Goal: Task Accomplishment & Management: Use online tool/utility

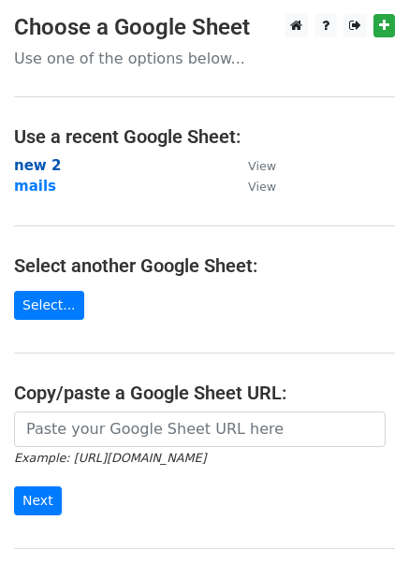
click at [41, 167] on strong "new 2" at bounding box center [37, 165] width 47 height 17
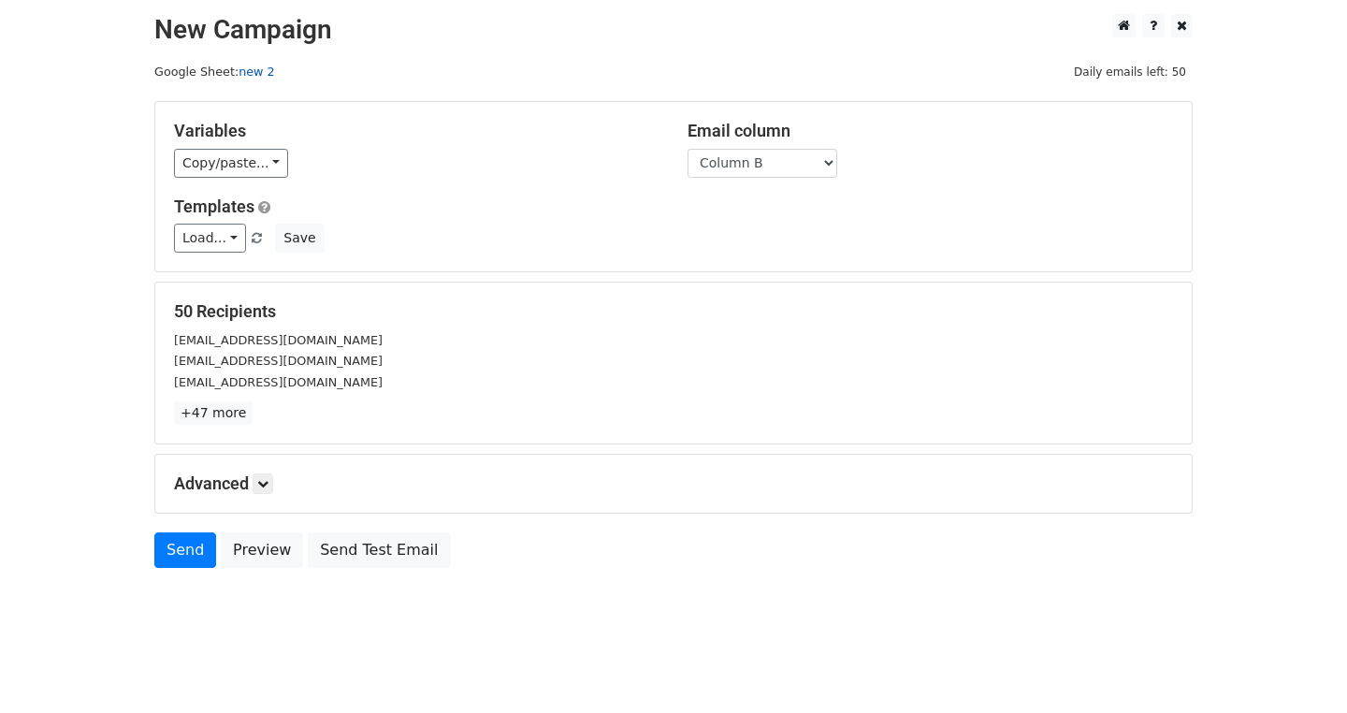
click at [239, 71] on link "new 2" at bounding box center [257, 72] width 36 height 14
click at [688, 161] on select "Column A Column B Column C Column D Column E Column F Column G Column H Column …" at bounding box center [763, 163] width 150 height 29
select select "Column H"
click at [688, 149] on select "Column A Column B Column C Column D Column E Column F Column G Column H Column …" at bounding box center [763, 163] width 150 height 29
click at [174, 237] on link "Load..." at bounding box center [210, 238] width 72 height 29
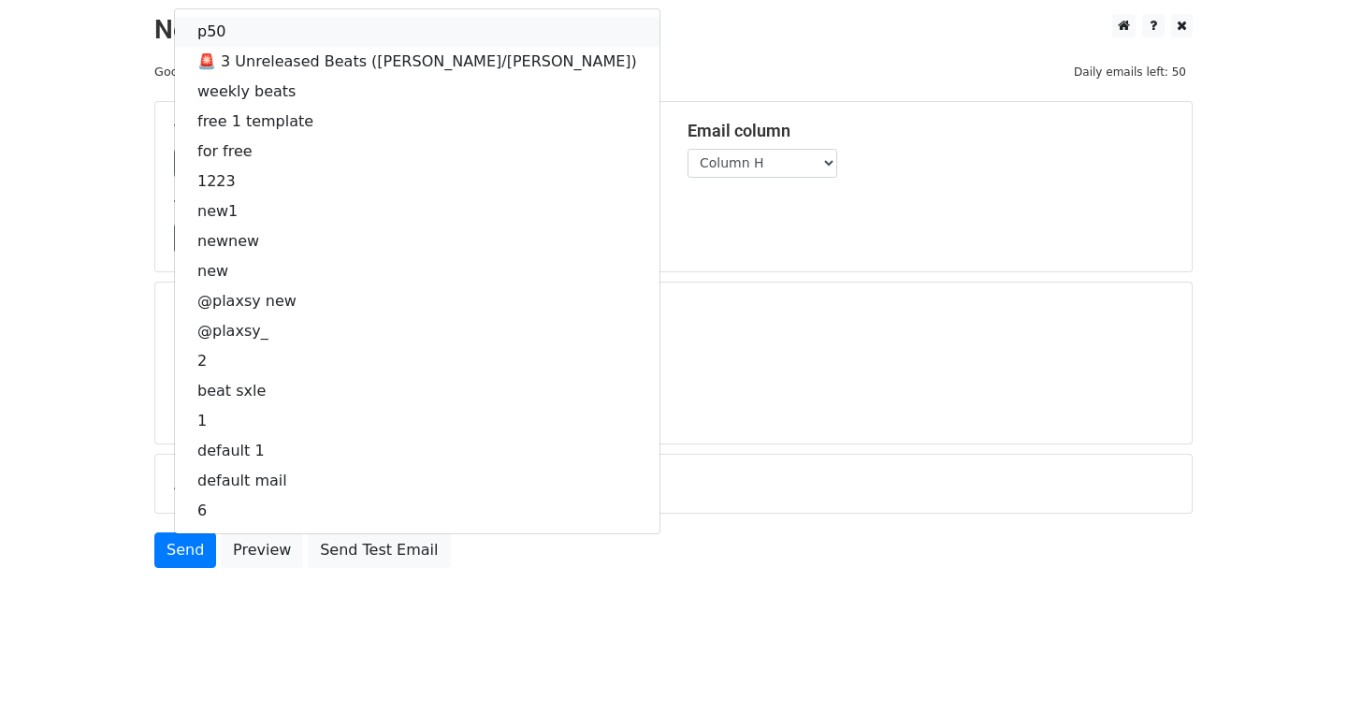
click at [175, 36] on link "p50" at bounding box center [417, 32] width 485 height 30
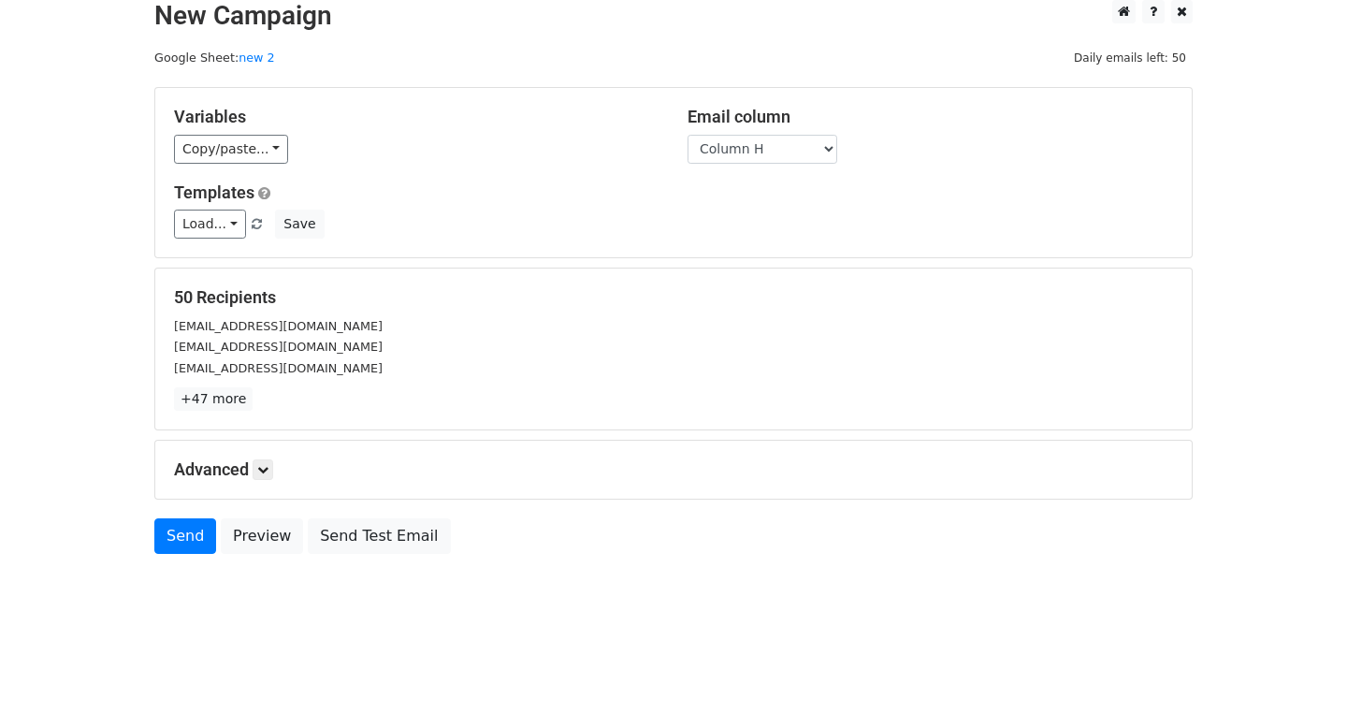
scroll to position [149, 0]
click at [253, 459] on link at bounding box center [263, 469] width 21 height 21
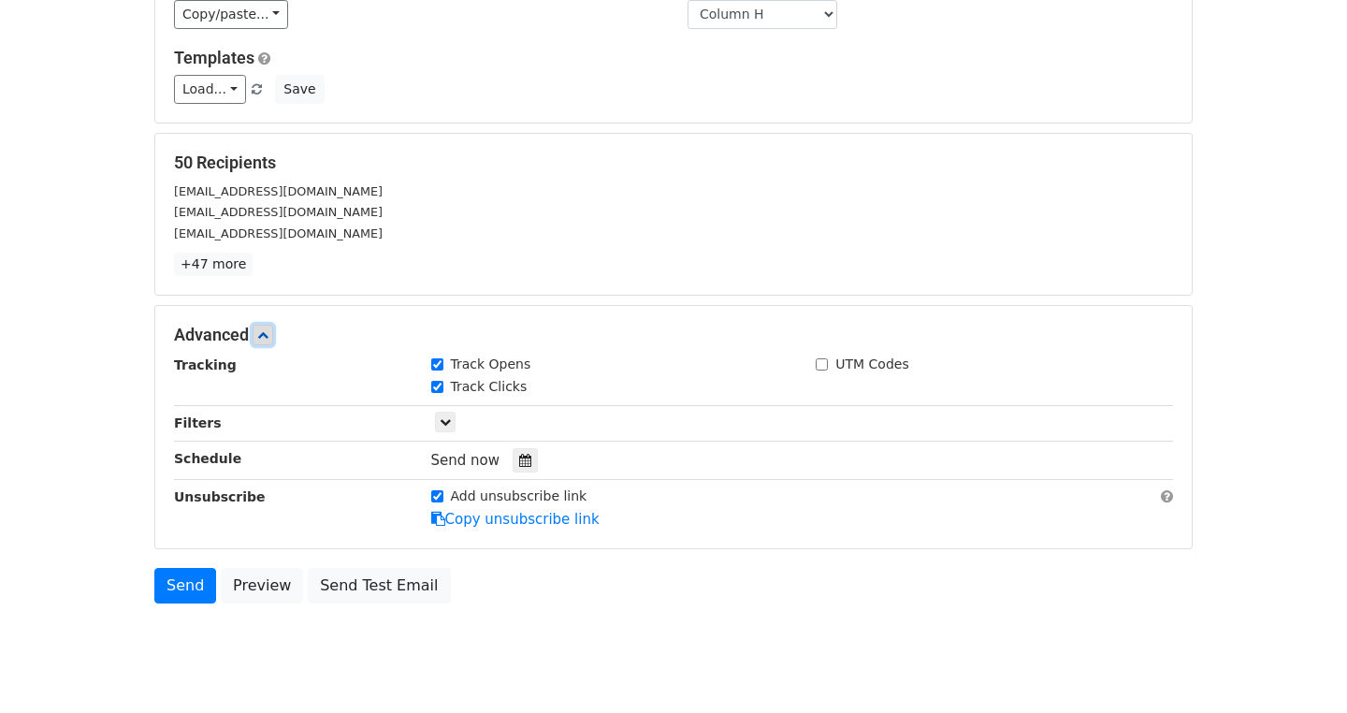
click at [257, 333] on icon at bounding box center [262, 334] width 11 height 11
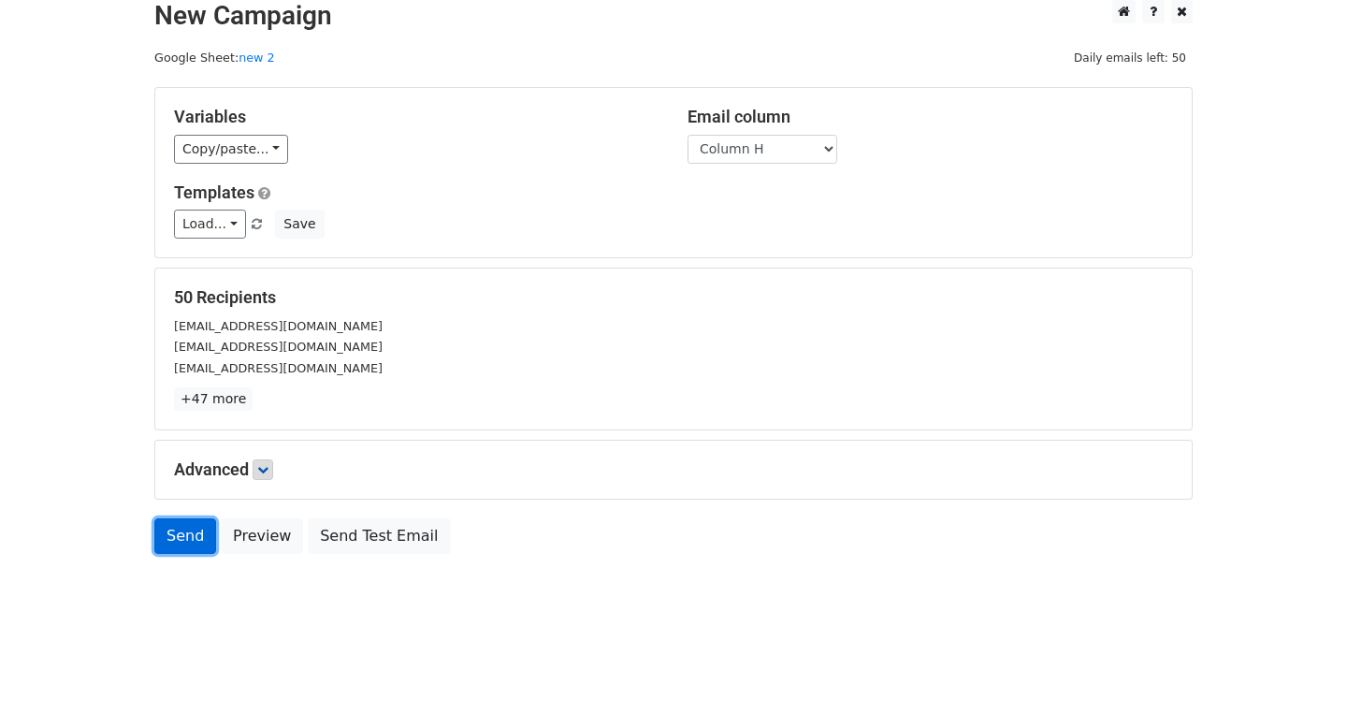
click at [154, 518] on link "Send" at bounding box center [185, 536] width 62 height 36
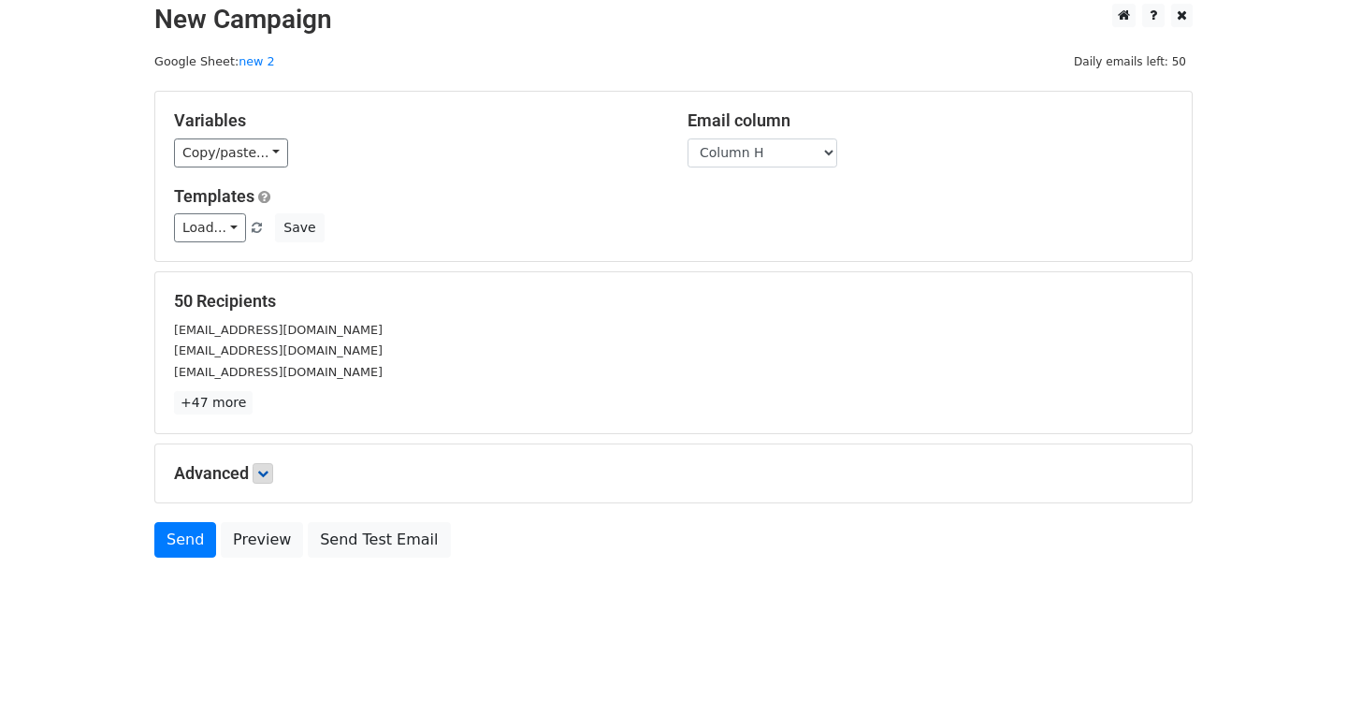
scroll to position [0, 0]
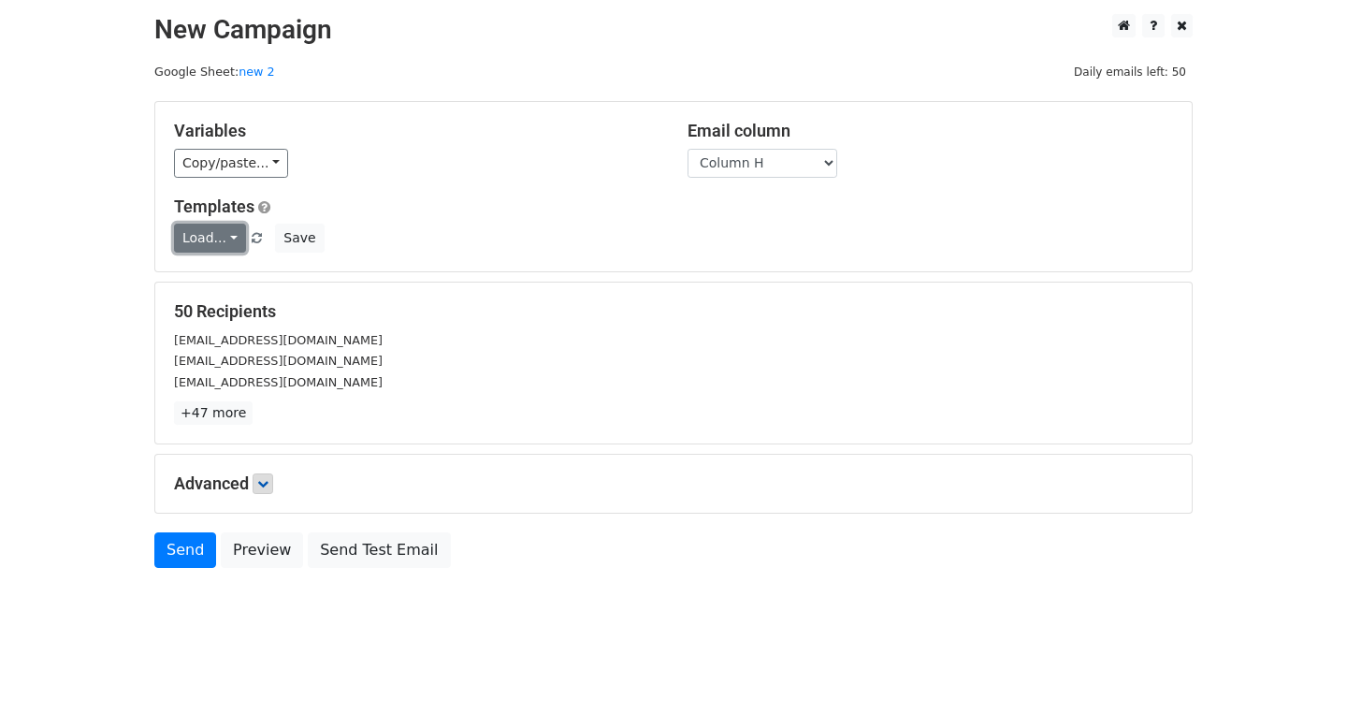
click at [174, 250] on link "Load..." at bounding box center [210, 238] width 72 height 29
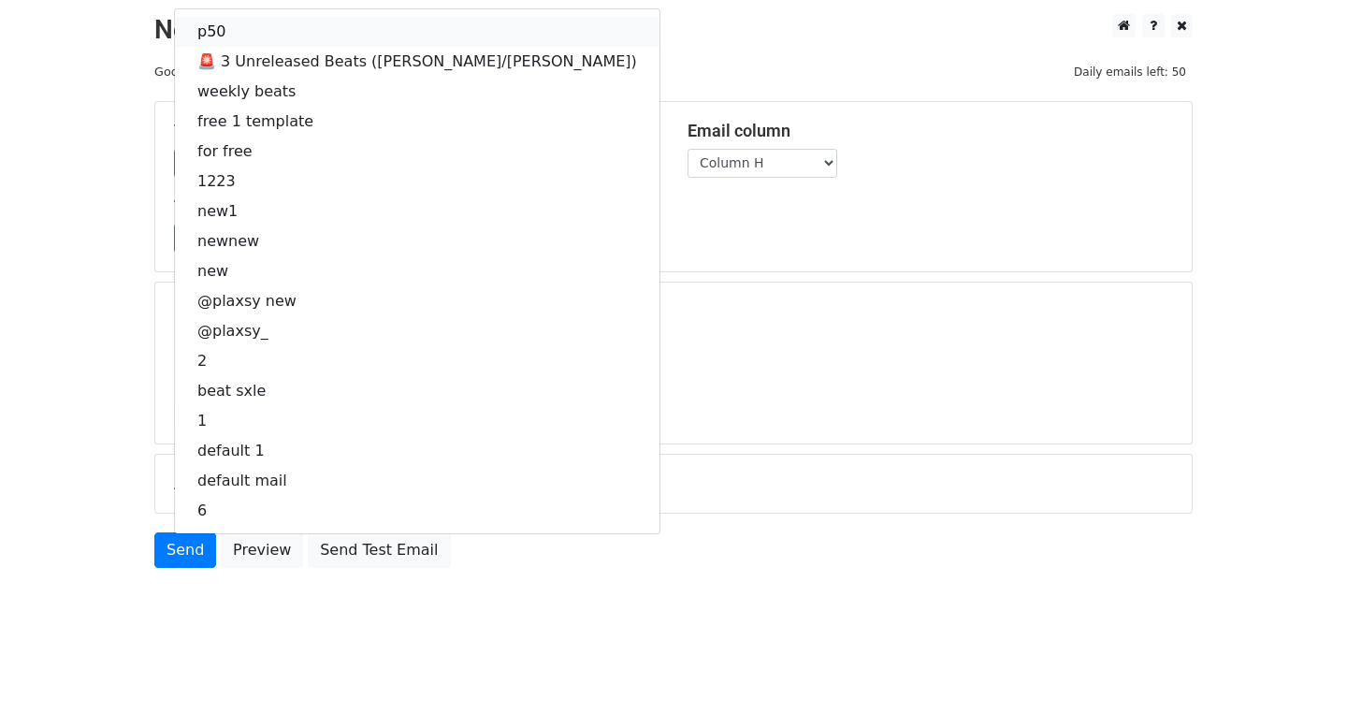
click at [175, 36] on link "p50" at bounding box center [417, 32] width 485 height 30
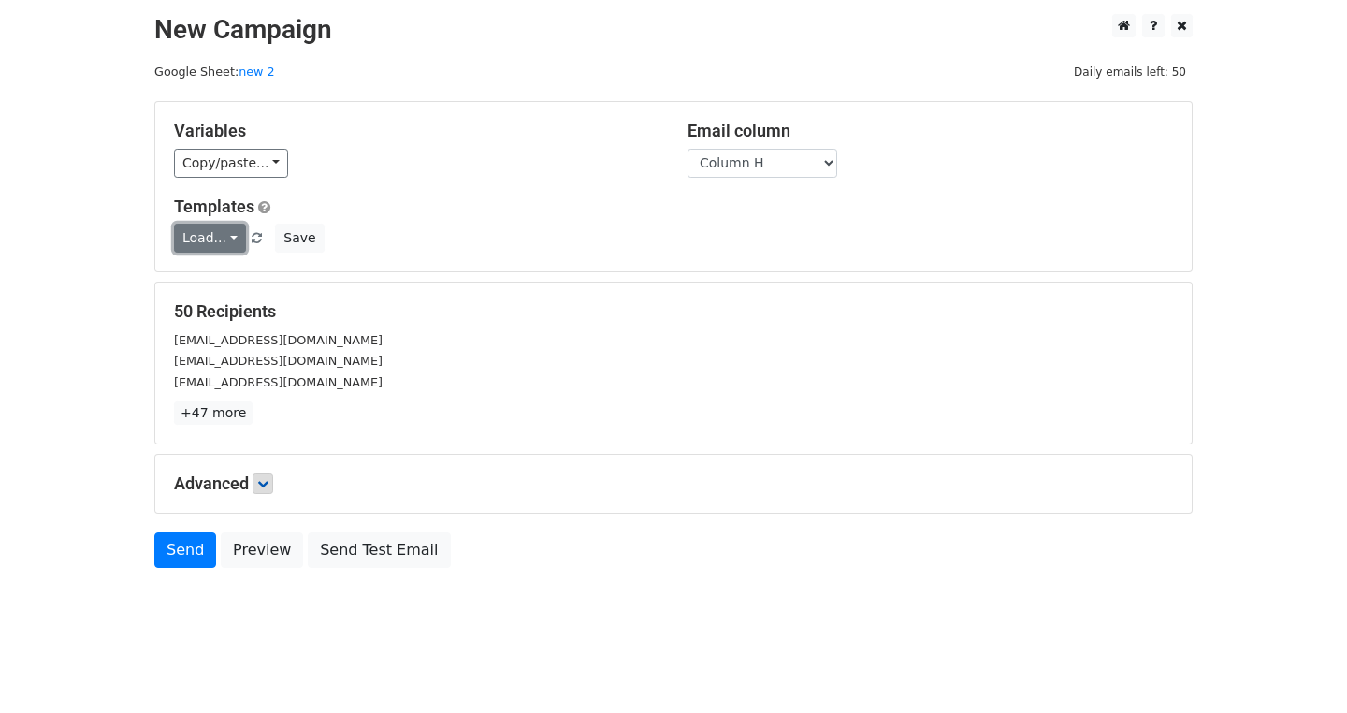
click at [174, 236] on link "Load..." at bounding box center [210, 238] width 72 height 29
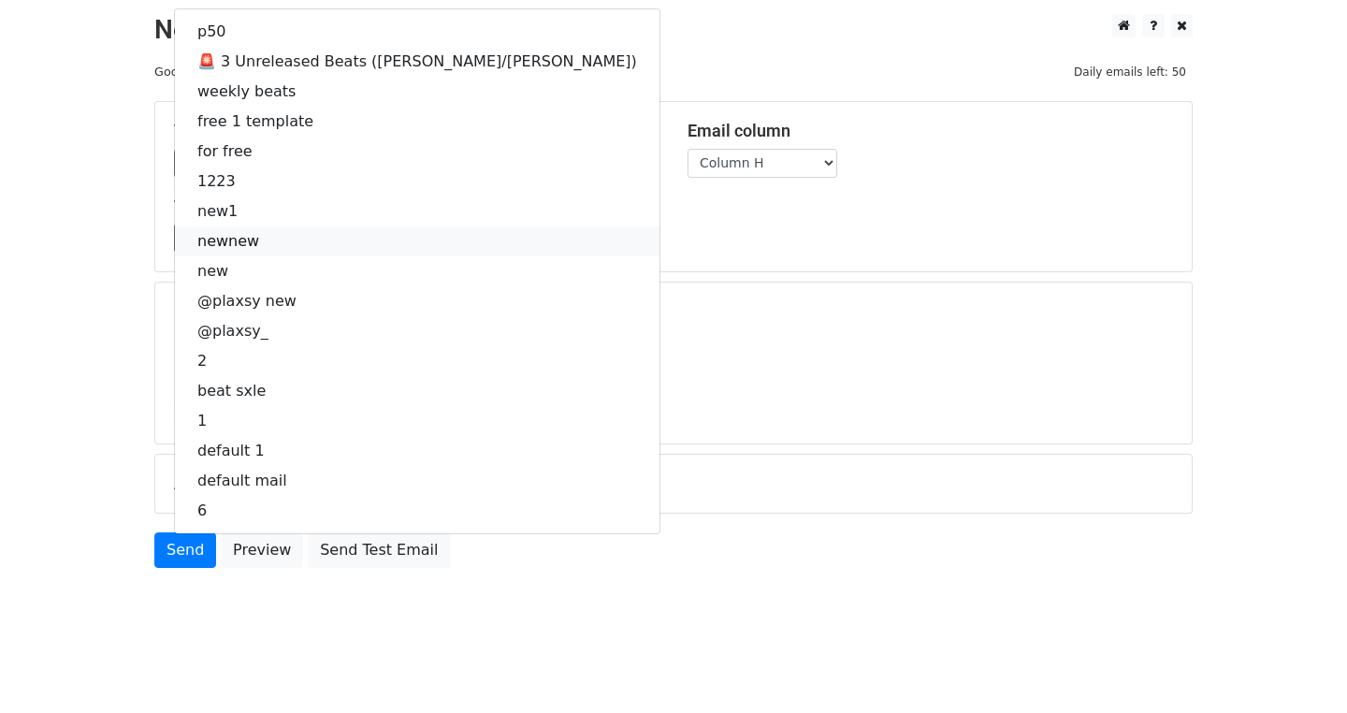
click at [175, 242] on link "newnew" at bounding box center [417, 241] width 485 height 30
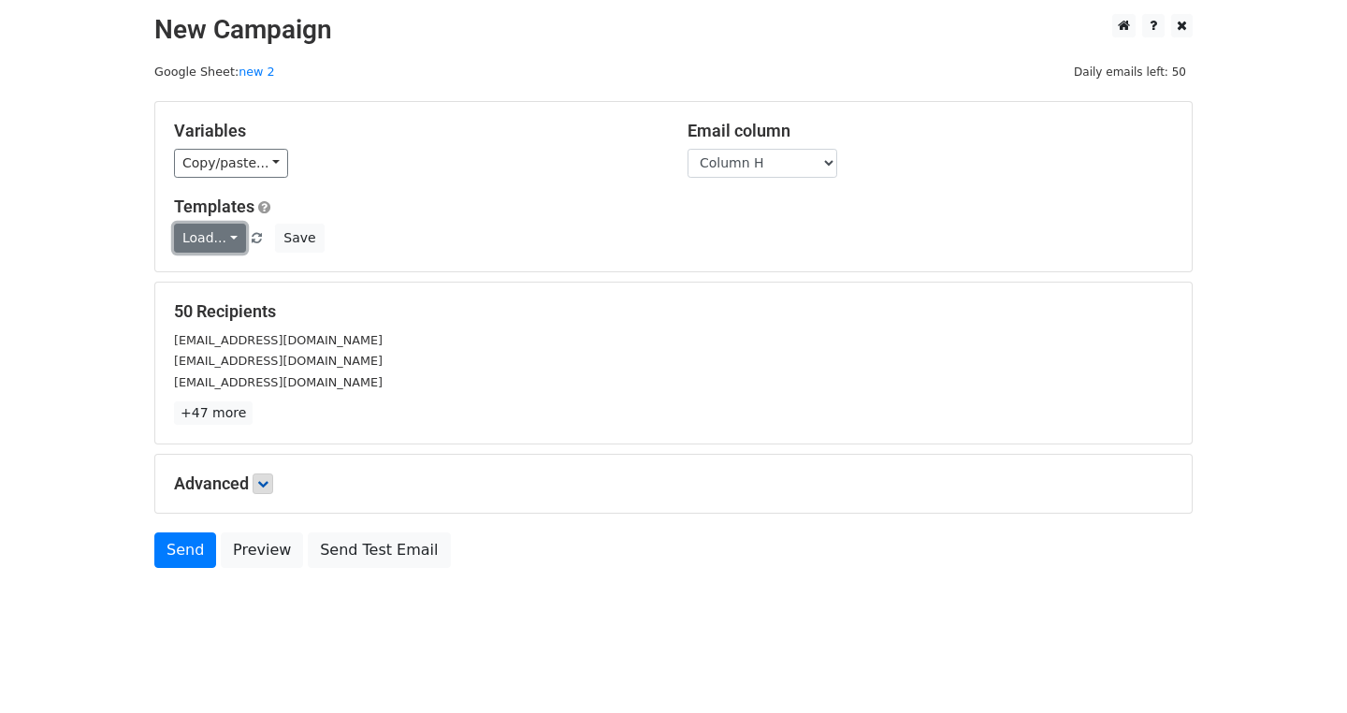
click at [174, 242] on link "Load..." at bounding box center [210, 238] width 72 height 29
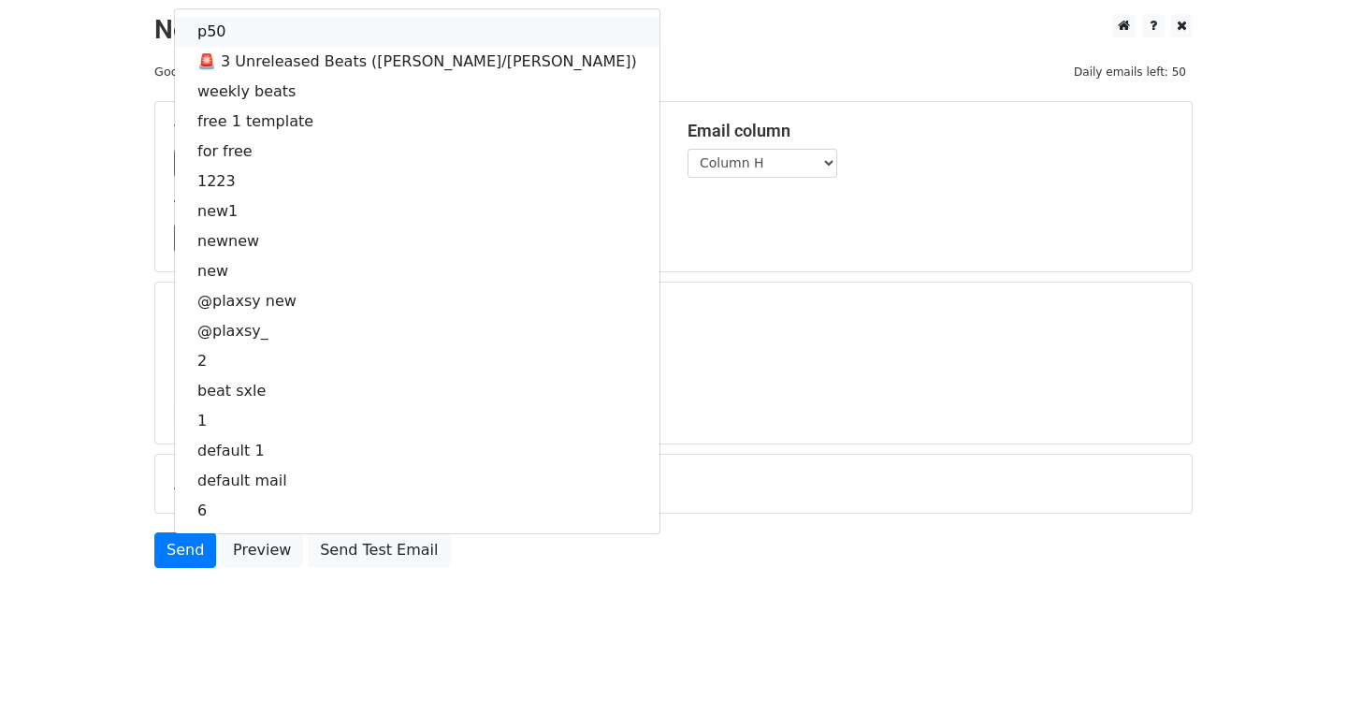
click at [175, 36] on link "p50" at bounding box center [417, 32] width 485 height 30
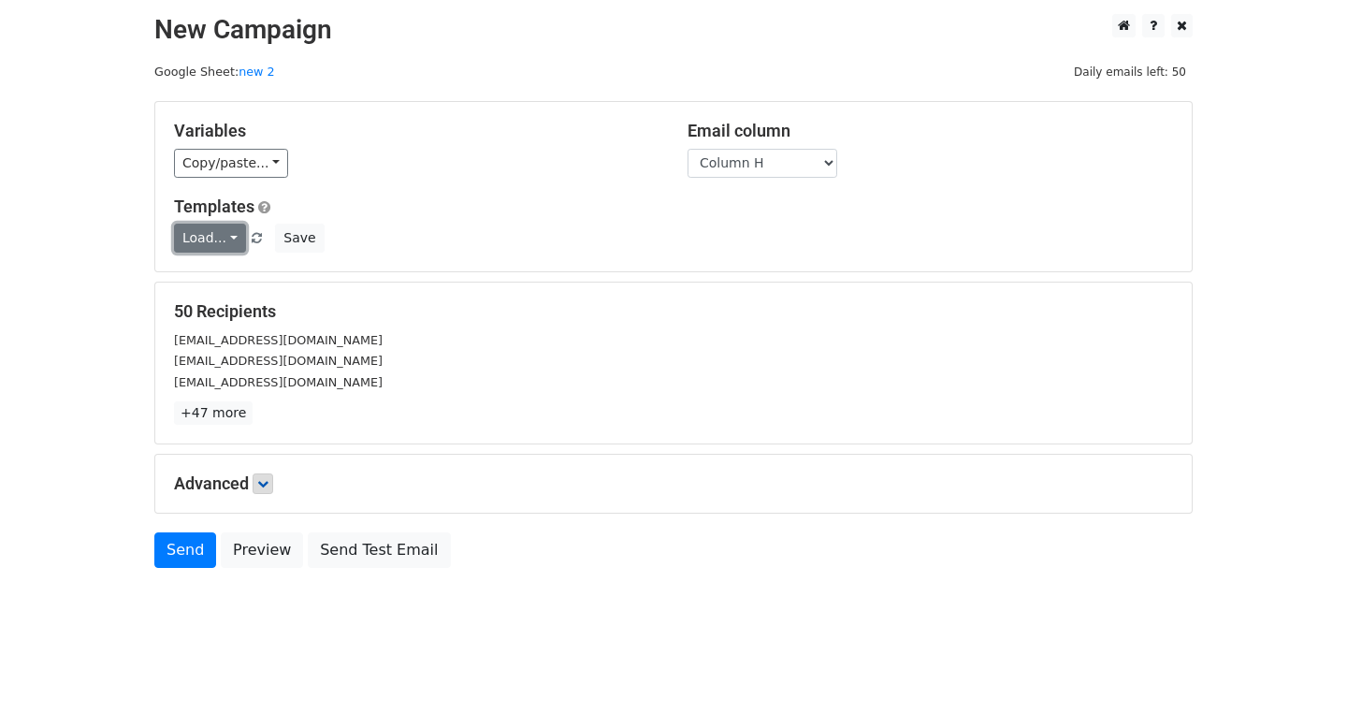
click at [174, 237] on link "Load..." at bounding box center [210, 238] width 72 height 29
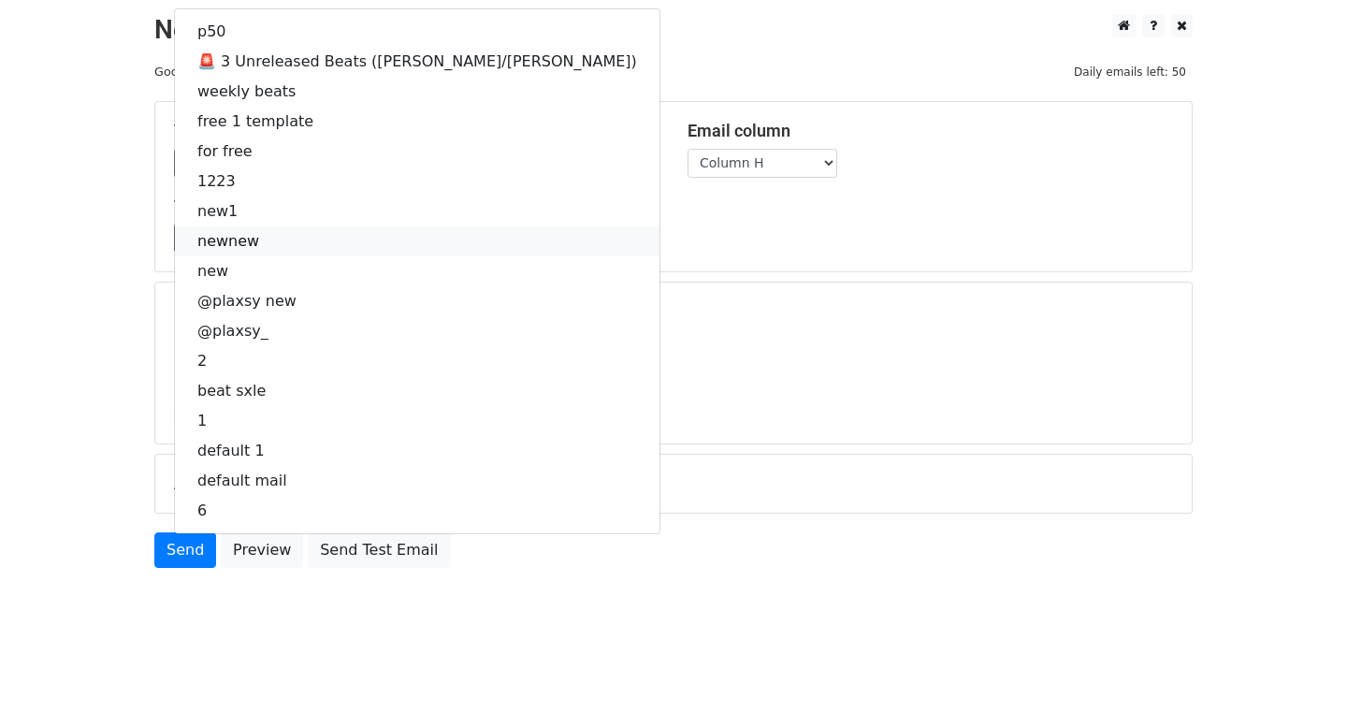
click at [175, 236] on link "newnew" at bounding box center [417, 241] width 485 height 30
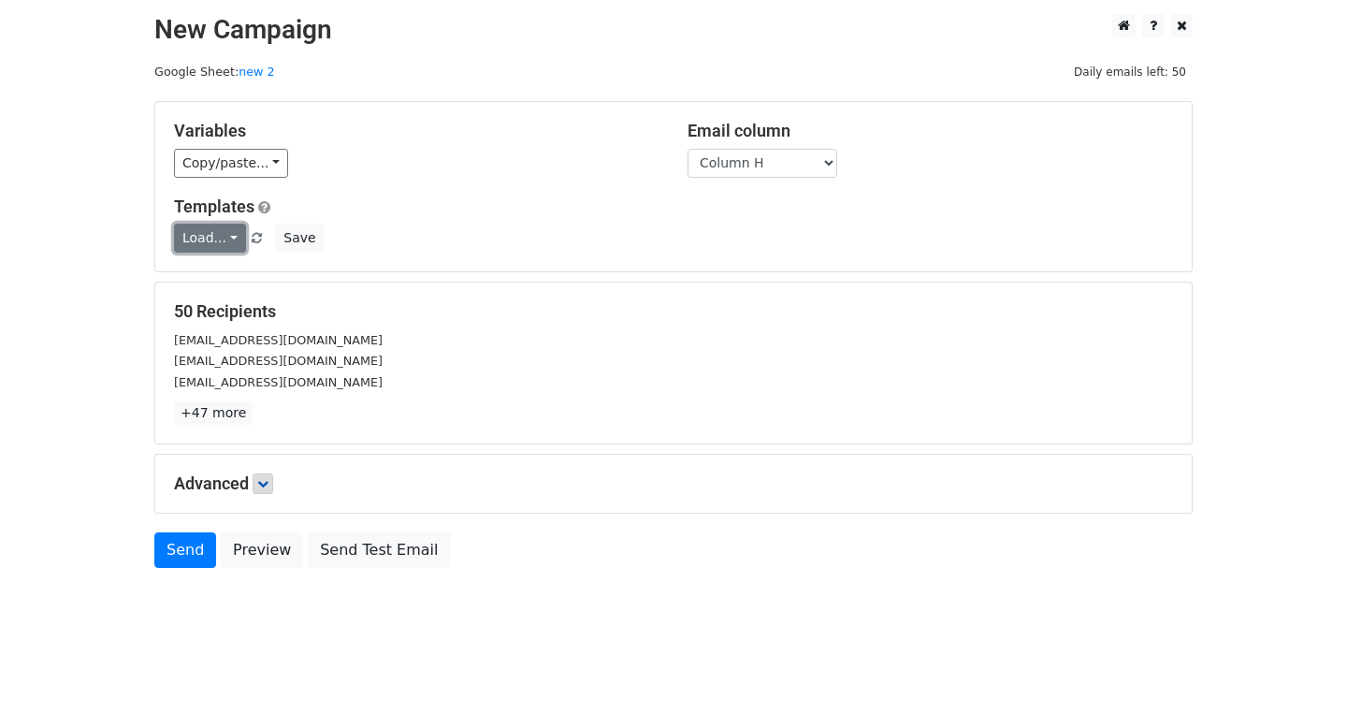
click at [174, 239] on link "Load..." at bounding box center [210, 238] width 72 height 29
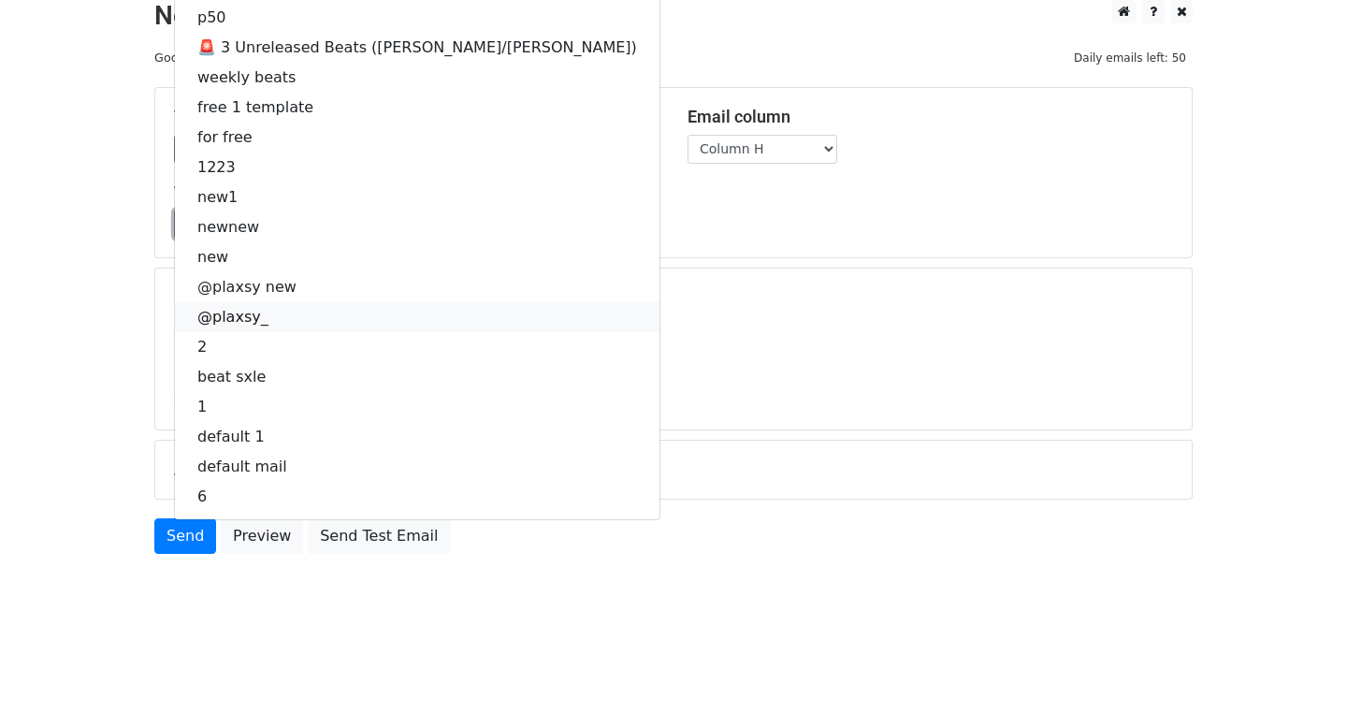
scroll to position [149, 0]
click at [155, 288] on div "50 Recipients s300083786@ddsbstudent.ca xenom2002v@gmail.com jihoncismo@gmail.c…" at bounding box center [673, 349] width 1037 height 161
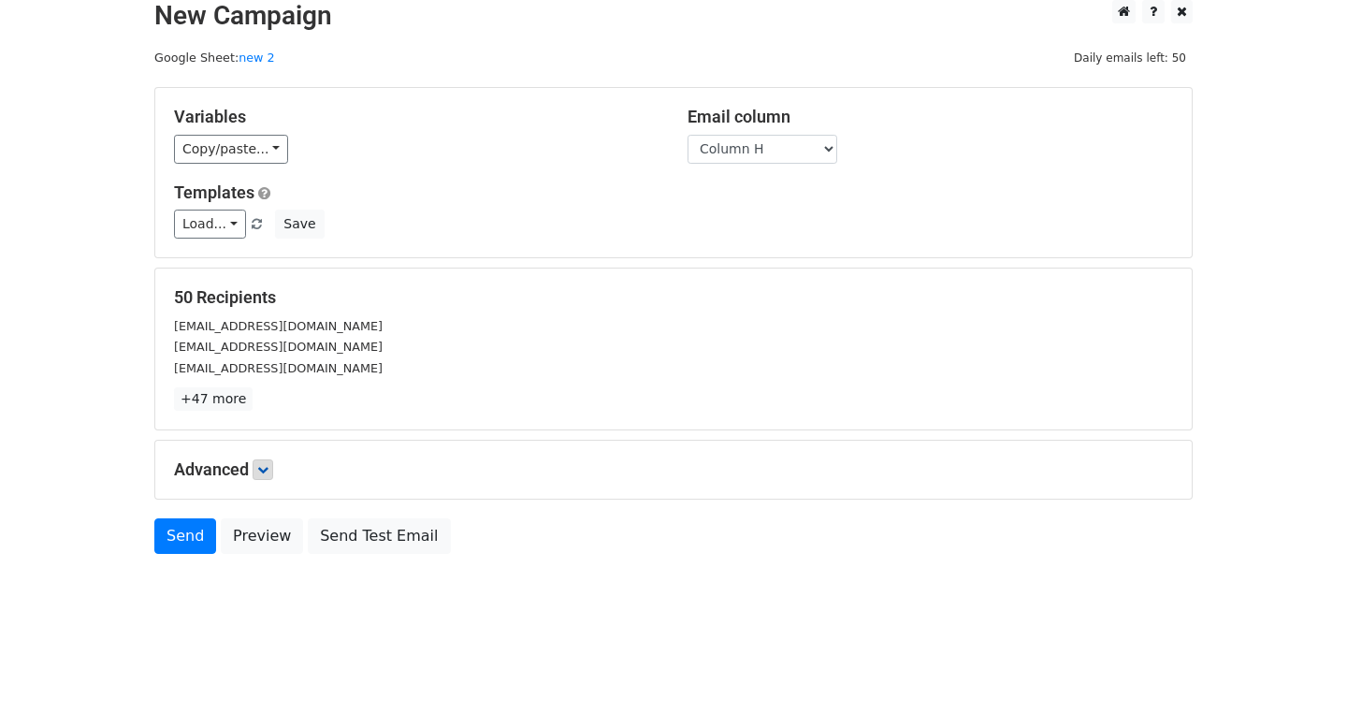
scroll to position [0, 0]
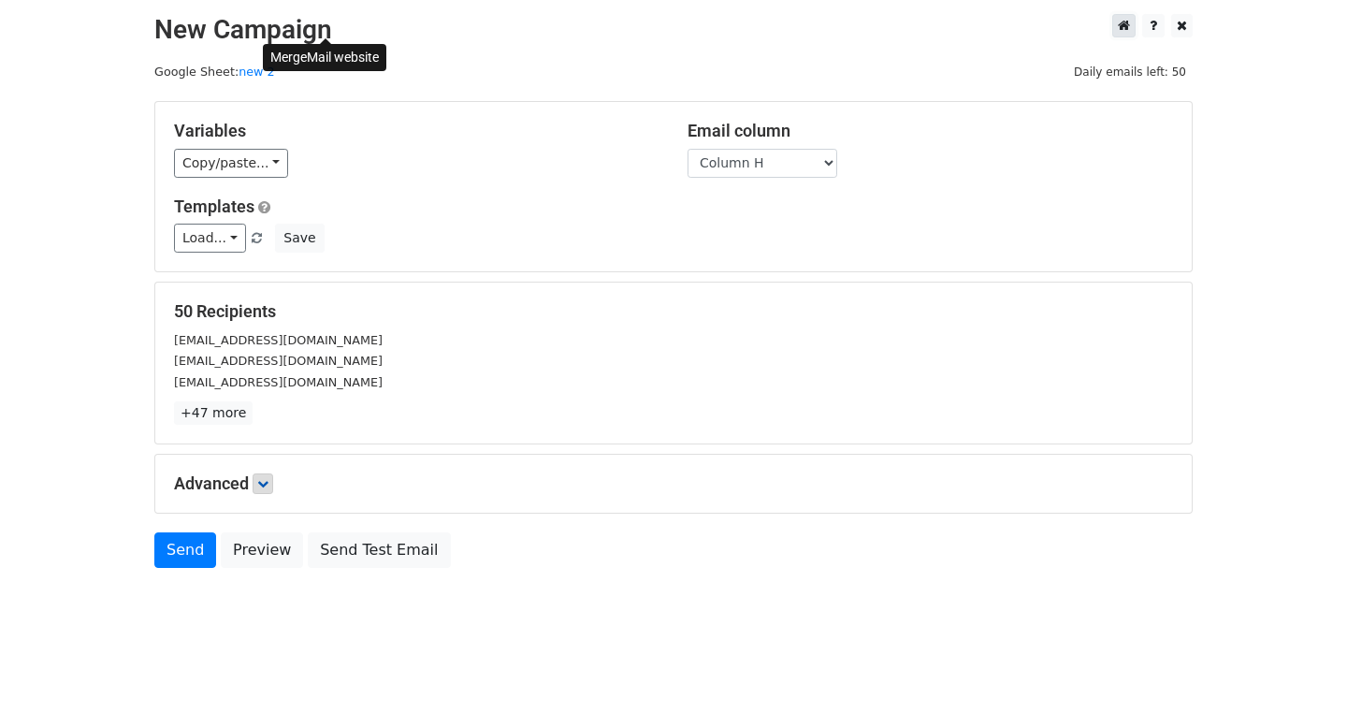
click at [1118, 31] on icon at bounding box center [1124, 25] width 12 height 13
click at [174, 247] on link "Load..." at bounding box center [210, 238] width 72 height 29
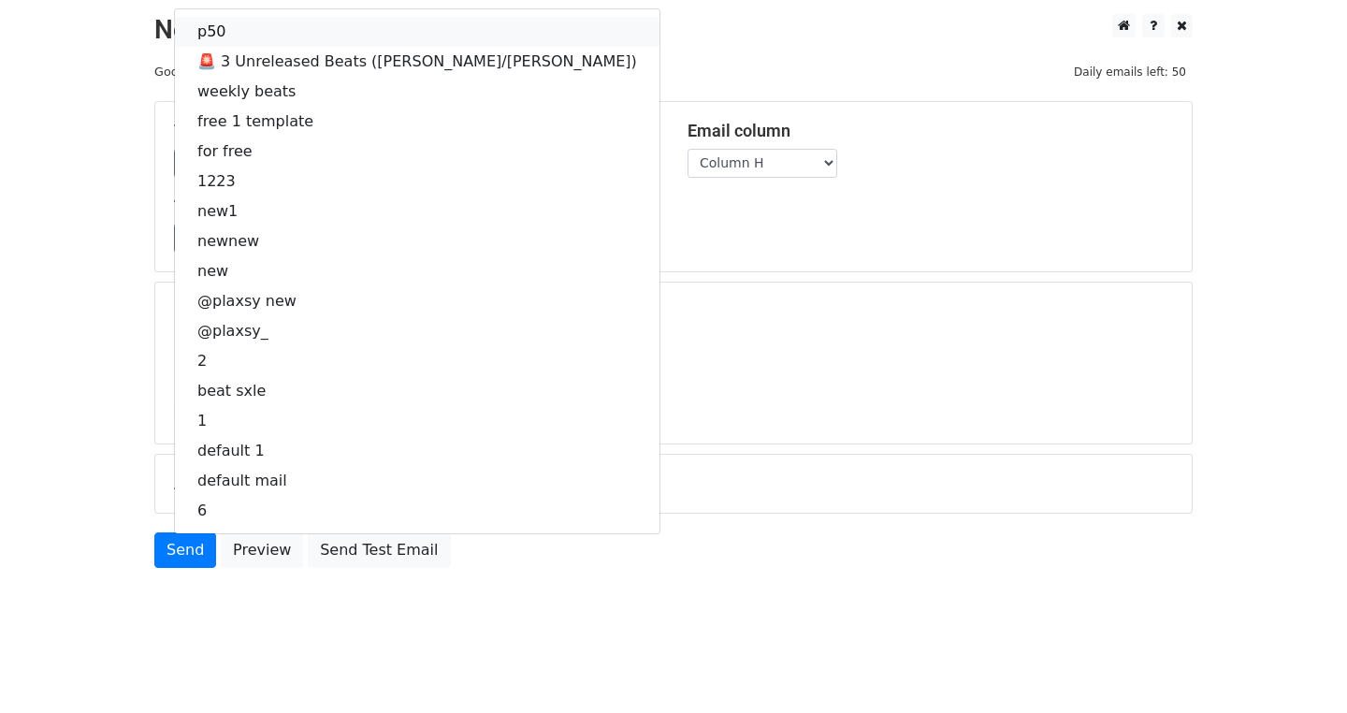
click at [175, 37] on link "p50" at bounding box center [417, 32] width 485 height 30
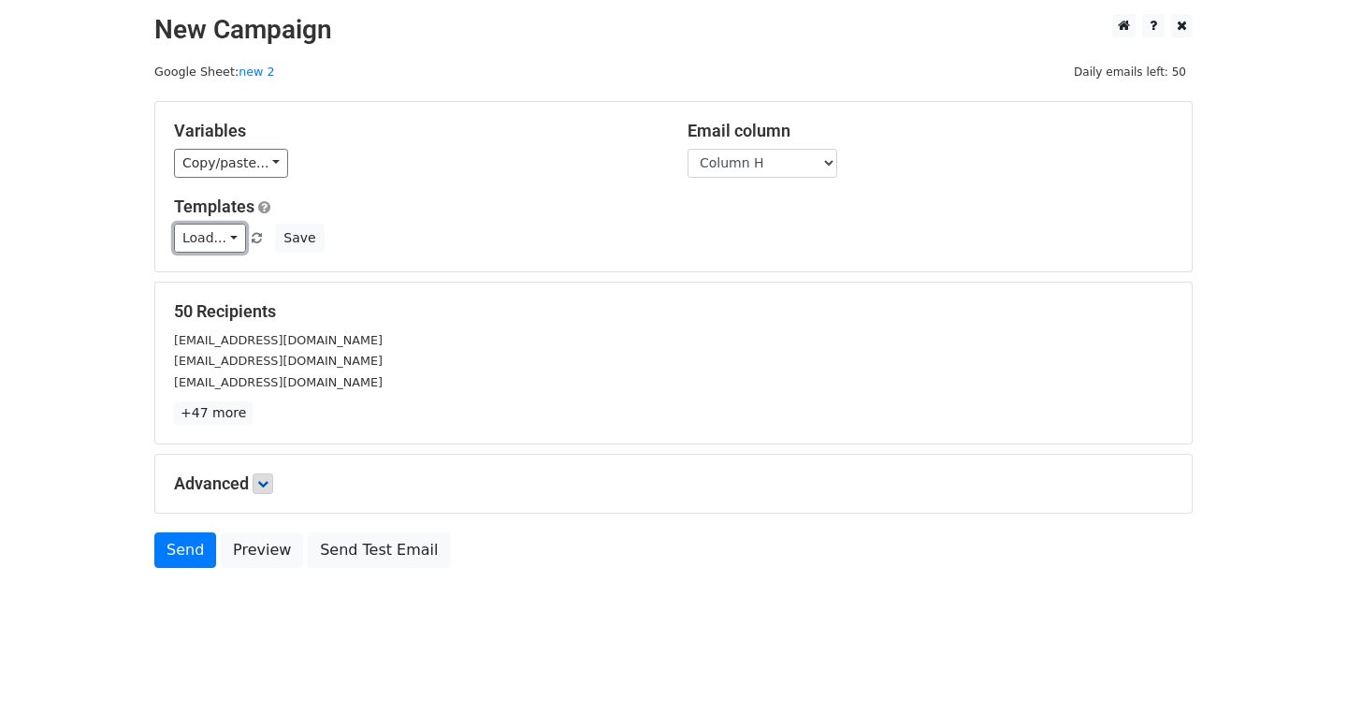
drag, startPoint x: 57, startPoint y: 235, endPoint x: 65, endPoint y: 241, distance: 9.9
click at [174, 235] on link "Load..." at bounding box center [210, 238] width 72 height 29
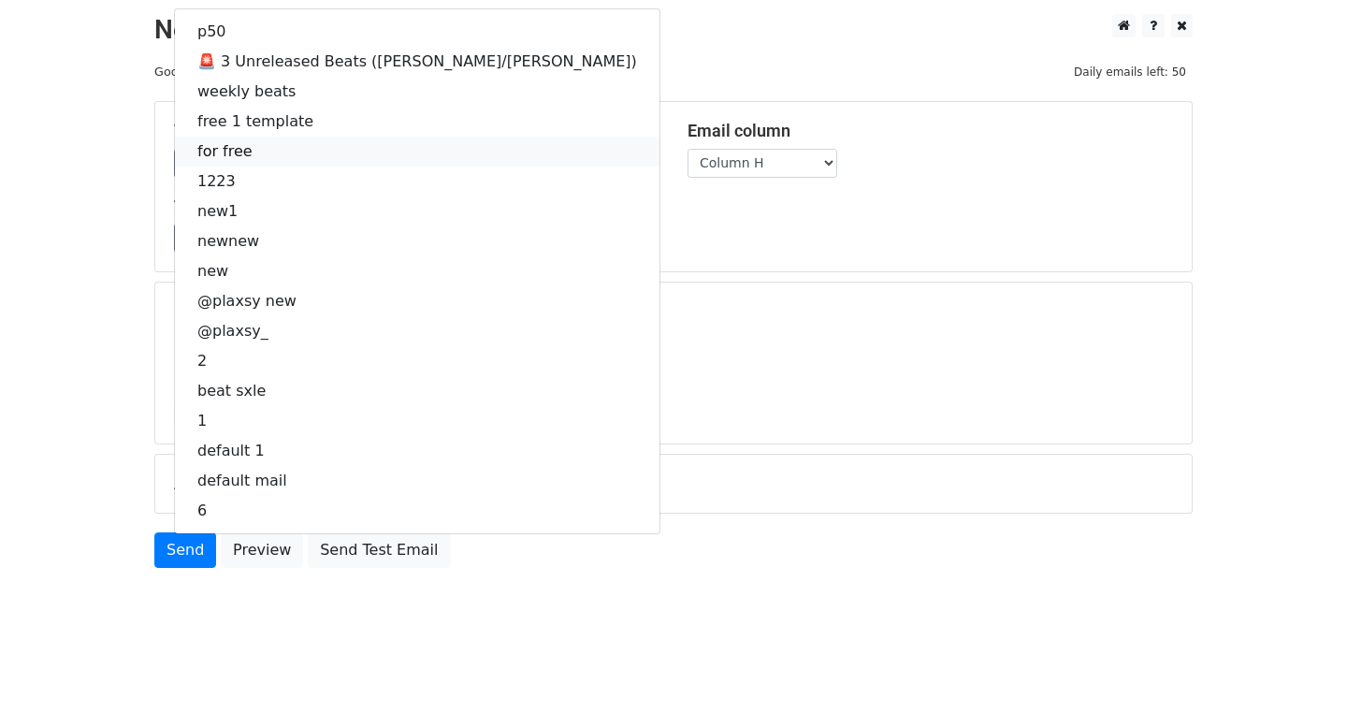
click at [175, 143] on link "for free" at bounding box center [417, 152] width 485 height 30
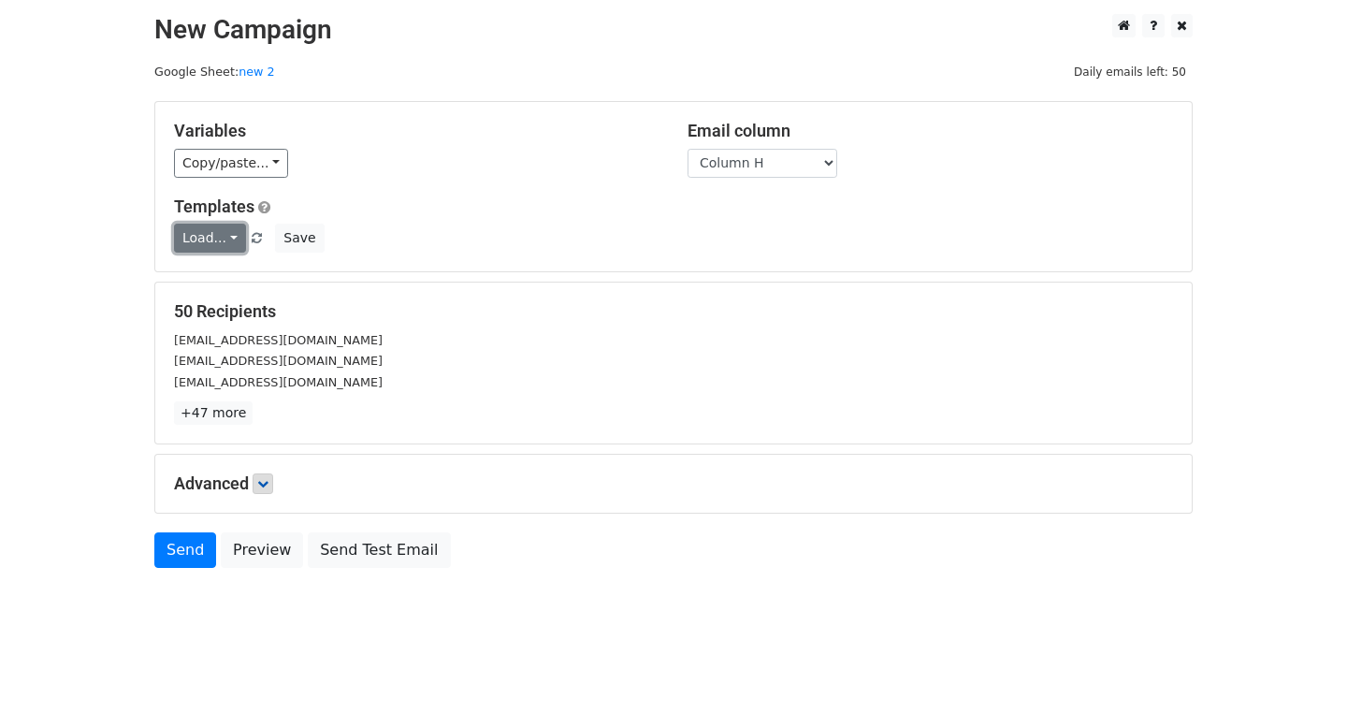
click at [174, 239] on link "Load..." at bounding box center [210, 238] width 72 height 29
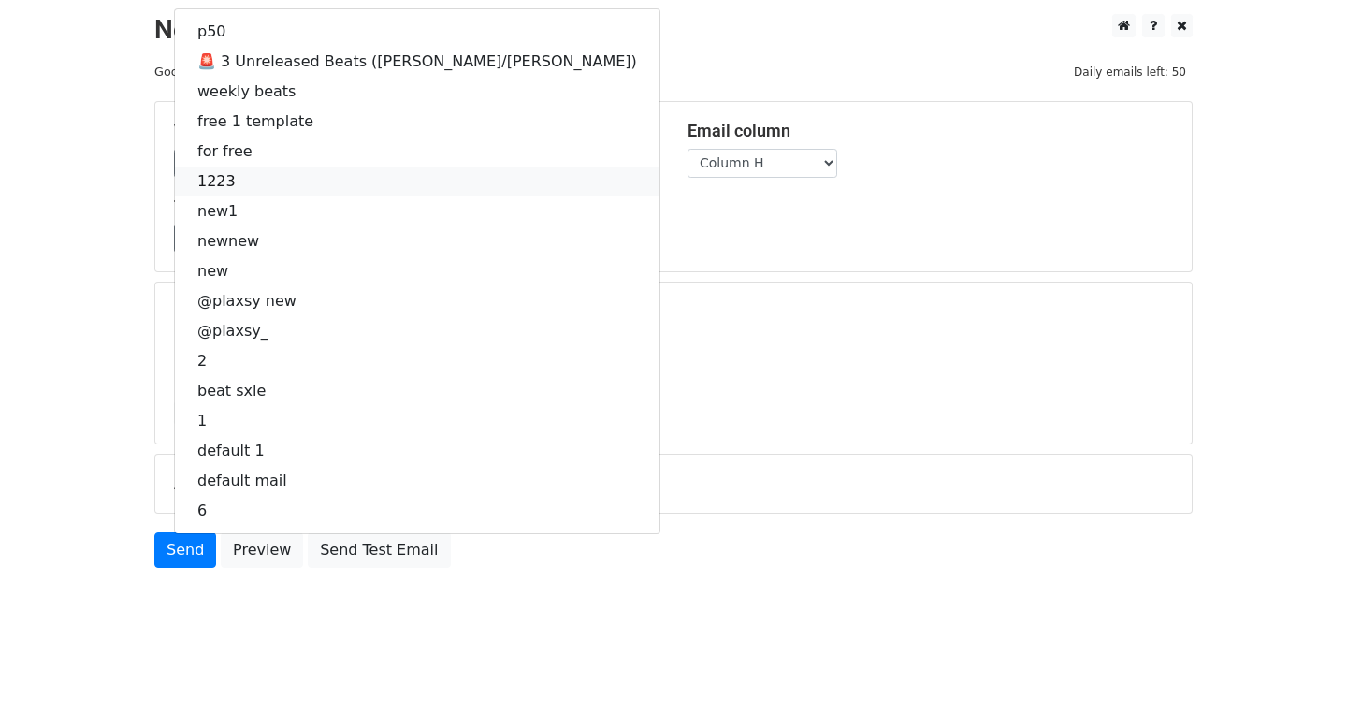
click at [175, 184] on link "1223" at bounding box center [417, 182] width 485 height 30
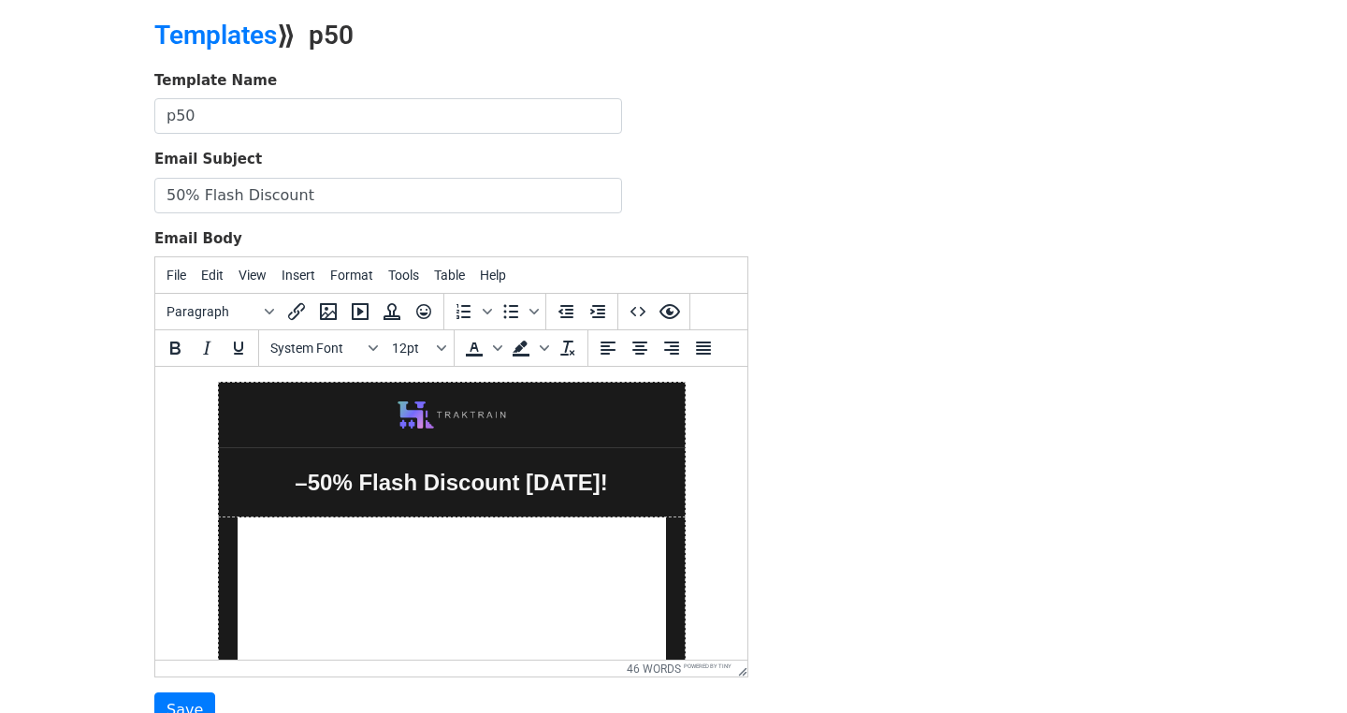
scroll to position [187, 0]
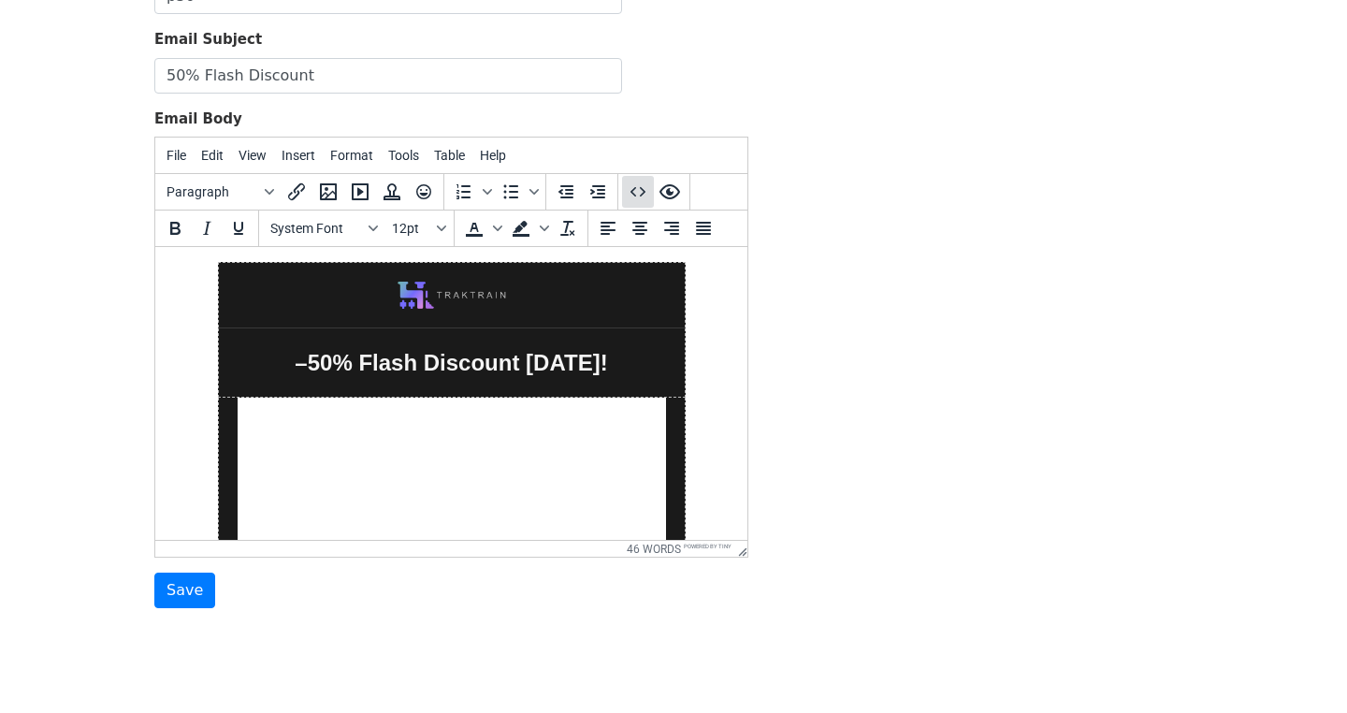
click at [627, 184] on icon "Source code" at bounding box center [638, 192] width 22 height 22
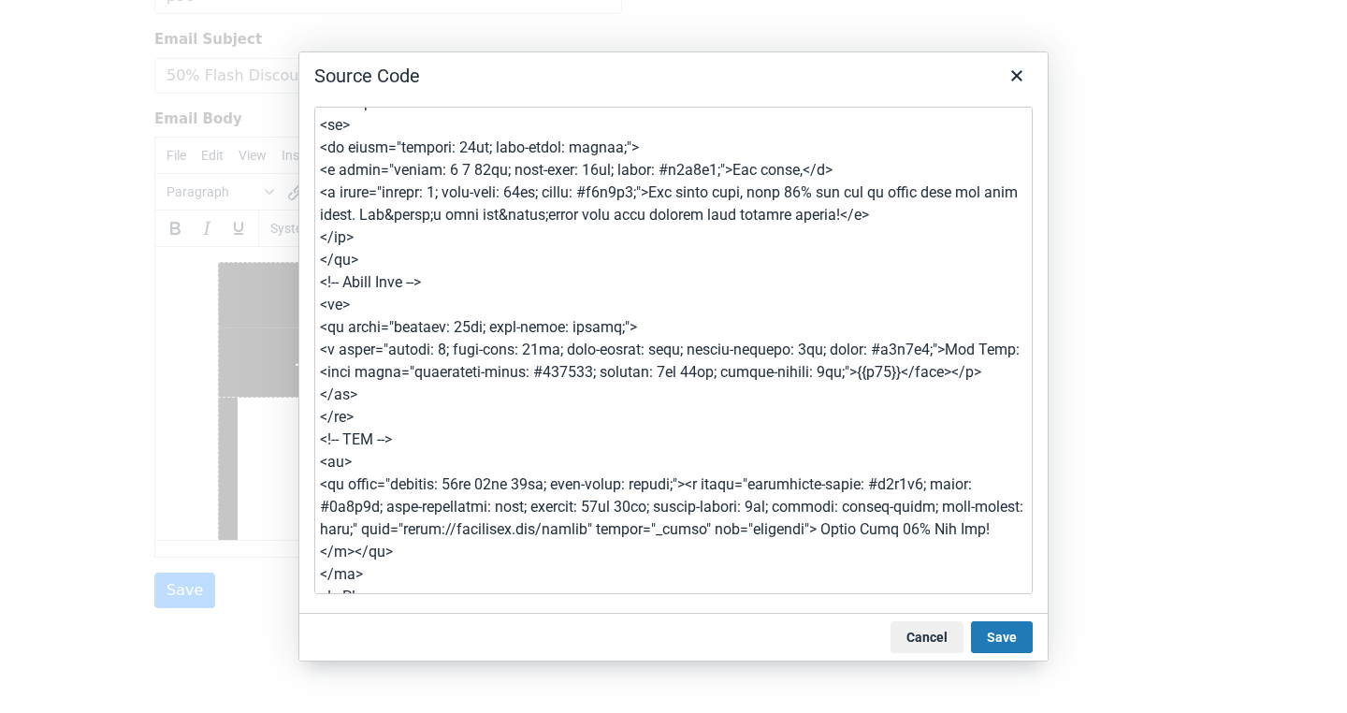
scroll to position [871, 0]
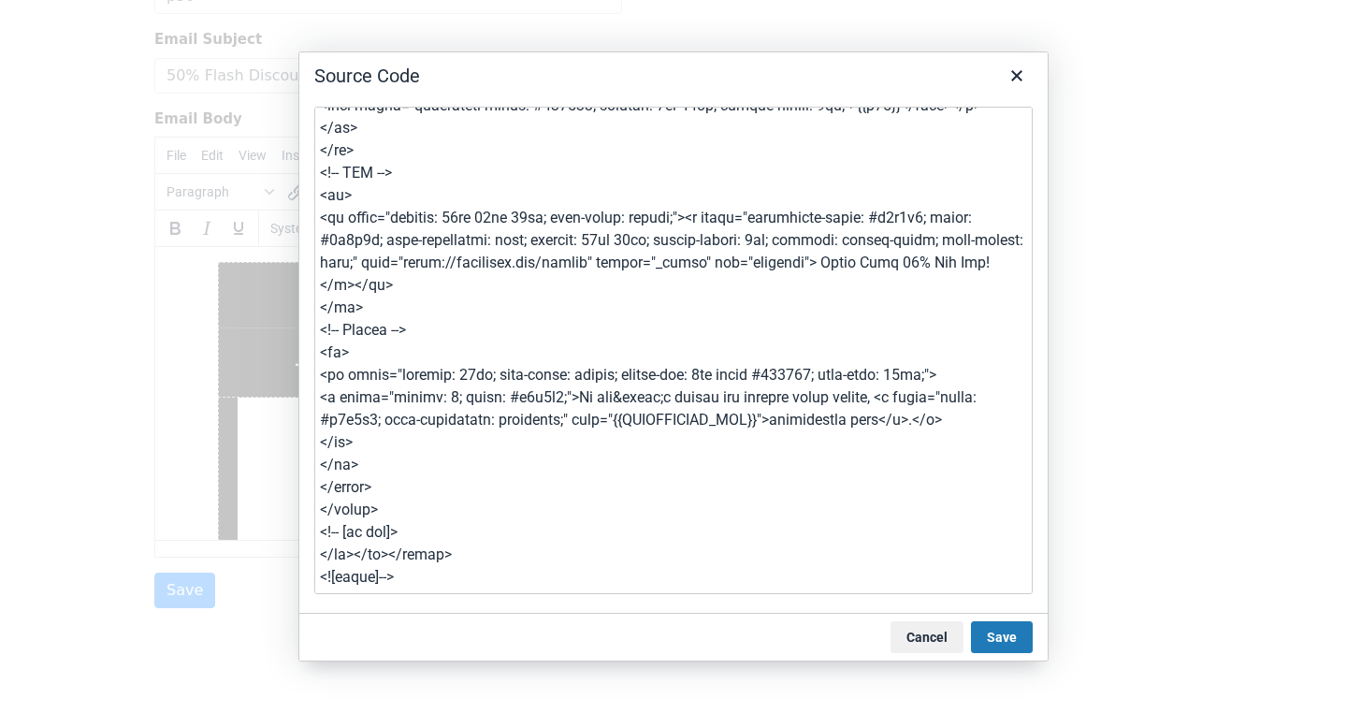
click at [586, 264] on textarea at bounding box center [673, 351] width 719 height 488
click at [642, 309] on textarea at bounding box center [673, 351] width 719 height 488
click at [606, 278] on textarea at bounding box center [673, 351] width 719 height 488
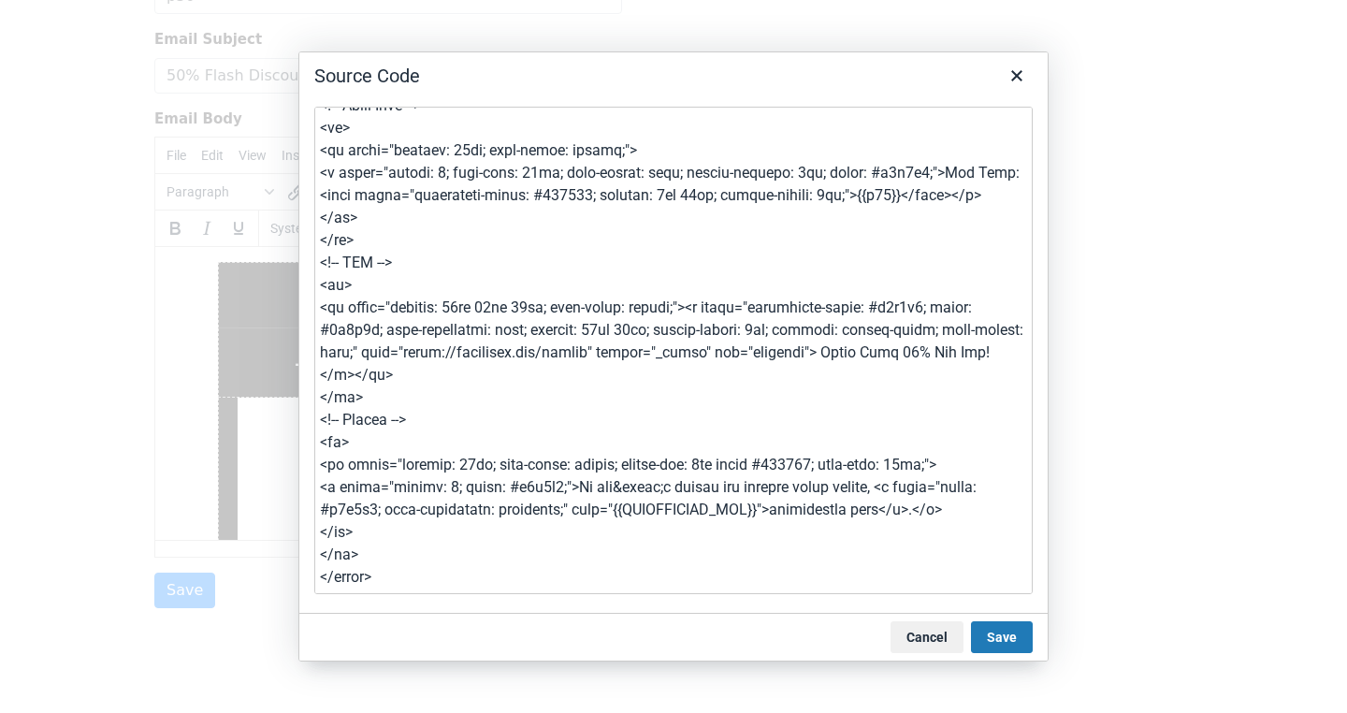
scroll to position [778, 0]
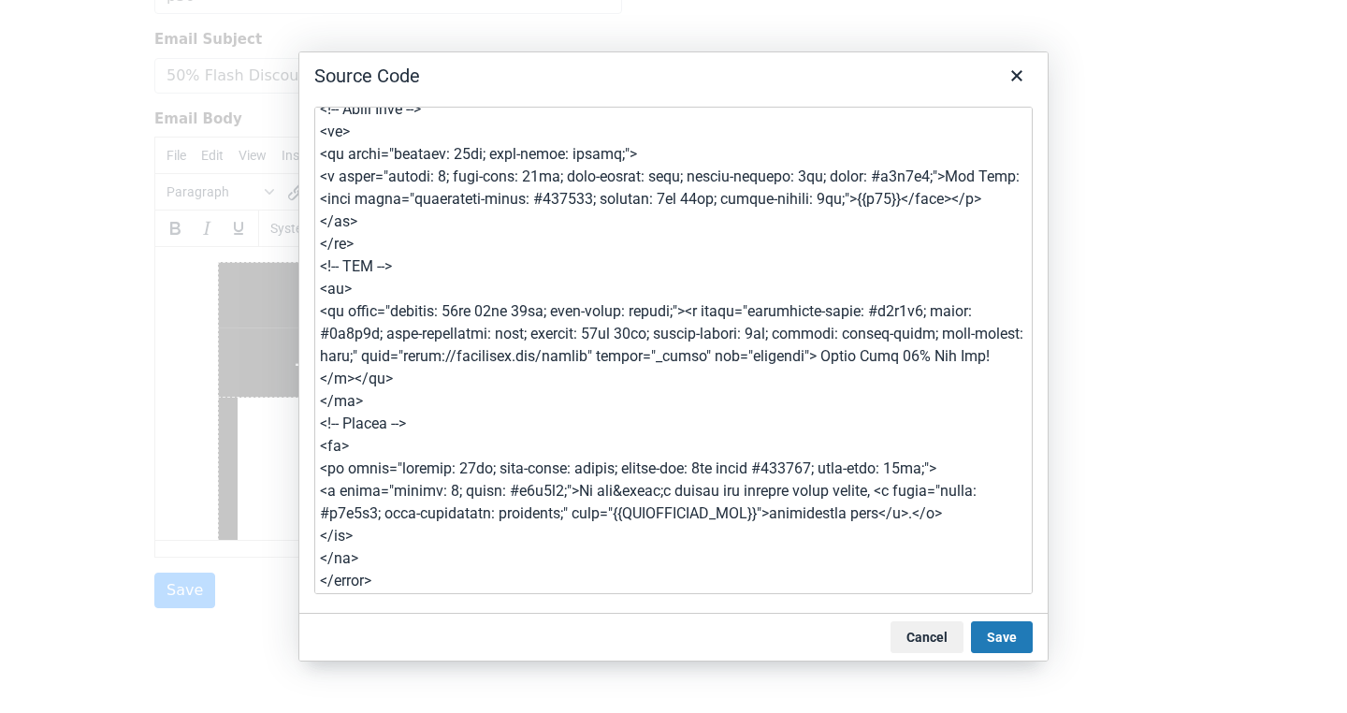
click at [599, 255] on textarea at bounding box center [673, 351] width 719 height 488
click at [591, 320] on textarea at bounding box center [673, 351] width 719 height 488
click at [668, 344] on textarea at bounding box center [673, 351] width 719 height 488
click at [633, 316] on textarea at bounding box center [673, 351] width 719 height 488
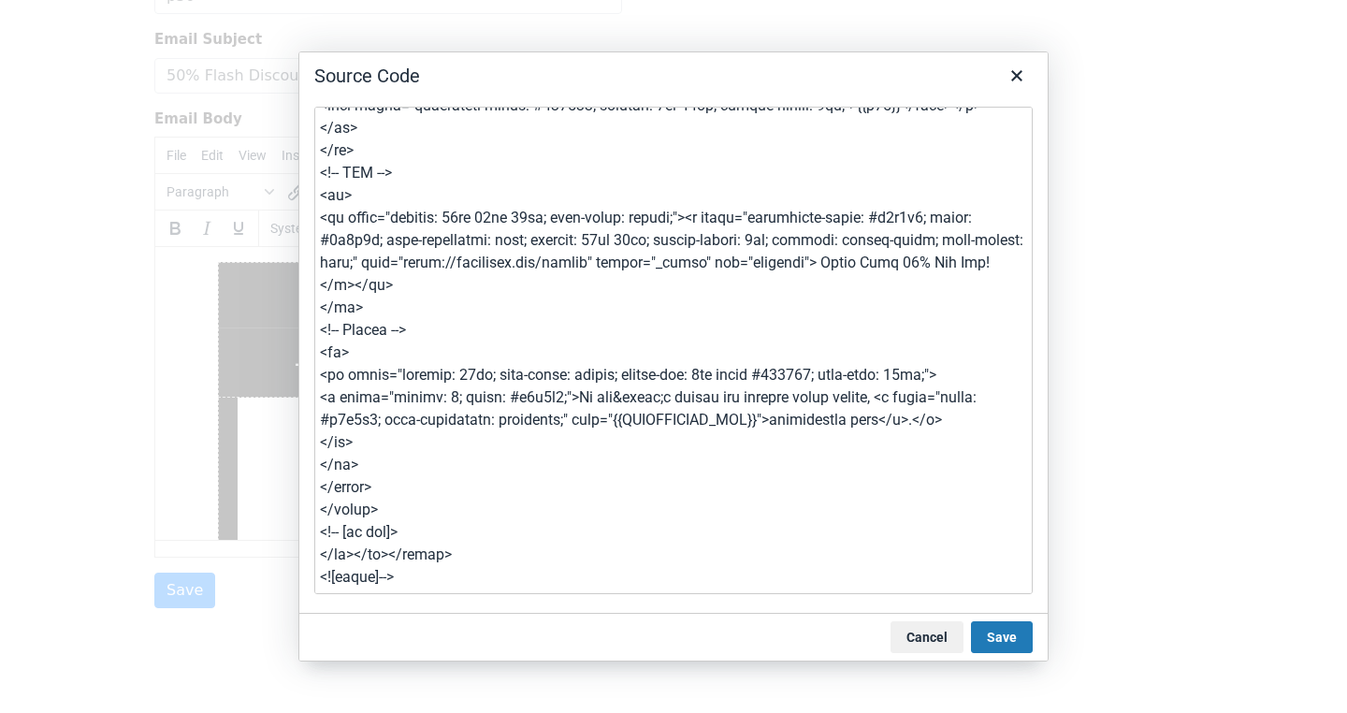
click at [572, 285] on textarea at bounding box center [673, 351] width 719 height 488
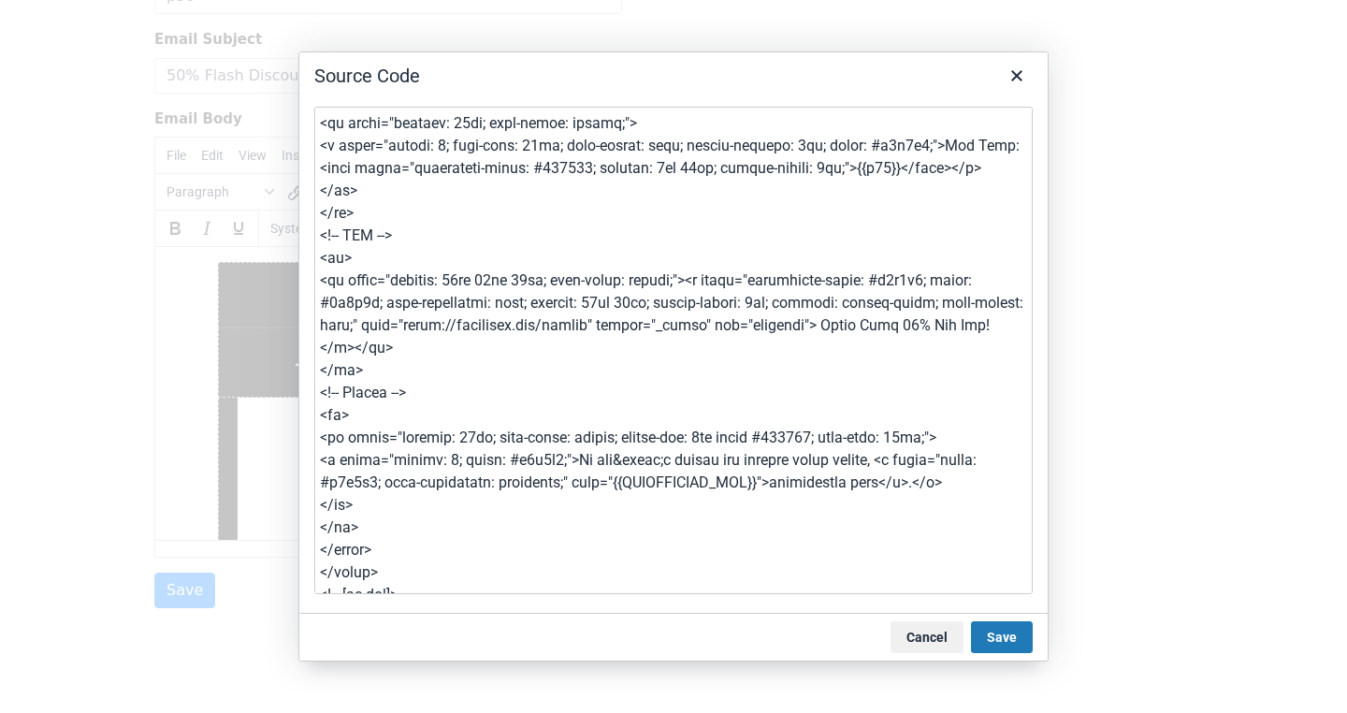
scroll to position [684, 0]
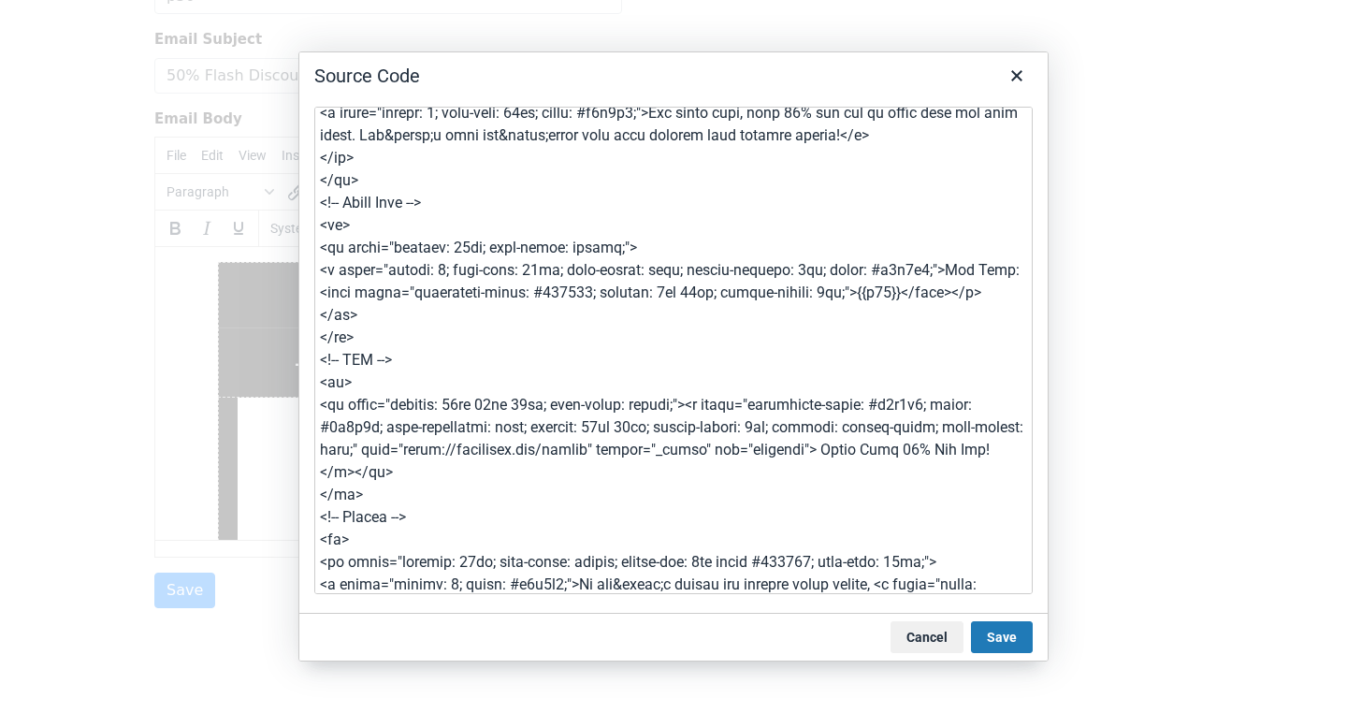
click at [526, 295] on textarea at bounding box center [673, 351] width 719 height 488
click at [471, 335] on textarea at bounding box center [673, 351] width 719 height 488
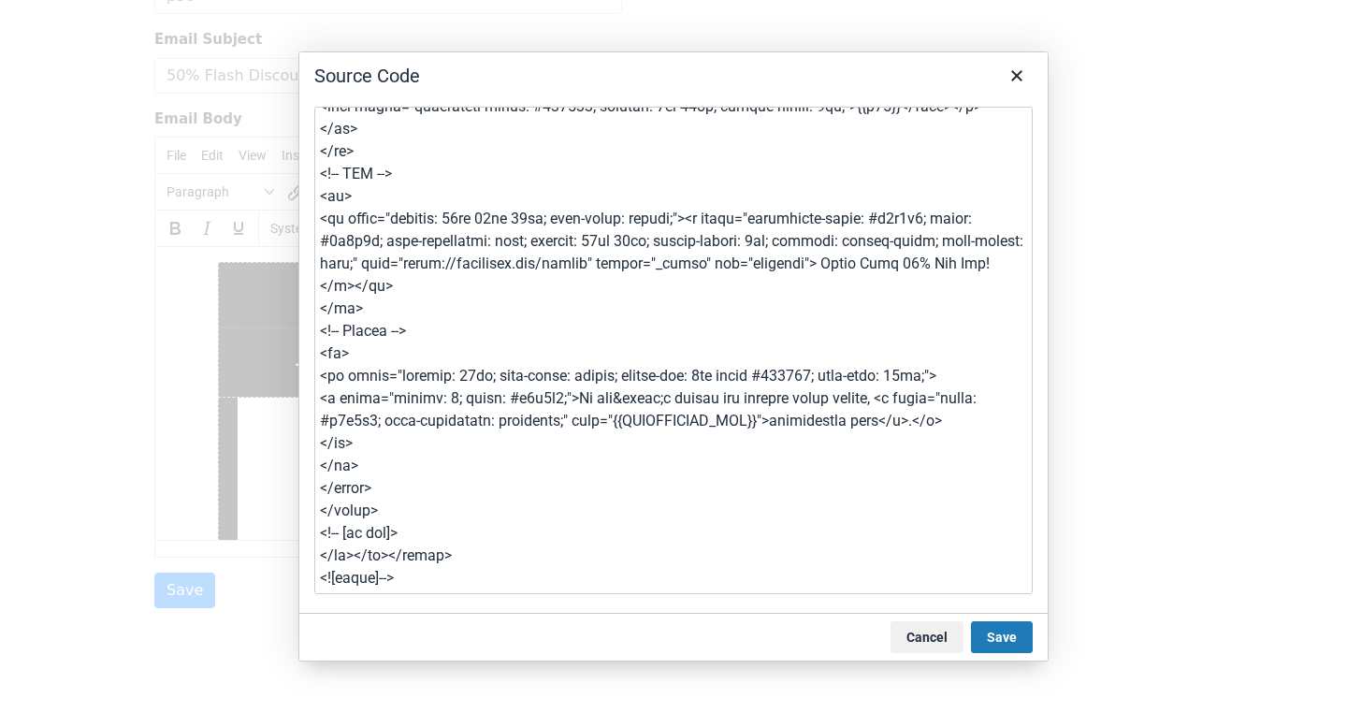
scroll to position [871, 0]
click at [566, 353] on textarea at bounding box center [673, 351] width 719 height 488
drag, startPoint x: 588, startPoint y: 362, endPoint x: 594, endPoint y: 371, distance: 10.7
click at [588, 364] on textarea at bounding box center [673, 351] width 719 height 488
click at [617, 386] on textarea at bounding box center [673, 351] width 719 height 488
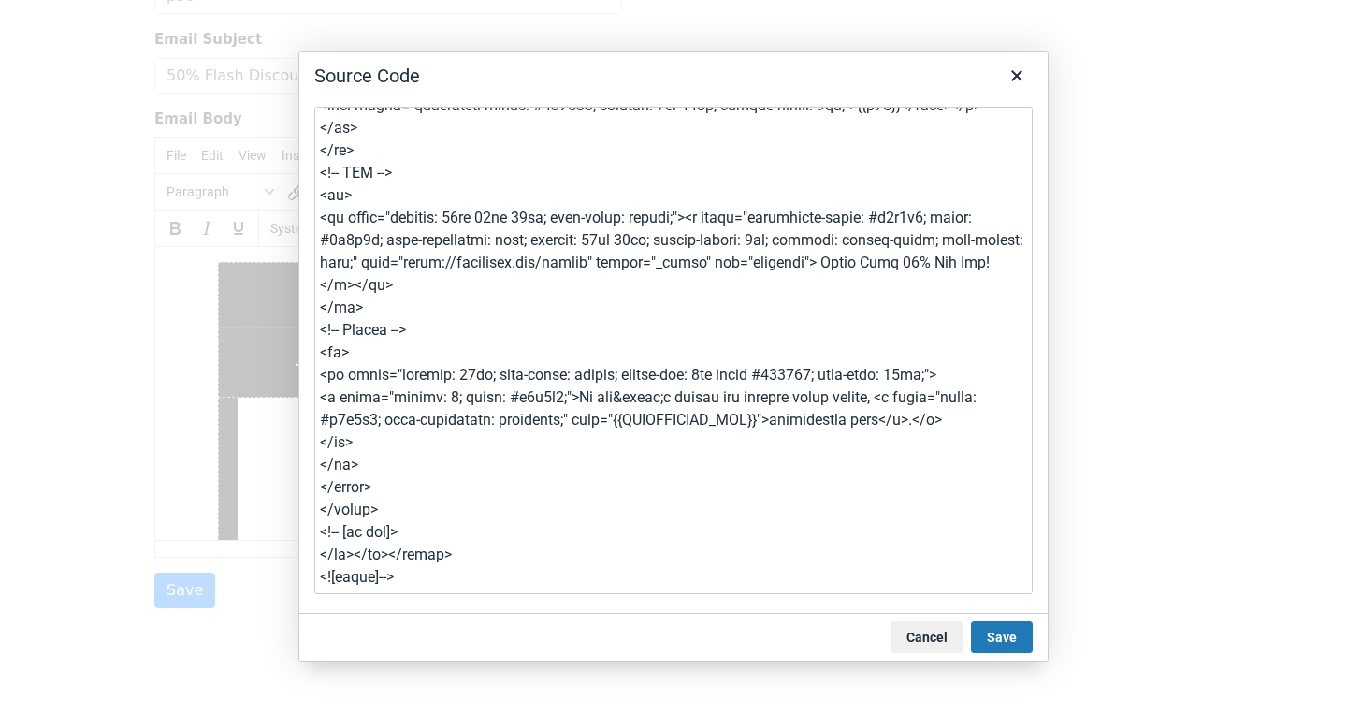
click at [604, 383] on textarea at bounding box center [673, 351] width 719 height 488
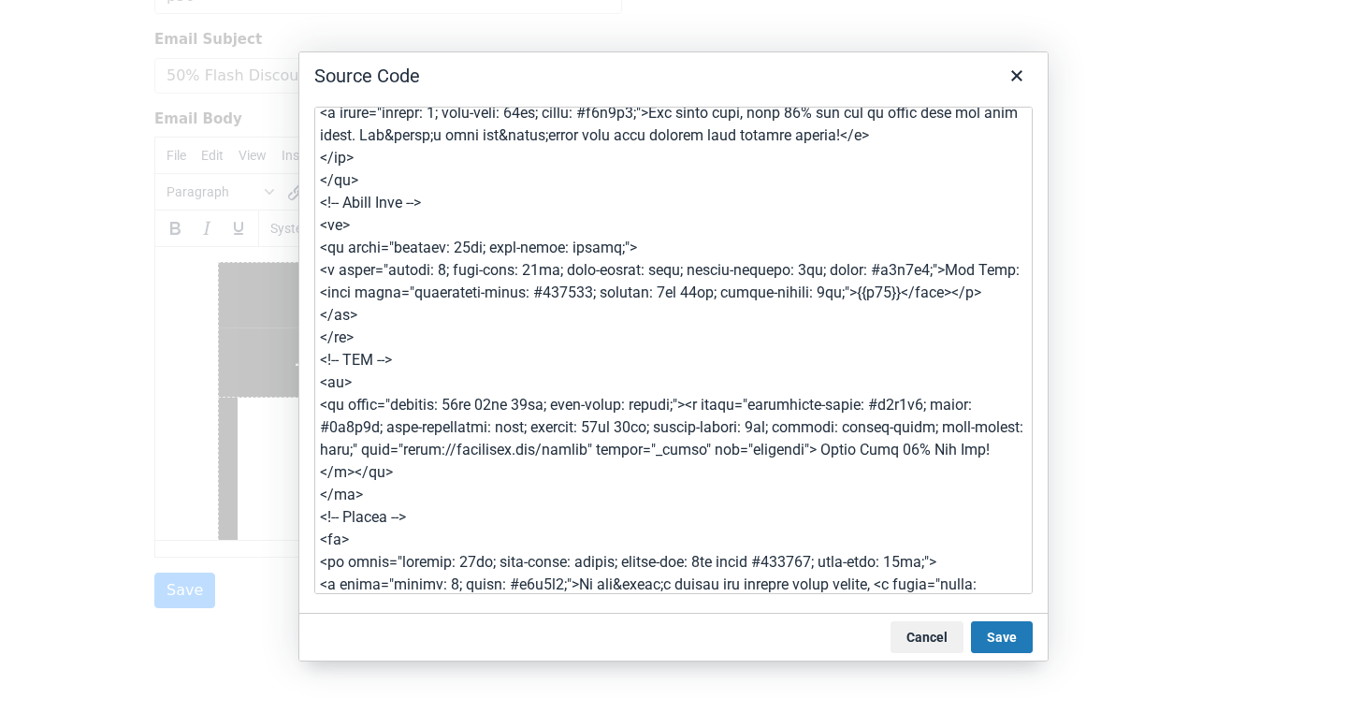
scroll to position [684, 0]
click at [441, 275] on textarea at bounding box center [673, 351] width 719 height 488
click at [470, 251] on textarea at bounding box center [673, 351] width 719 height 488
click at [561, 262] on textarea at bounding box center [673, 351] width 719 height 488
click at [713, 259] on textarea at bounding box center [673, 351] width 719 height 488
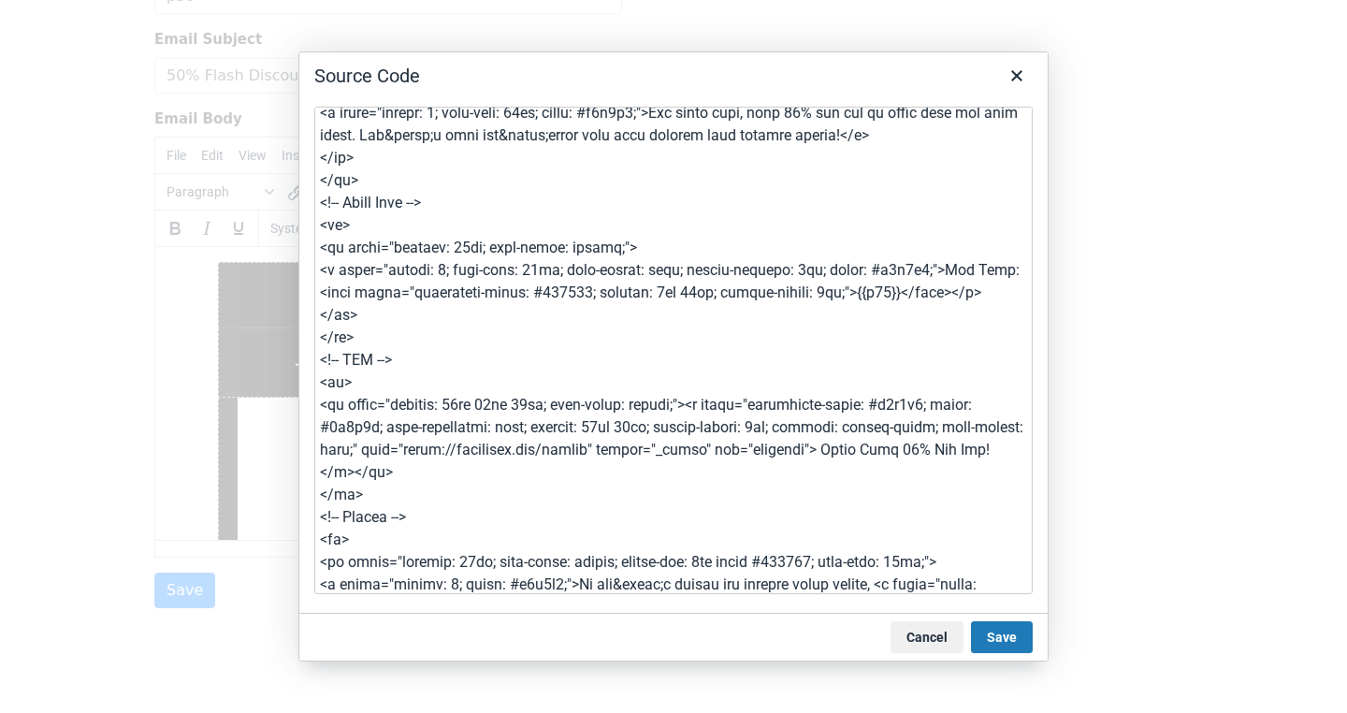
click at [879, 268] on textarea at bounding box center [673, 351] width 719 height 488
click at [879, 253] on textarea at bounding box center [673, 351] width 719 height 488
click at [905, 251] on textarea at bounding box center [673, 351] width 719 height 488
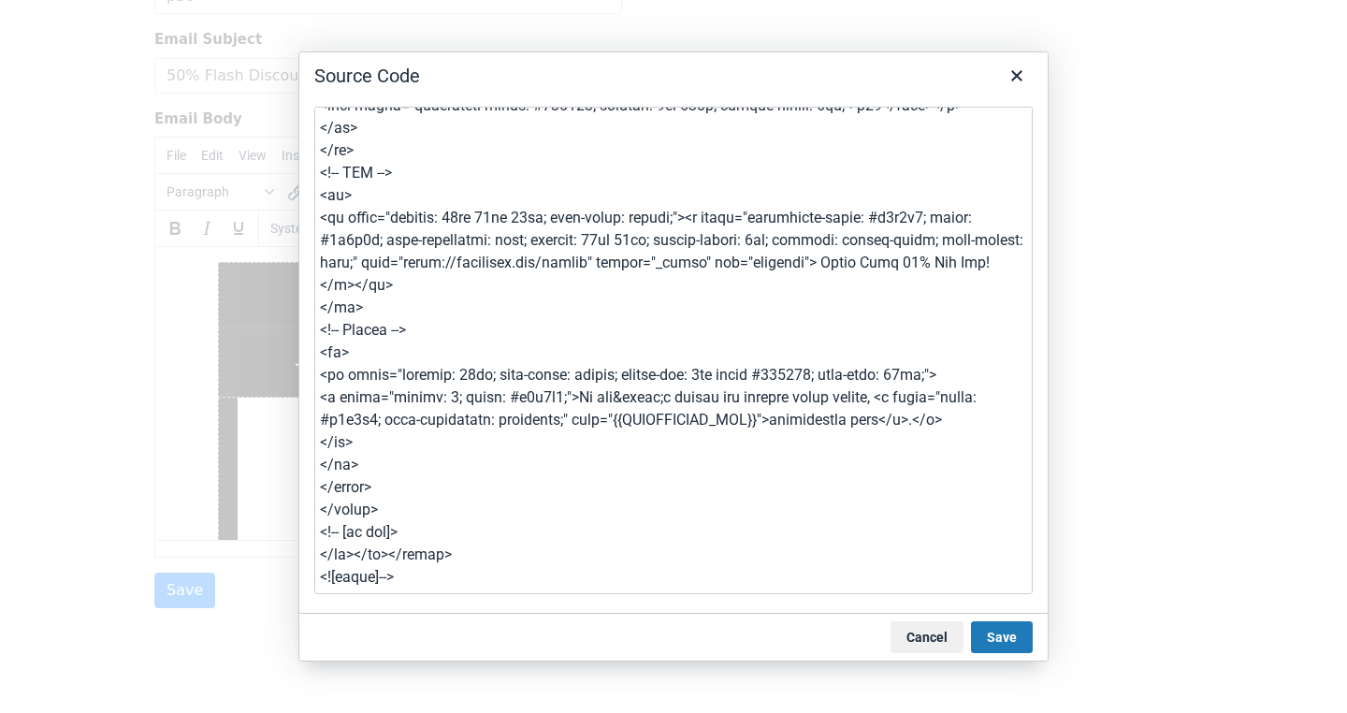
click at [612, 381] on textarea at bounding box center [673, 351] width 719 height 488
click at [738, 385] on textarea at bounding box center [673, 351] width 719 height 488
type textarea "<!-- [if mso]> <table width="100%" cellpadding="0" cellspacing="0" border="0" a…"
click at [1025, 621] on button "Save" at bounding box center [1002, 637] width 62 height 32
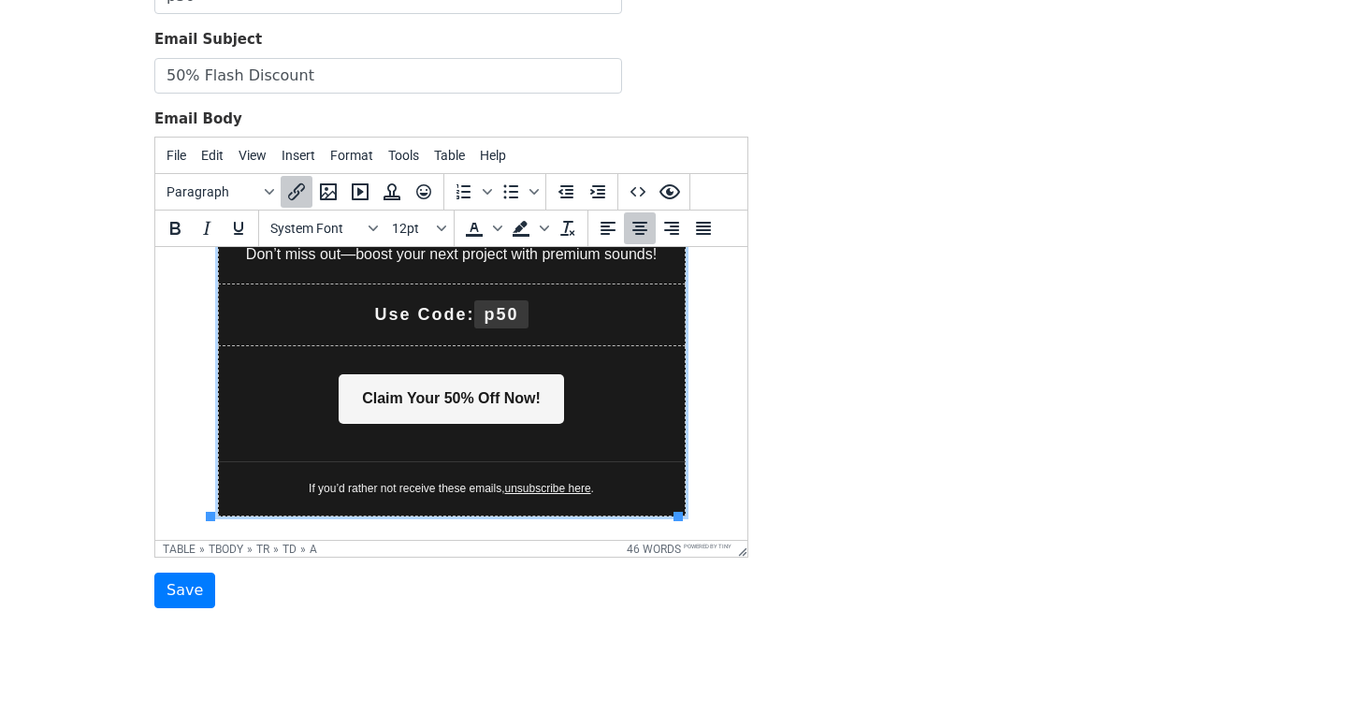
scroll to position [644, 0]
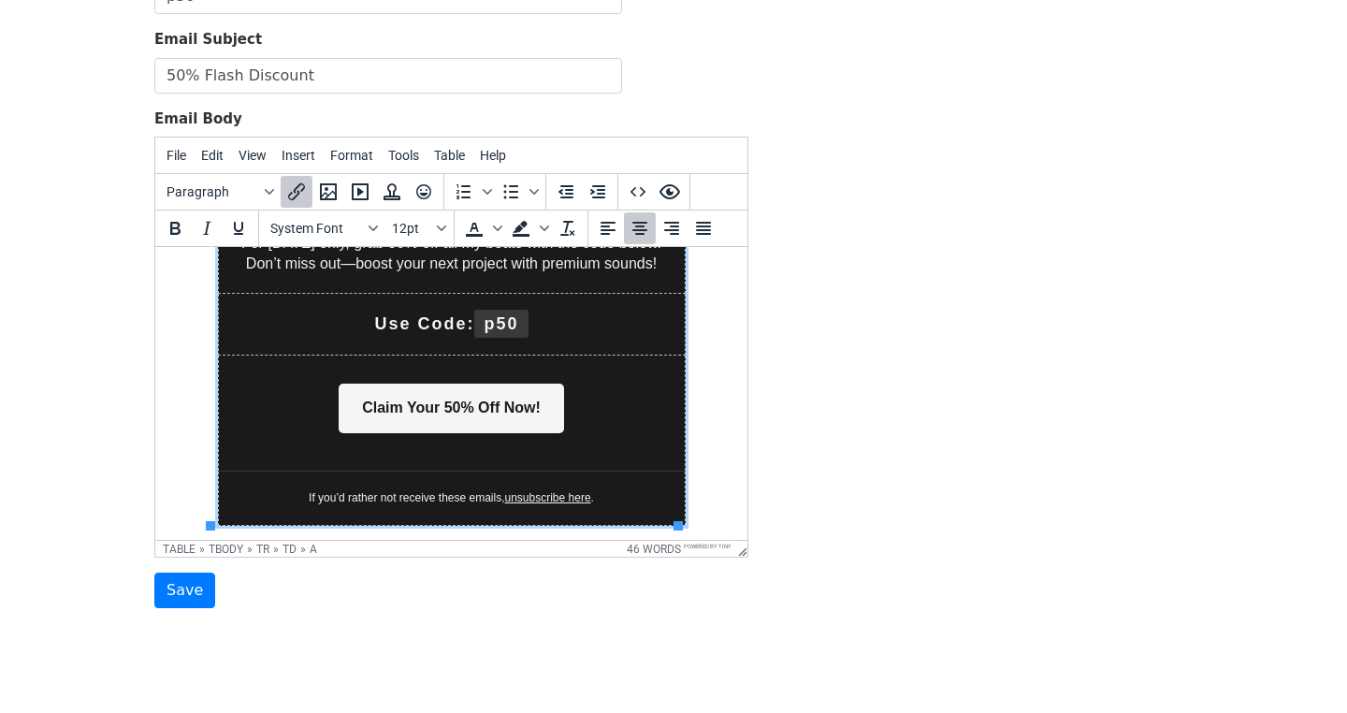
click at [504, 409] on link "Claim Your 50% Off Now!" at bounding box center [452, 408] width 226 height 49
click at [159, 590] on input "Save" at bounding box center [184, 591] width 61 height 36
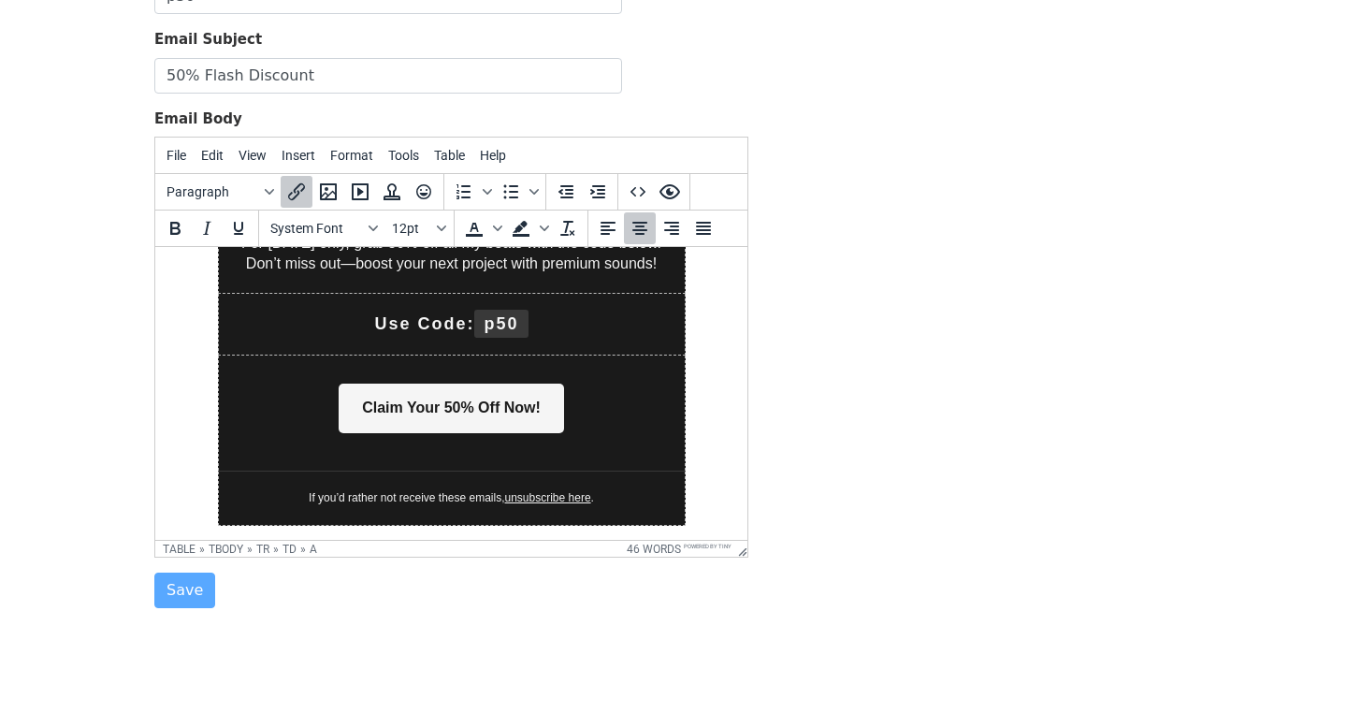
click at [424, 410] on link "Claim Your 50% Off Now!" at bounding box center [452, 408] width 226 height 49
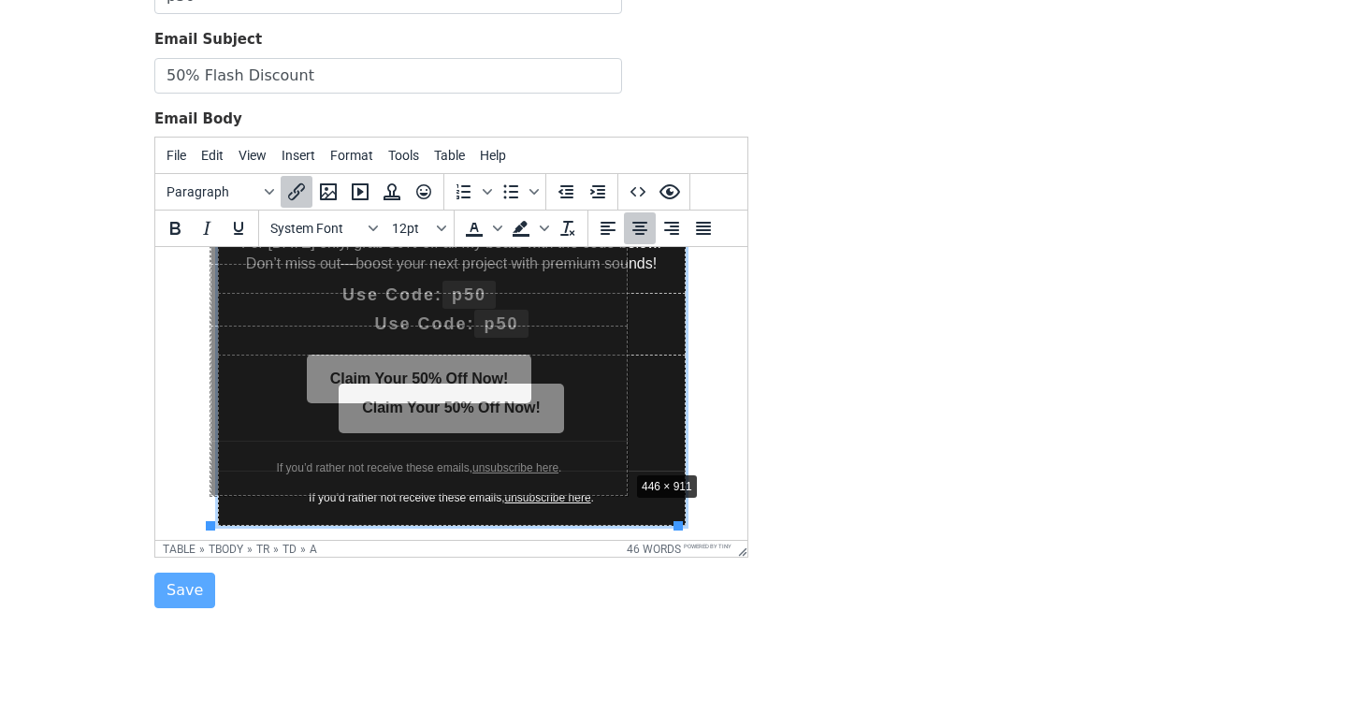
drag, startPoint x: 678, startPoint y: 527, endPoint x: 584, endPoint y: 429, distance: 136.3
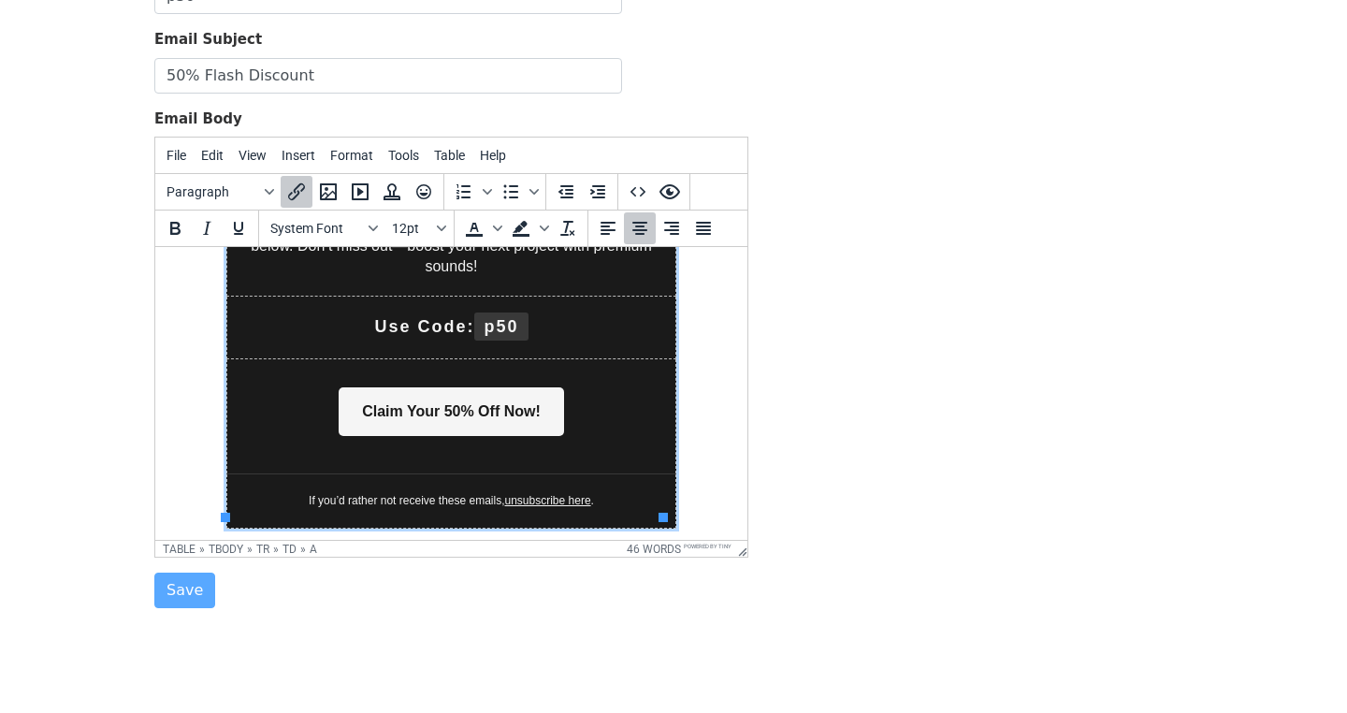
scroll to position [632, 0]
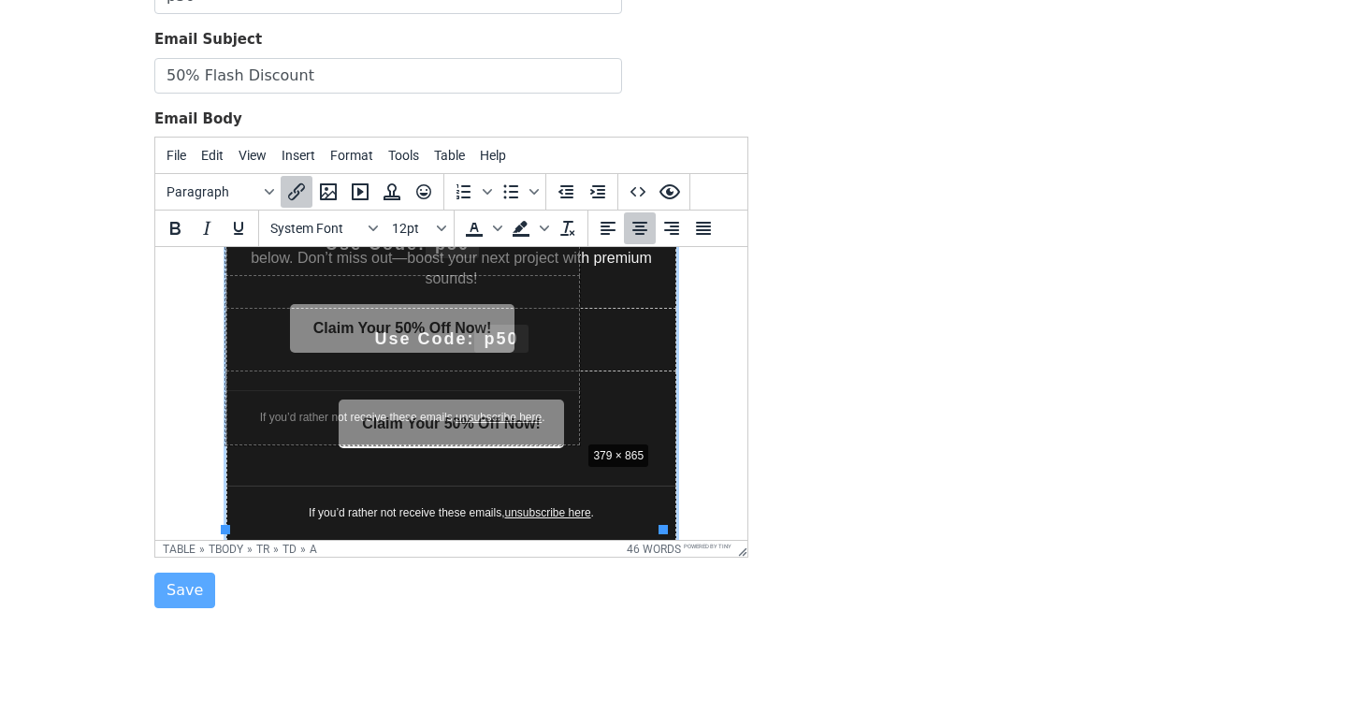
drag, startPoint x: 662, startPoint y: 530, endPoint x: 459, endPoint y: 357, distance: 265.5
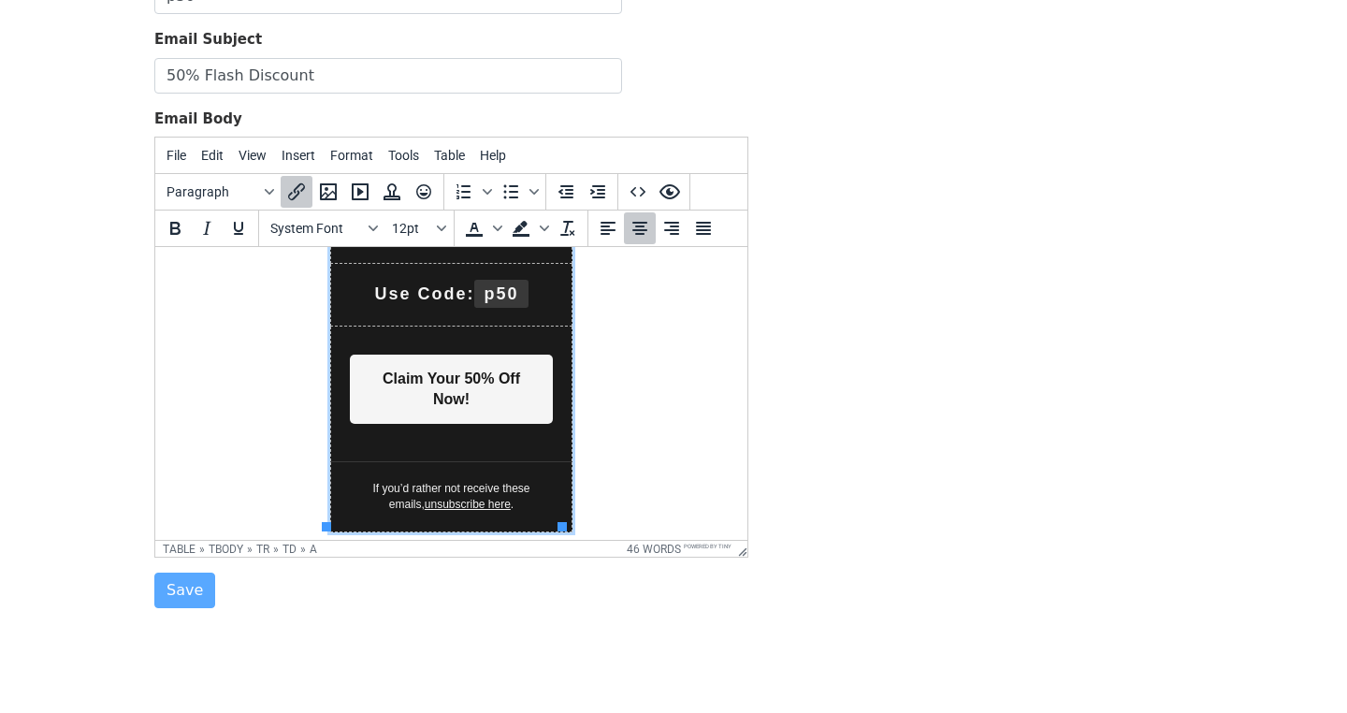
scroll to position [544, 0]
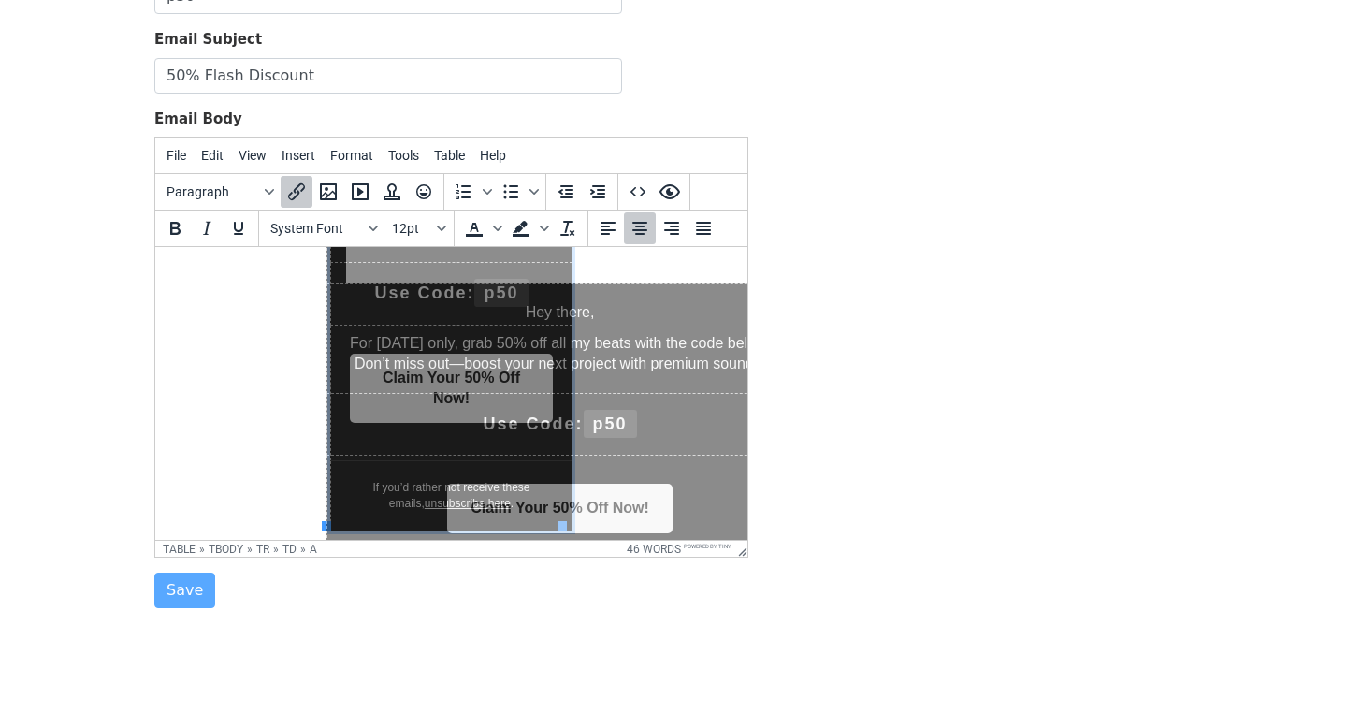
drag, startPoint x: 595, startPoint y: 502, endPoint x: 980, endPoint y: 443, distance: 389.1
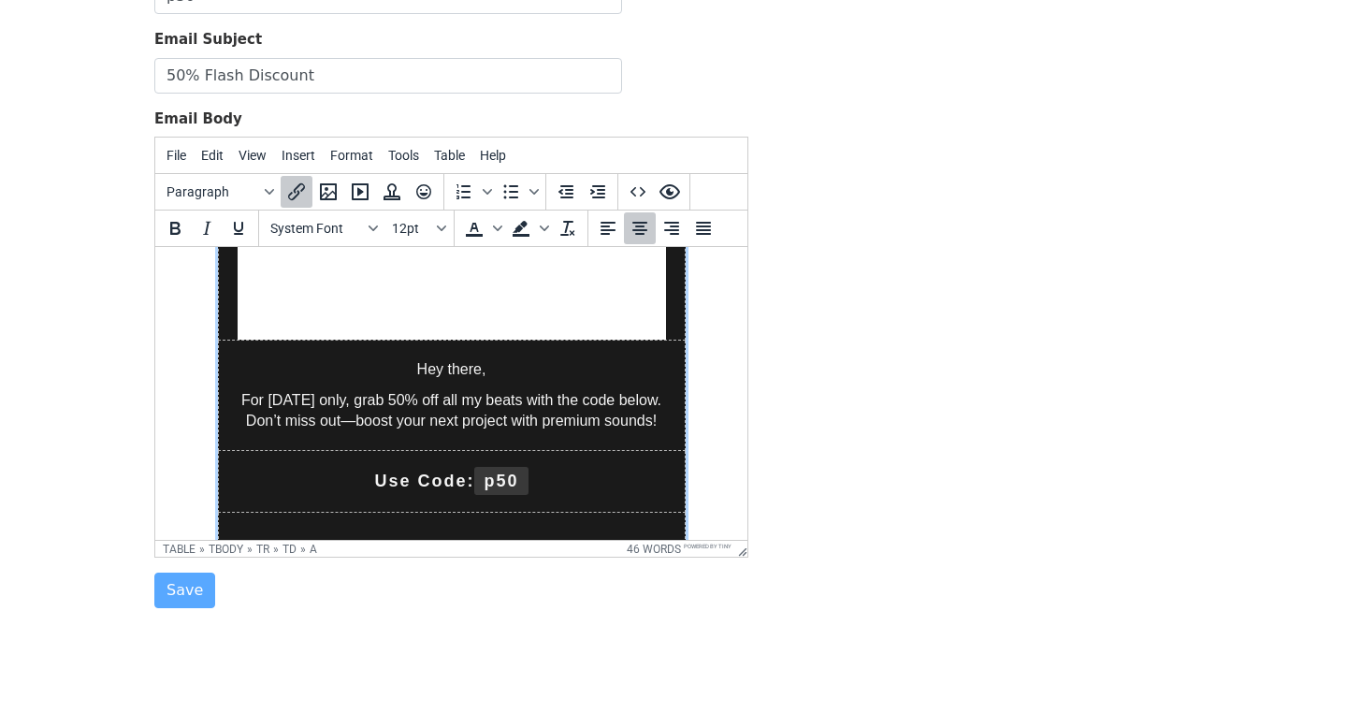
scroll to position [644, 0]
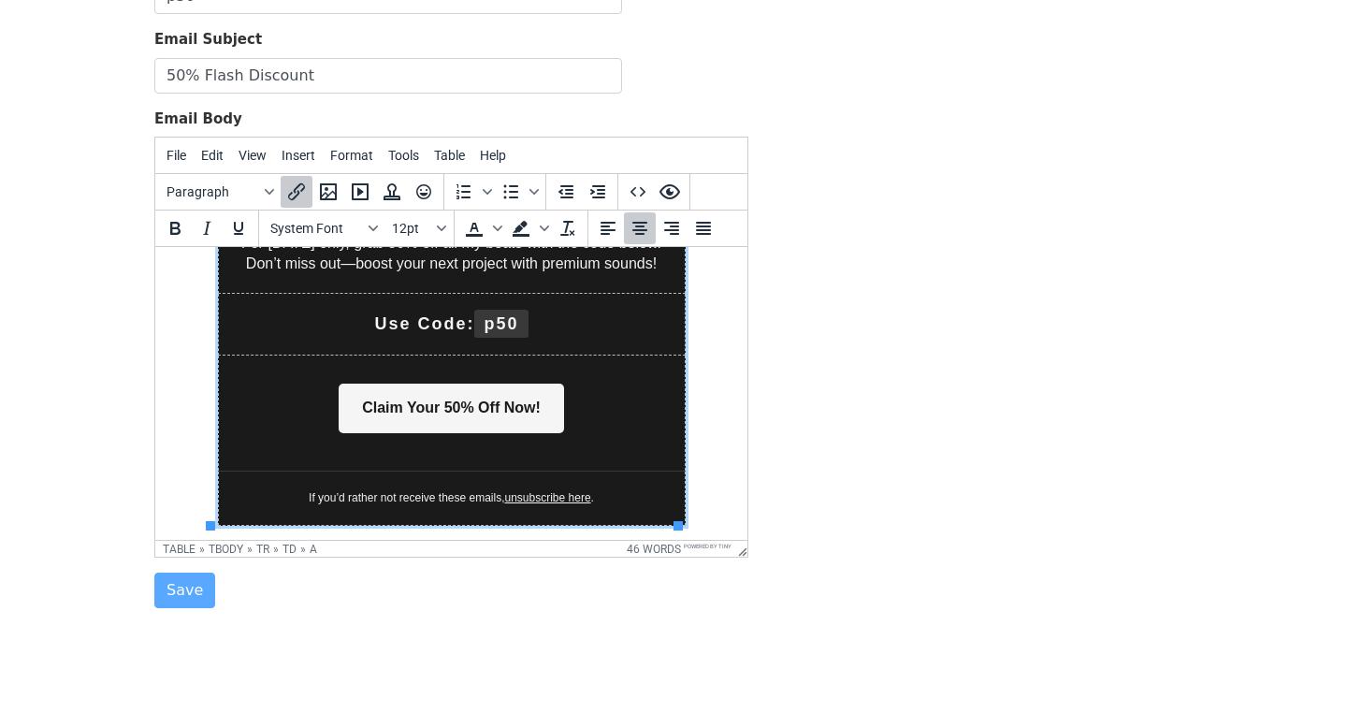
drag, startPoint x: 593, startPoint y: 363, endPoint x: 613, endPoint y: 359, distance: 20.0
click at [613, 359] on td "Claim Your 50% Off Now!" at bounding box center [451, 413] width 467 height 115
drag, startPoint x: 716, startPoint y: 418, endPoint x: 899, endPoint y: 668, distance: 309.9
click at [716, 418] on body "–50% Flash Discount Today! Hey there, For today only, grab 50% off all my beats…" at bounding box center [451, 72] width 562 height 908
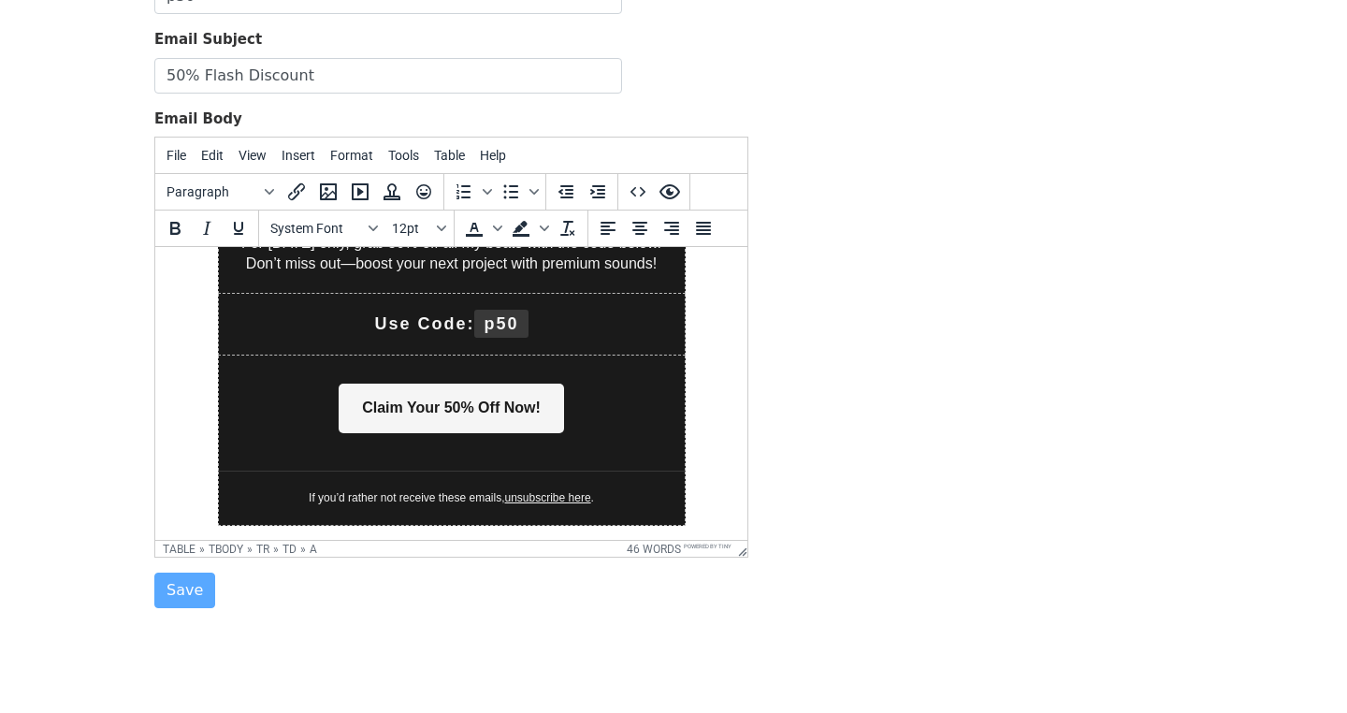
click at [832, 426] on div "Template Name p50 Email Subject 50% Flash Discount Email Body File Edit View In…" at bounding box center [673, 279] width 1067 height 659
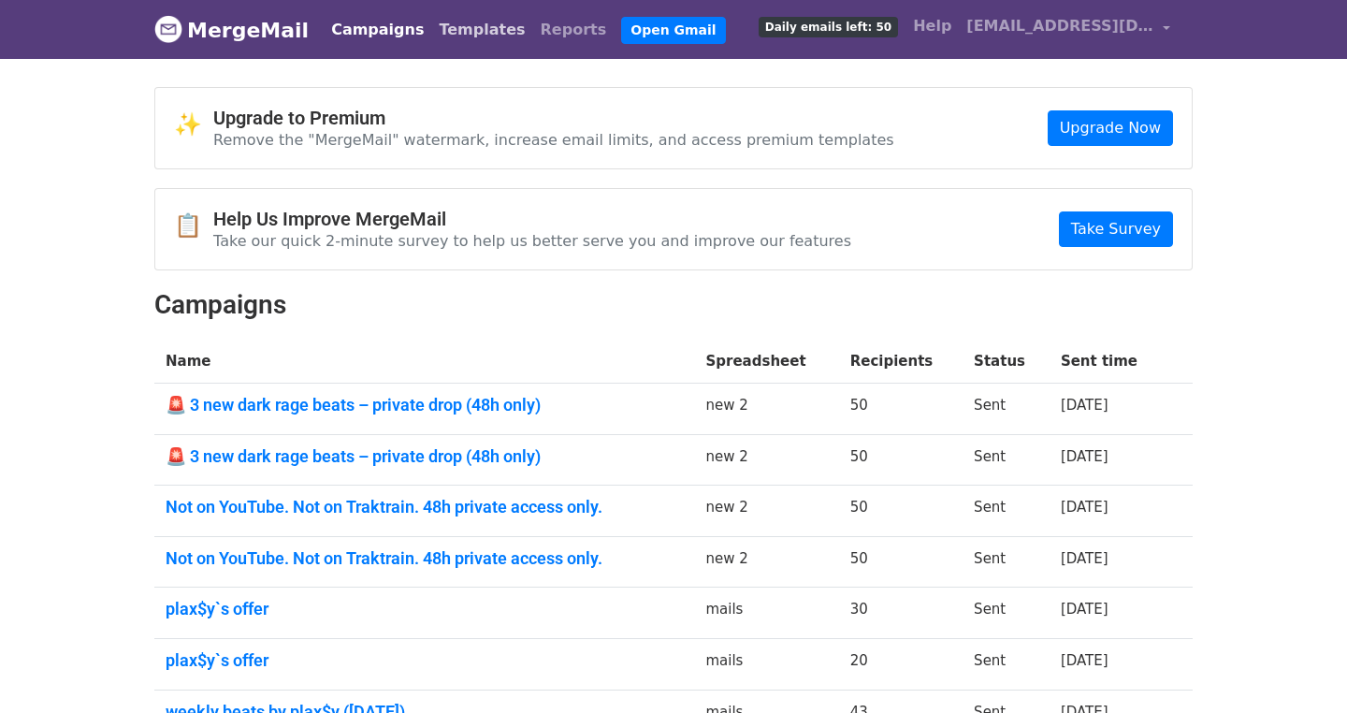
click at [461, 33] on link "Templates" at bounding box center [481, 29] width 101 height 37
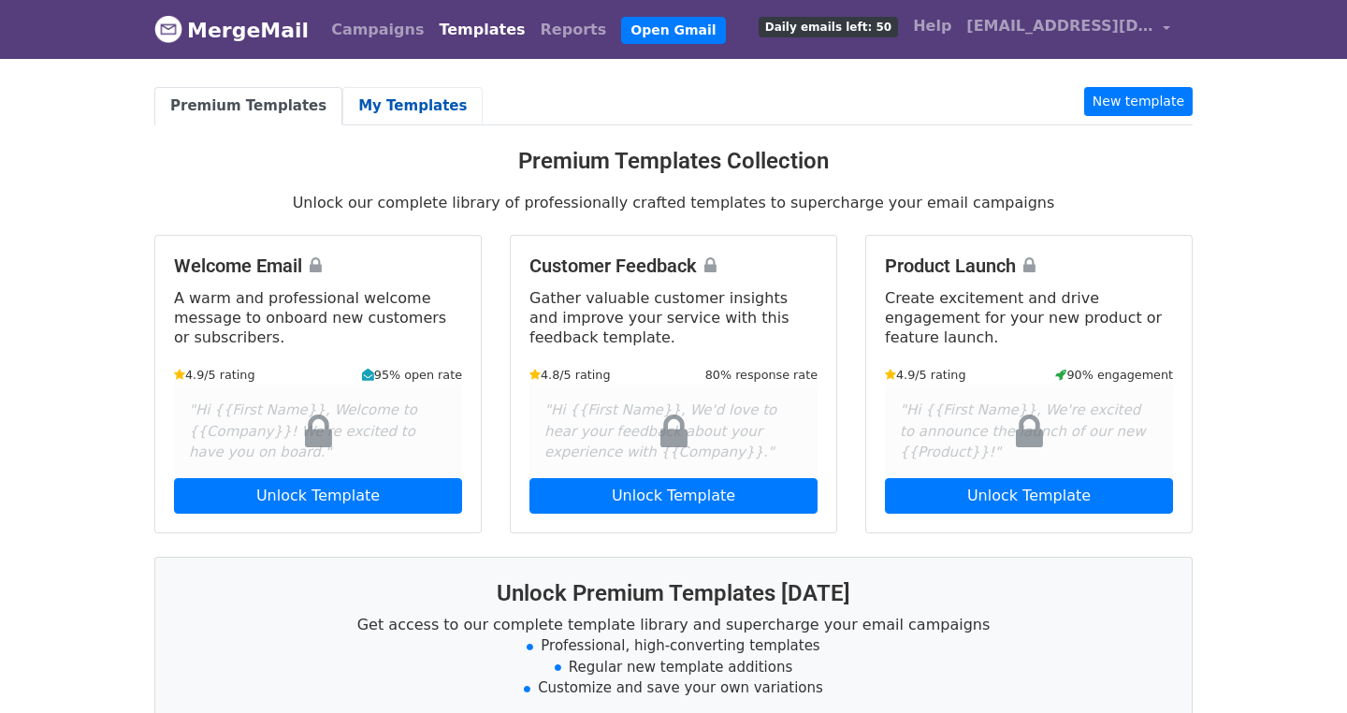
click at [363, 95] on link "My Templates" at bounding box center [412, 106] width 140 height 38
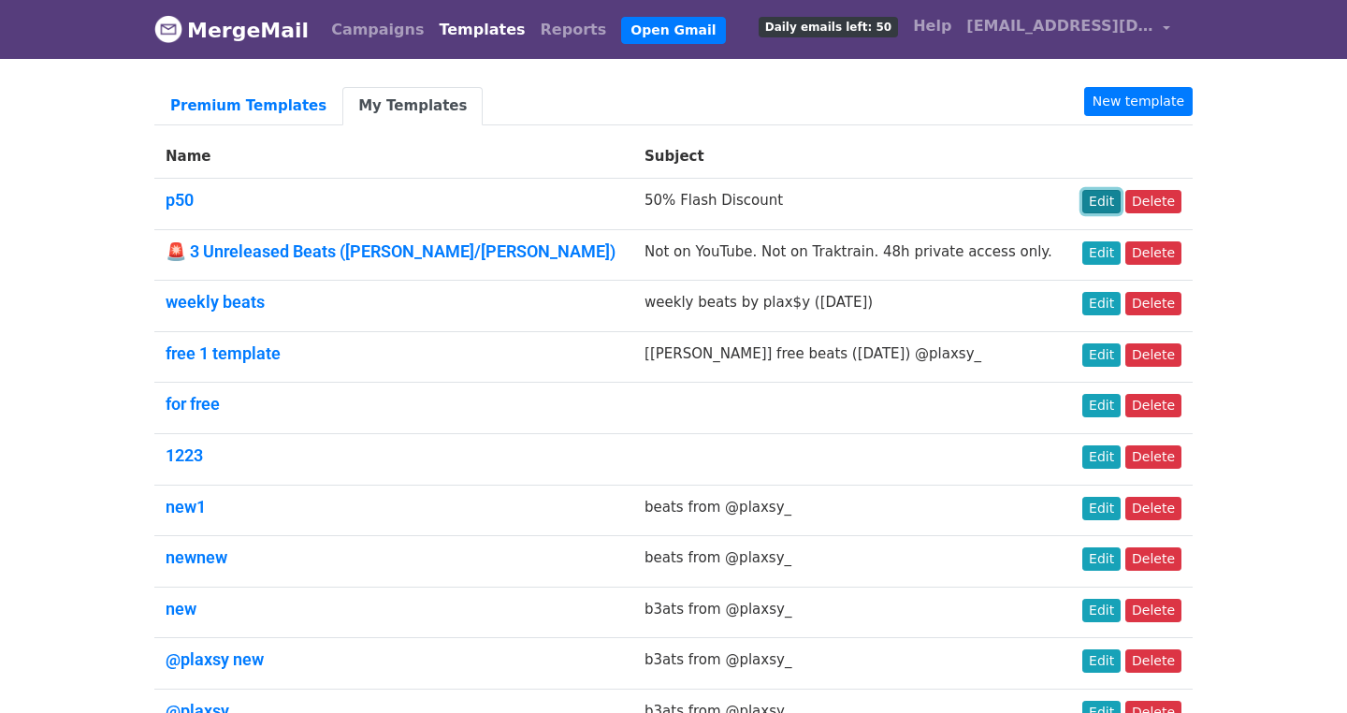
click at [1098, 199] on link "Edit" at bounding box center [1102, 201] width 38 height 23
click at [1090, 195] on link "Edit" at bounding box center [1102, 201] width 38 height 23
click at [191, 88] on link "Premium Templates" at bounding box center [248, 106] width 188 height 38
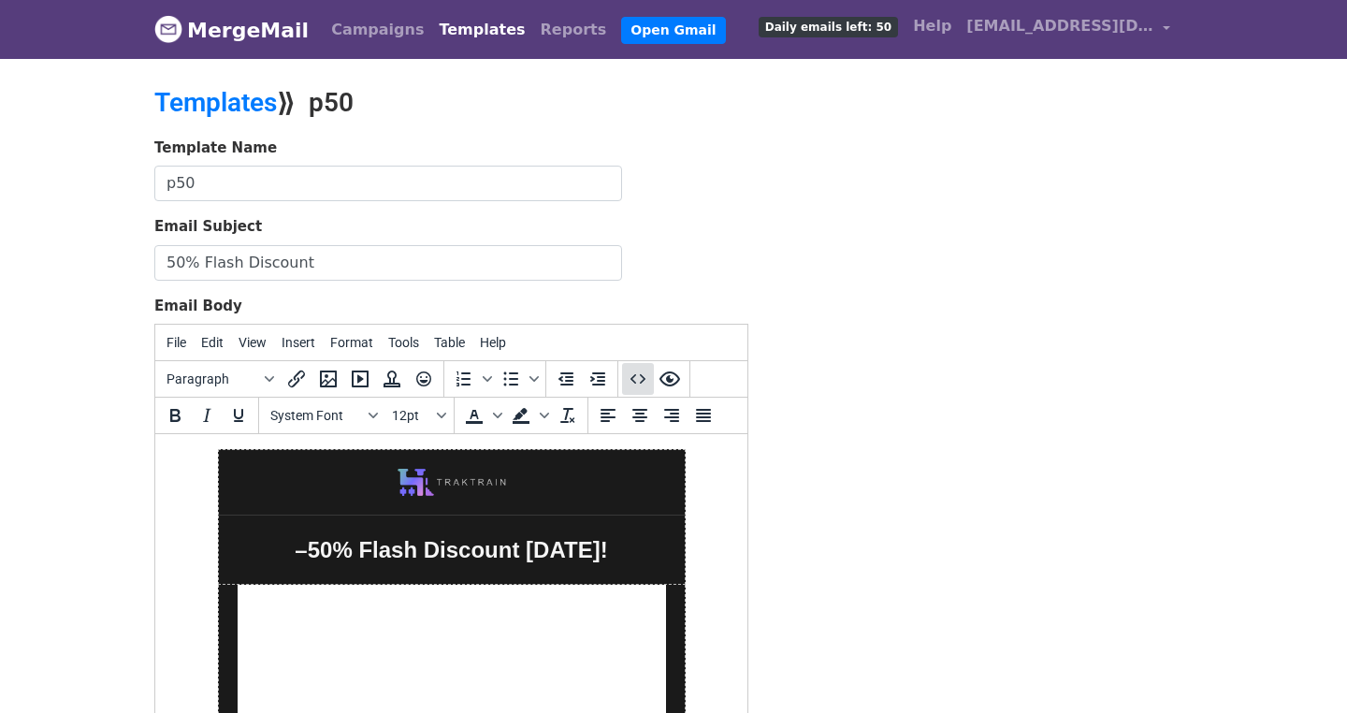
click at [628, 379] on icon "Source code" at bounding box center [638, 379] width 22 height 22
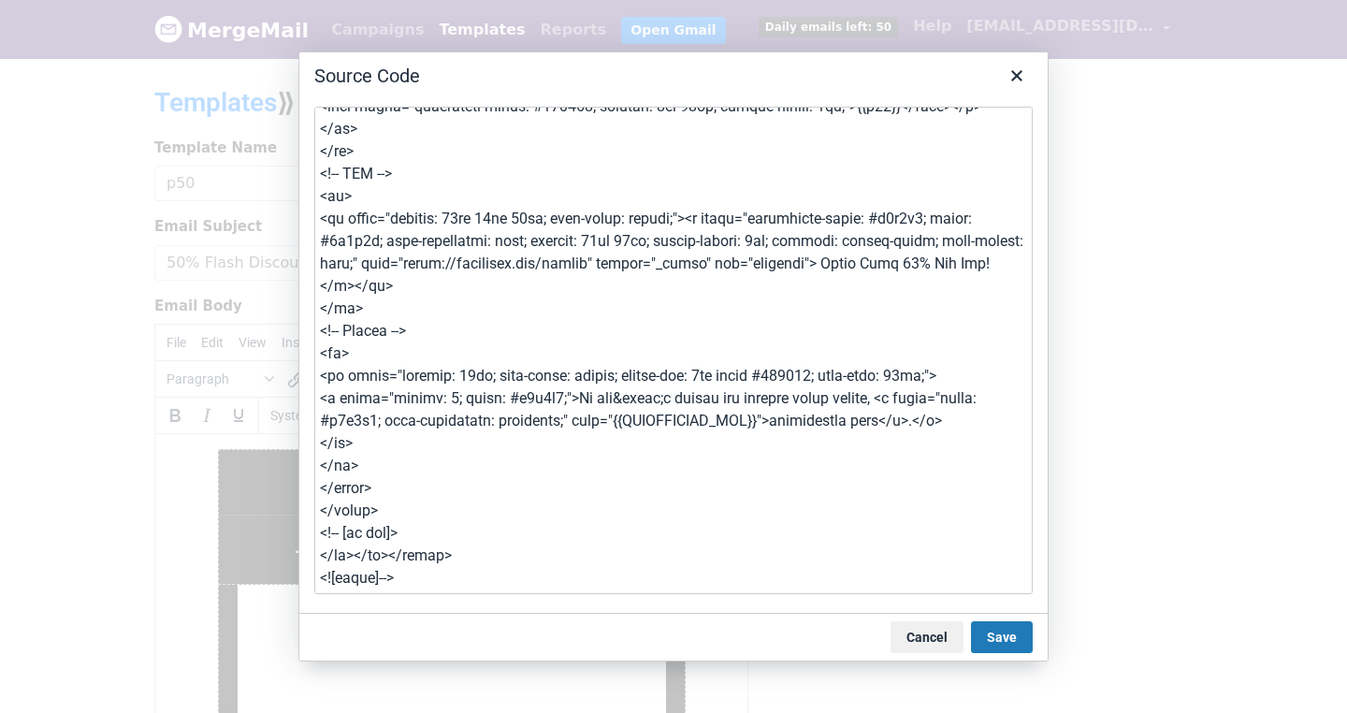
scroll to position [871, 0]
click at [575, 342] on textarea at bounding box center [673, 351] width 719 height 488
click at [728, 388] on textarea at bounding box center [673, 351] width 719 height 488
click at [748, 384] on textarea at bounding box center [673, 351] width 719 height 488
click at [609, 425] on textarea at bounding box center [673, 351] width 719 height 488
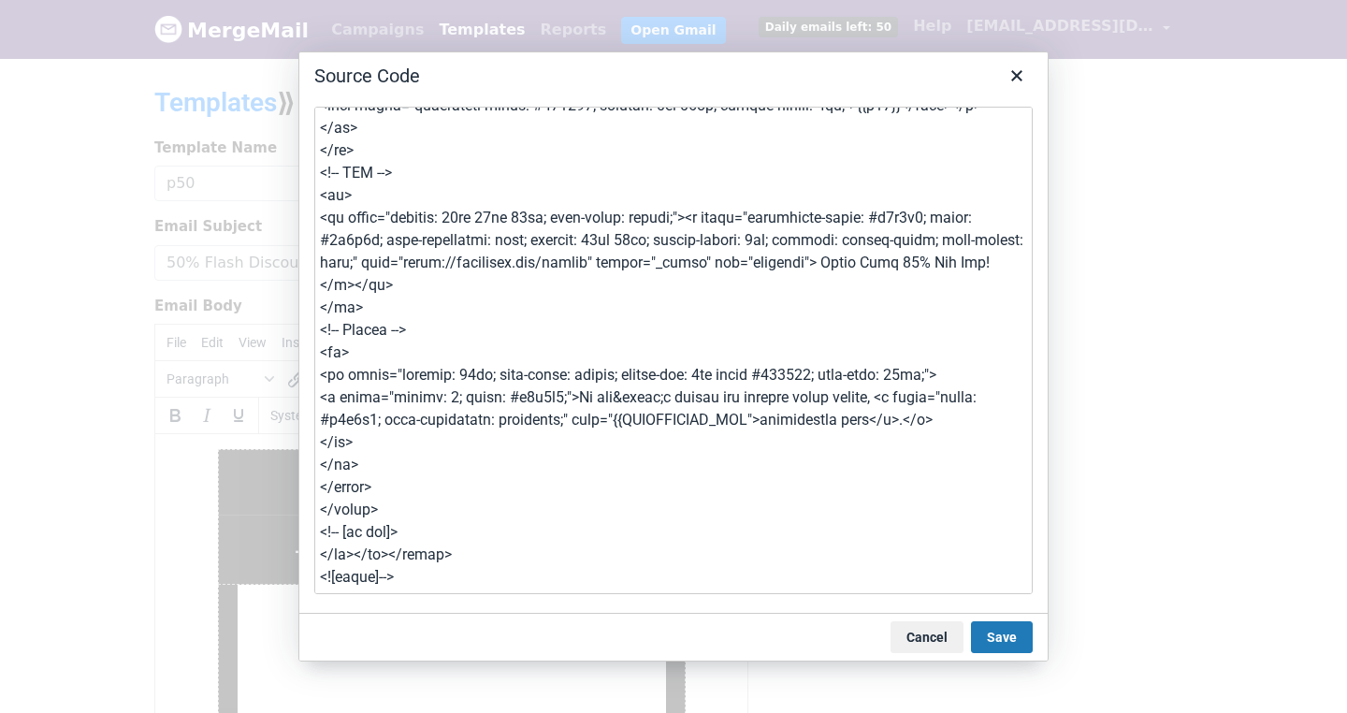
click at [674, 427] on textarea at bounding box center [673, 351] width 719 height 488
click at [654, 389] on textarea at bounding box center [673, 351] width 719 height 488
drag, startPoint x: 605, startPoint y: 394, endPoint x: 598, endPoint y: 409, distance: 16.7
click at [605, 394] on textarea at bounding box center [673, 351] width 719 height 488
click at [601, 411] on textarea at bounding box center [673, 351] width 719 height 488
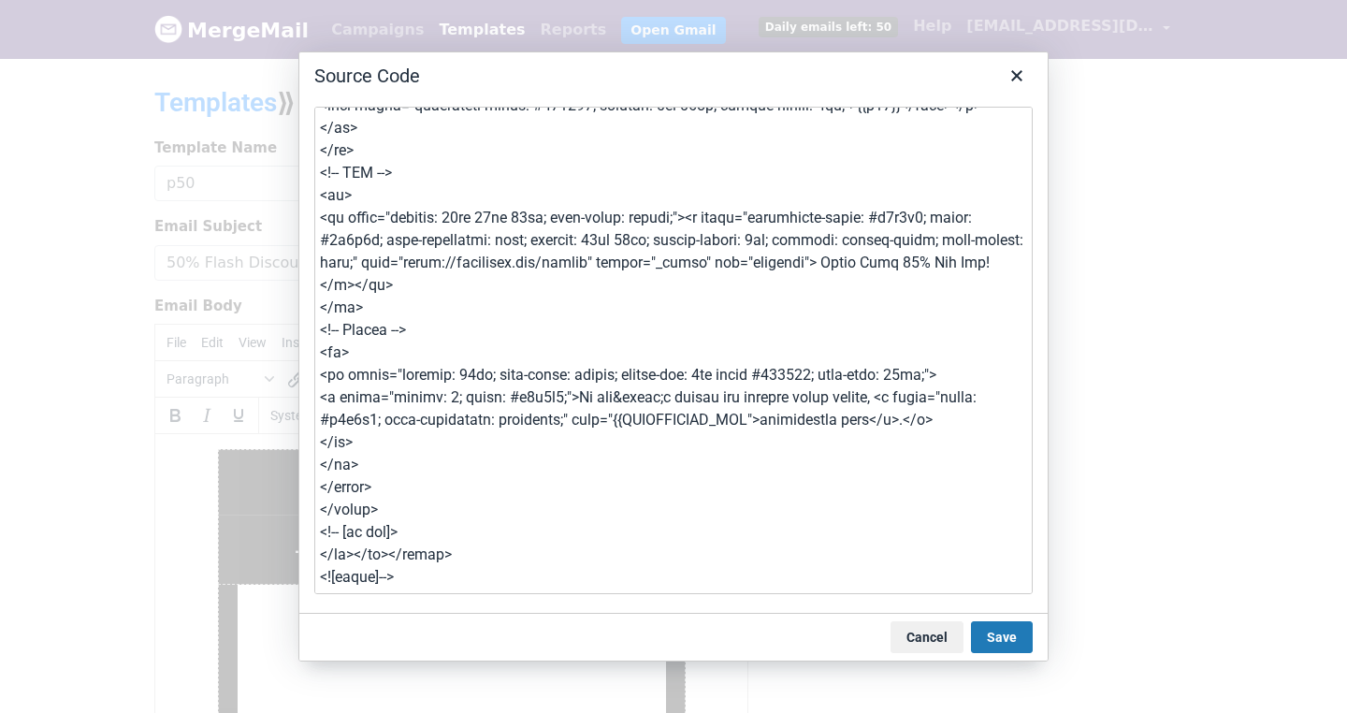
click at [635, 386] on textarea at bounding box center [673, 351] width 719 height 488
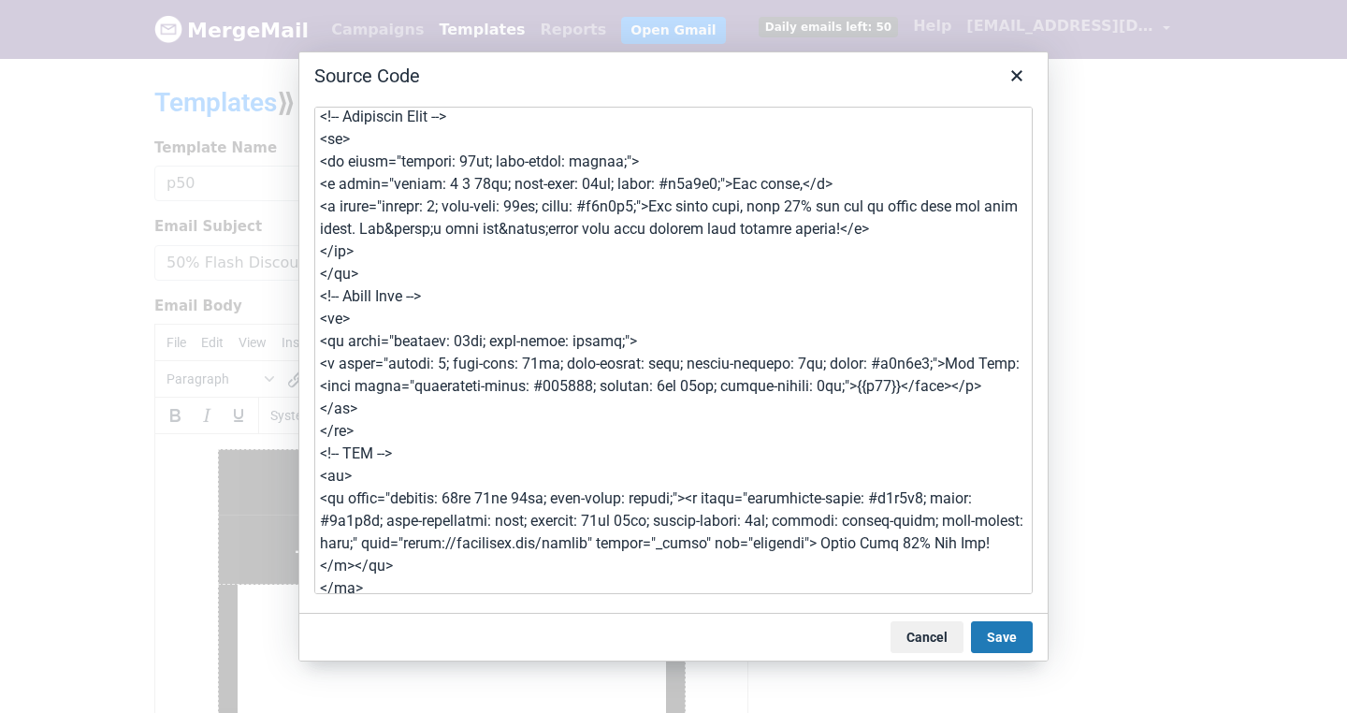
scroll to position [590, 0]
click at [494, 377] on textarea at bounding box center [673, 351] width 719 height 488
click at [575, 305] on textarea at bounding box center [673, 351] width 719 height 488
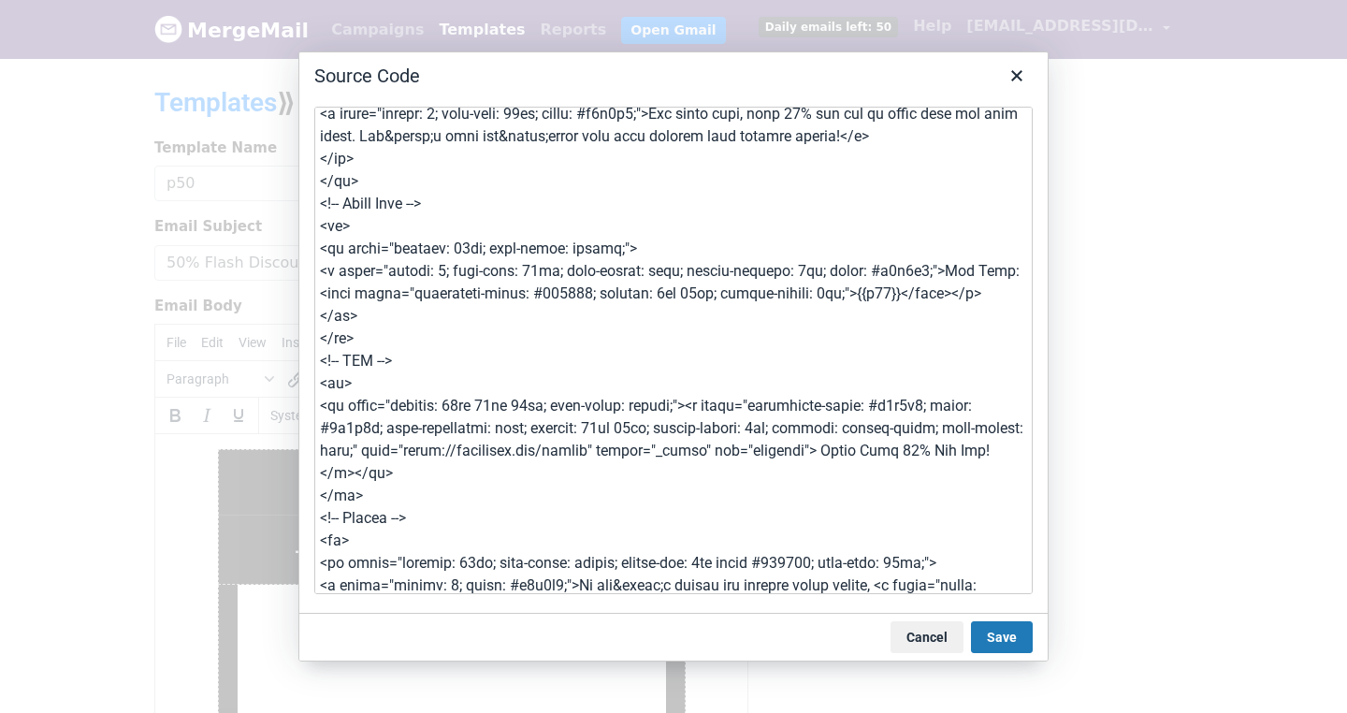
scroll to position [684, 0]
drag, startPoint x: 769, startPoint y: 295, endPoint x: 805, endPoint y: 263, distance: 47.7
click at [770, 295] on textarea at bounding box center [673, 351] width 719 height 488
click at [835, 247] on textarea at bounding box center [673, 351] width 719 height 488
click at [888, 239] on textarea at bounding box center [673, 351] width 719 height 488
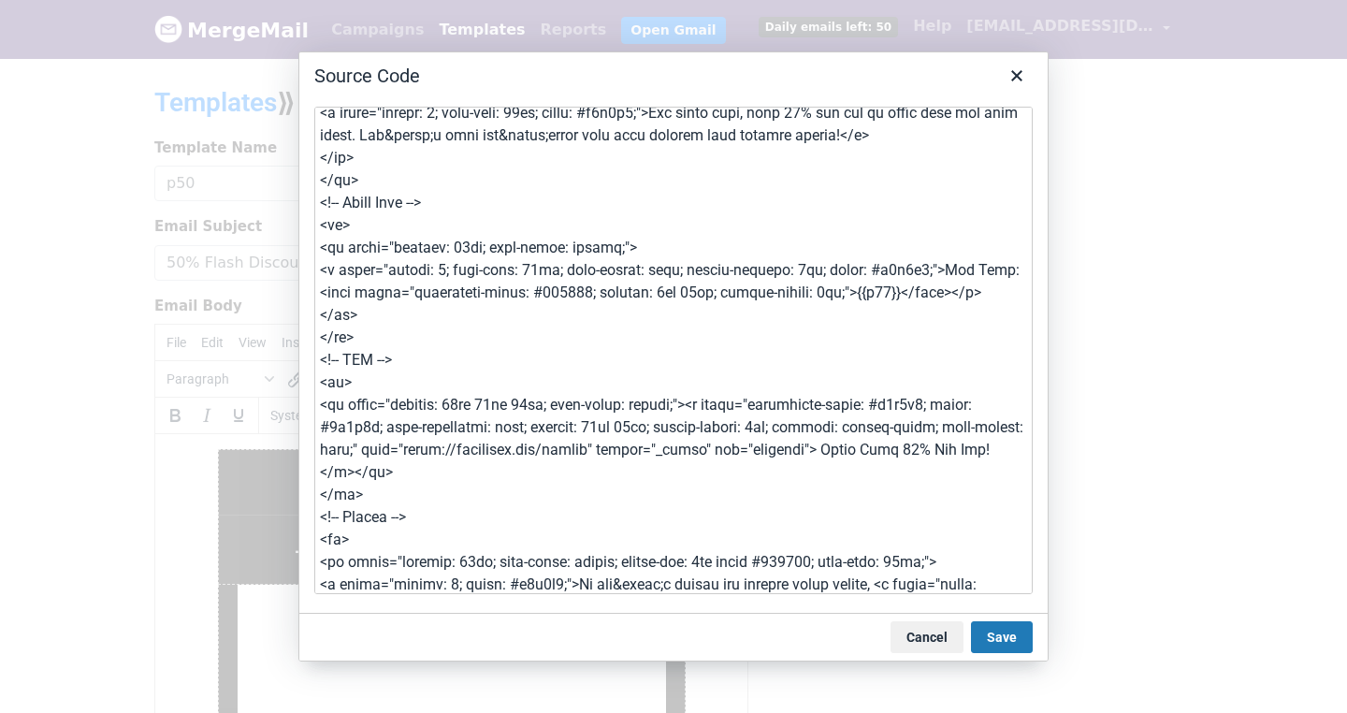
click at [889, 257] on textarea at bounding box center [673, 351] width 719 height 488
type textarea "<!-- [if mso]> <table width="100%" cellpadding="0" cellspacing="0" border="0" a…"
click at [1005, 621] on button "Save" at bounding box center [1002, 637] width 62 height 32
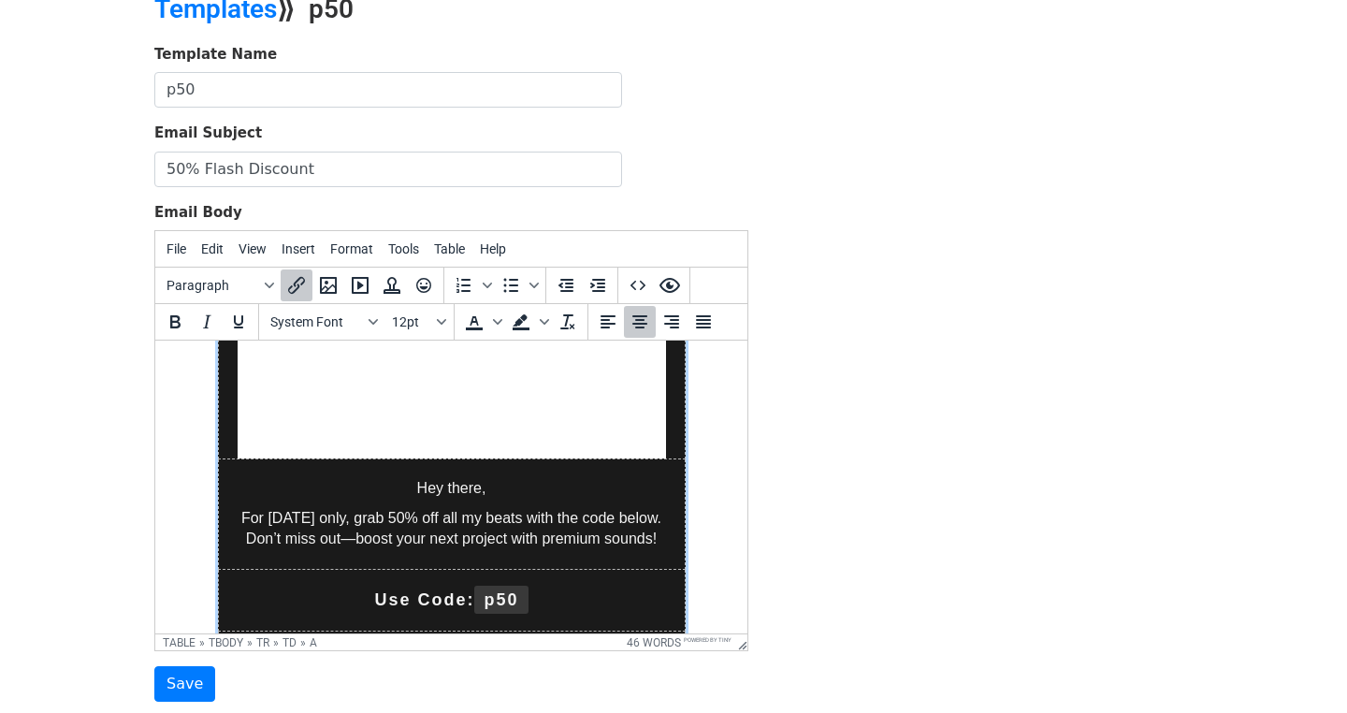
scroll to position [665, 0]
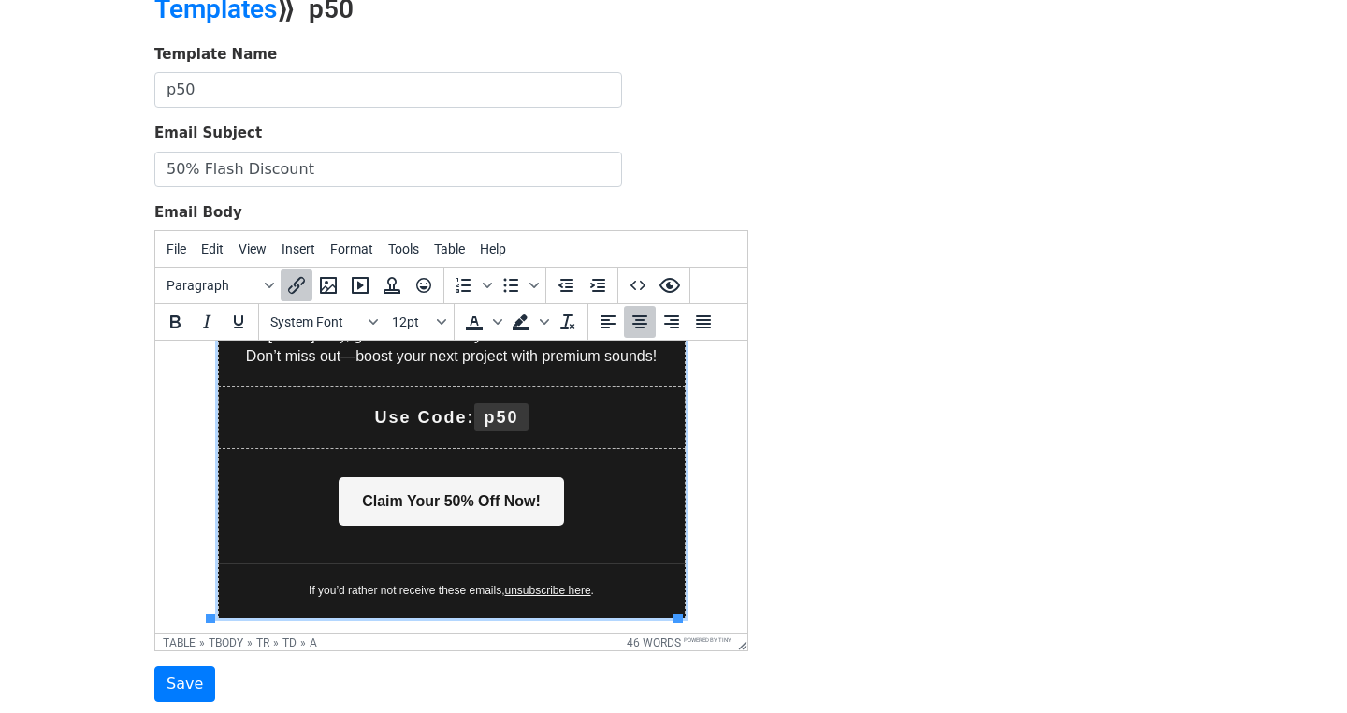
click at [498, 509] on link "Claim Your 50% Off Now!" at bounding box center [452, 501] width 226 height 49
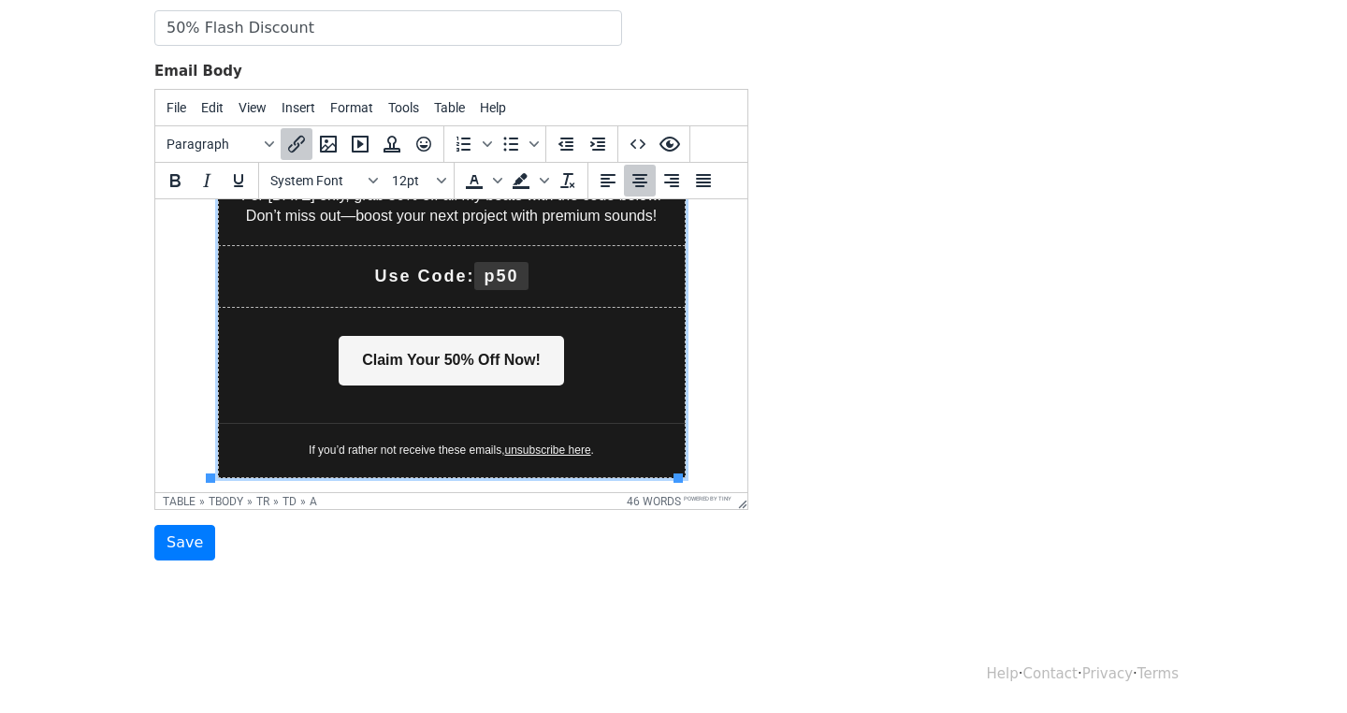
scroll to position [281, 0]
click at [566, 452] on link "unsubscribe here" at bounding box center [548, 450] width 86 height 13
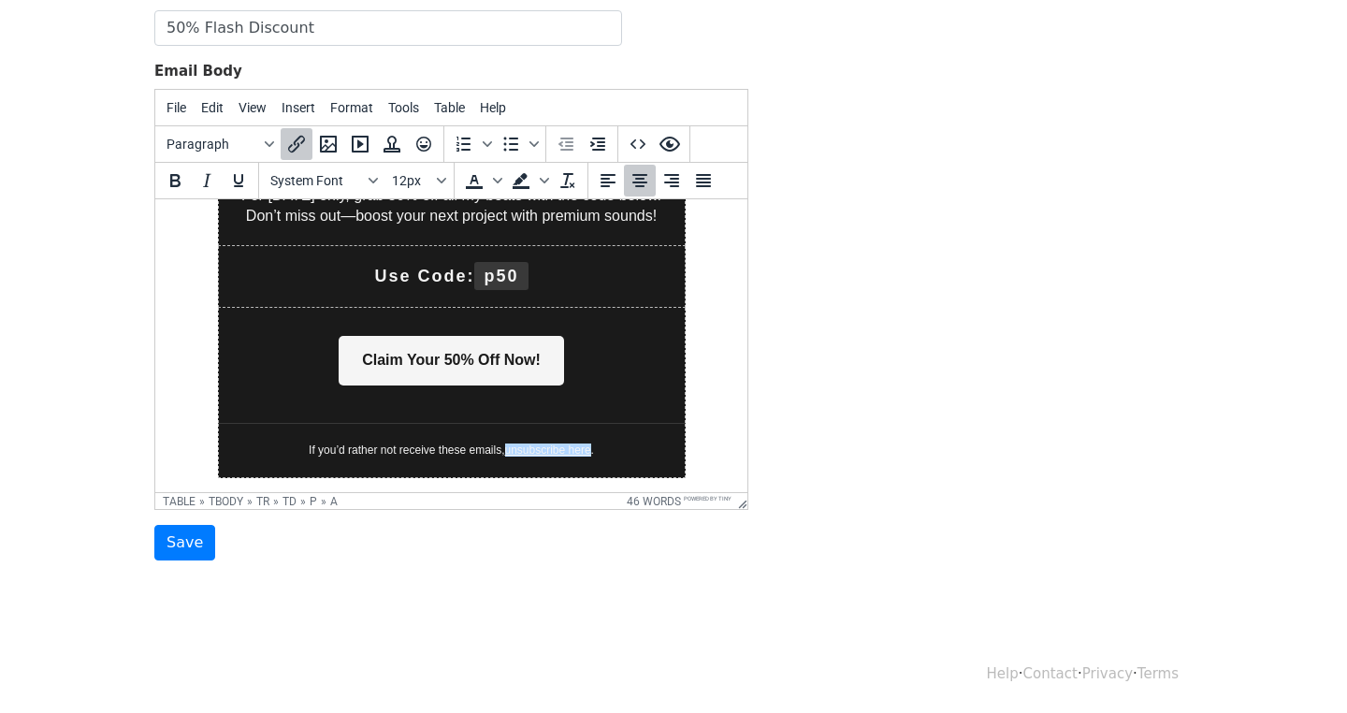
click at [941, 349] on div "Template Name p50 Email Subject 50% Flash Discount Email Body File Edit View In…" at bounding box center [673, 232] width 1067 height 659
click at [186, 525] on input "Save" at bounding box center [184, 543] width 61 height 36
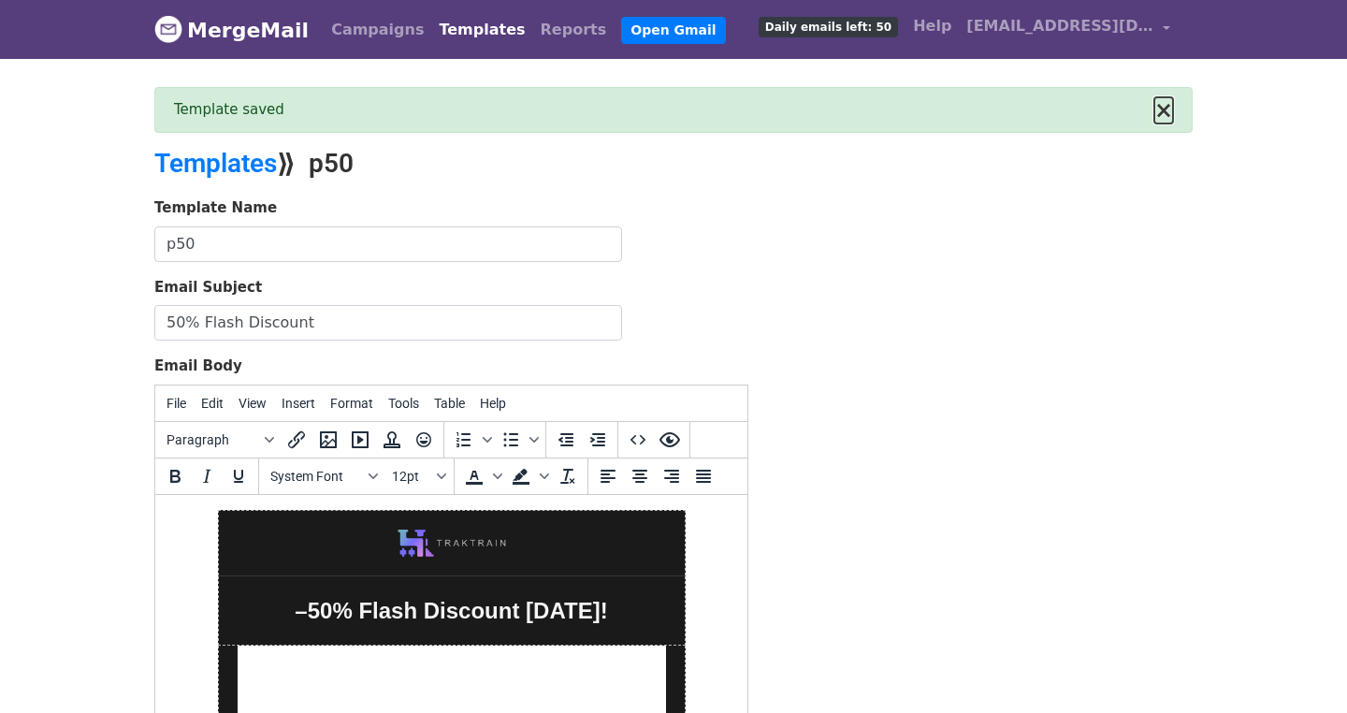
click at [1158, 112] on button "×" at bounding box center [1164, 110] width 19 height 22
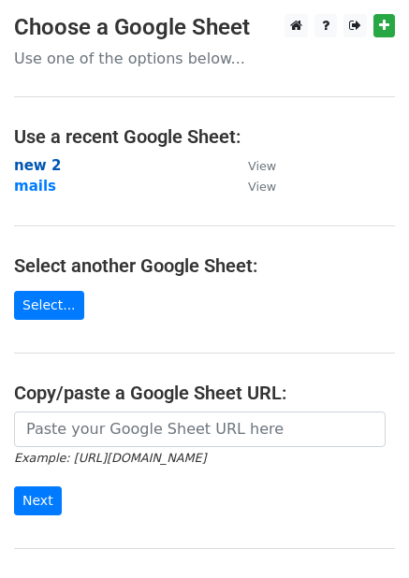
click at [50, 163] on strong "new 2" at bounding box center [37, 165] width 47 height 17
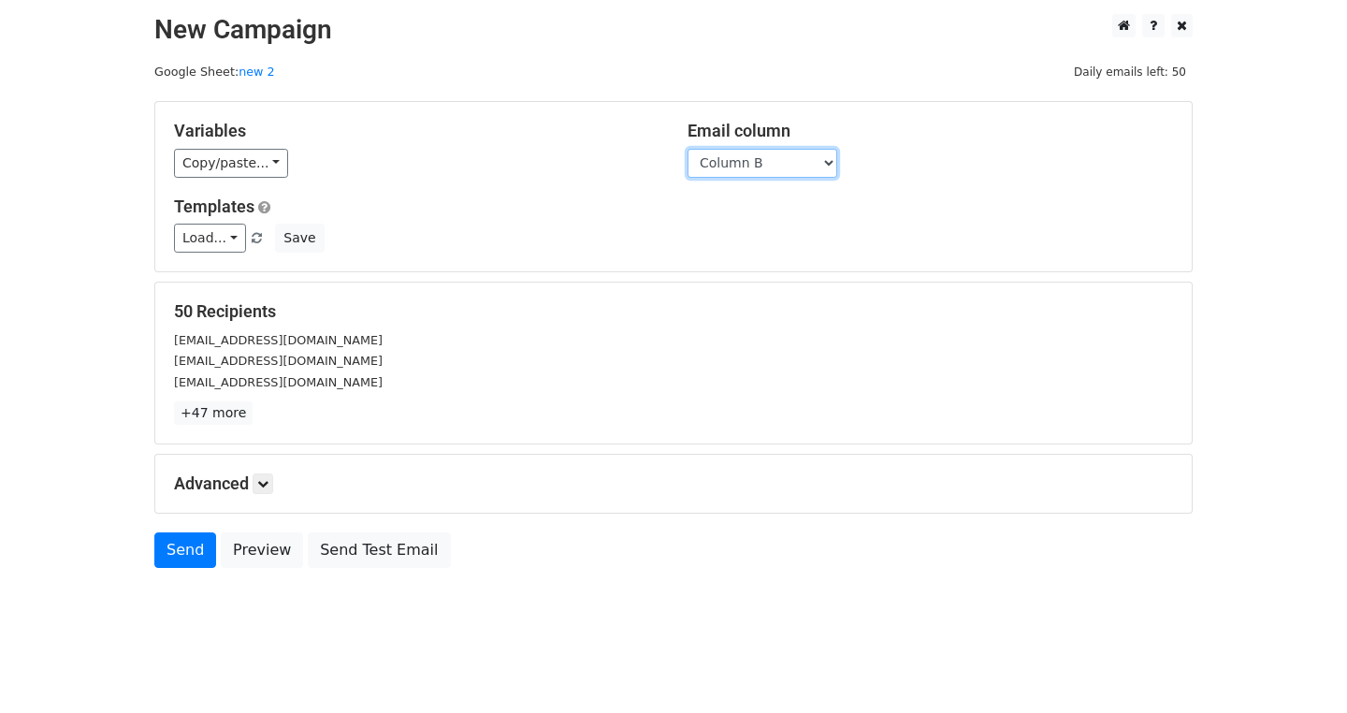
click at [408, 151] on select "Column A Column B Column C Column D Column E Column F Column G Column H Column …" at bounding box center [763, 163] width 150 height 29
select select "Column H"
click at [408, 149] on select "Column A Column B Column C Column D Column E Column F Column G Column H Column …" at bounding box center [763, 163] width 150 height 29
click at [174, 229] on link "Load..." at bounding box center [210, 238] width 72 height 29
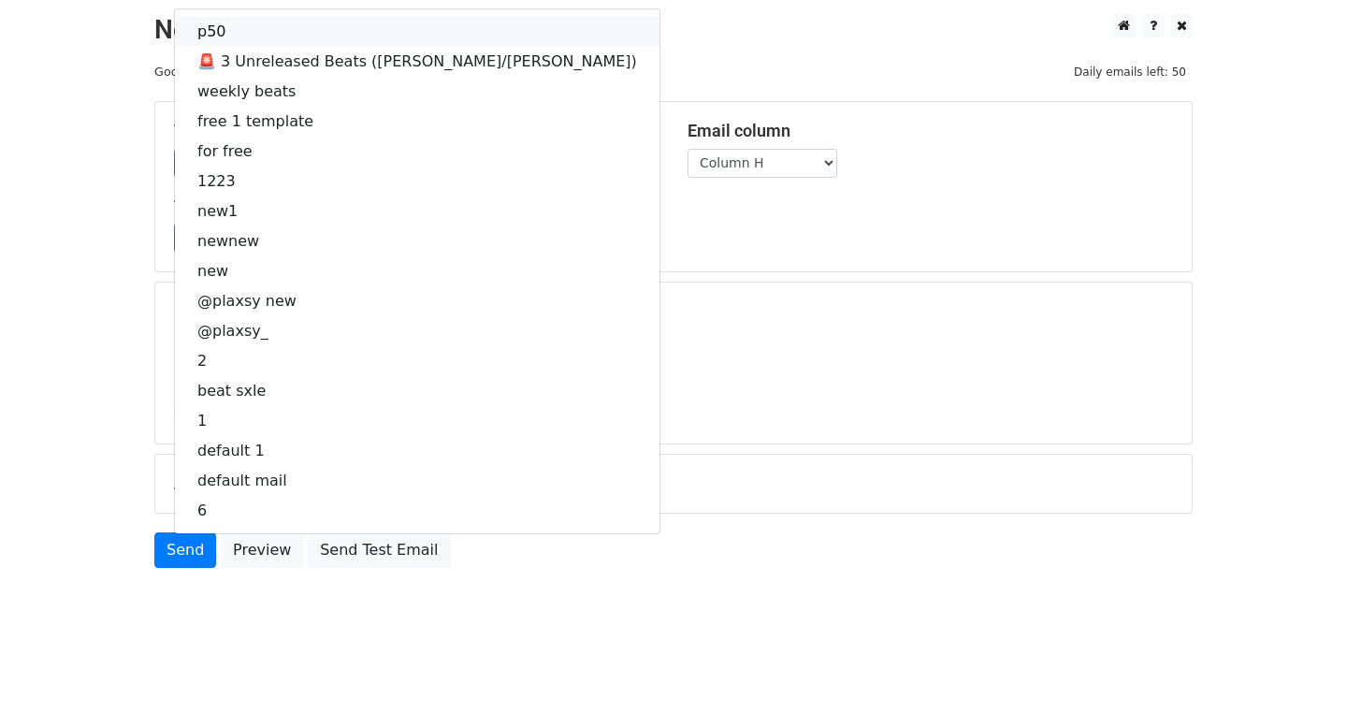
click at [175, 33] on link "p50" at bounding box center [417, 32] width 485 height 30
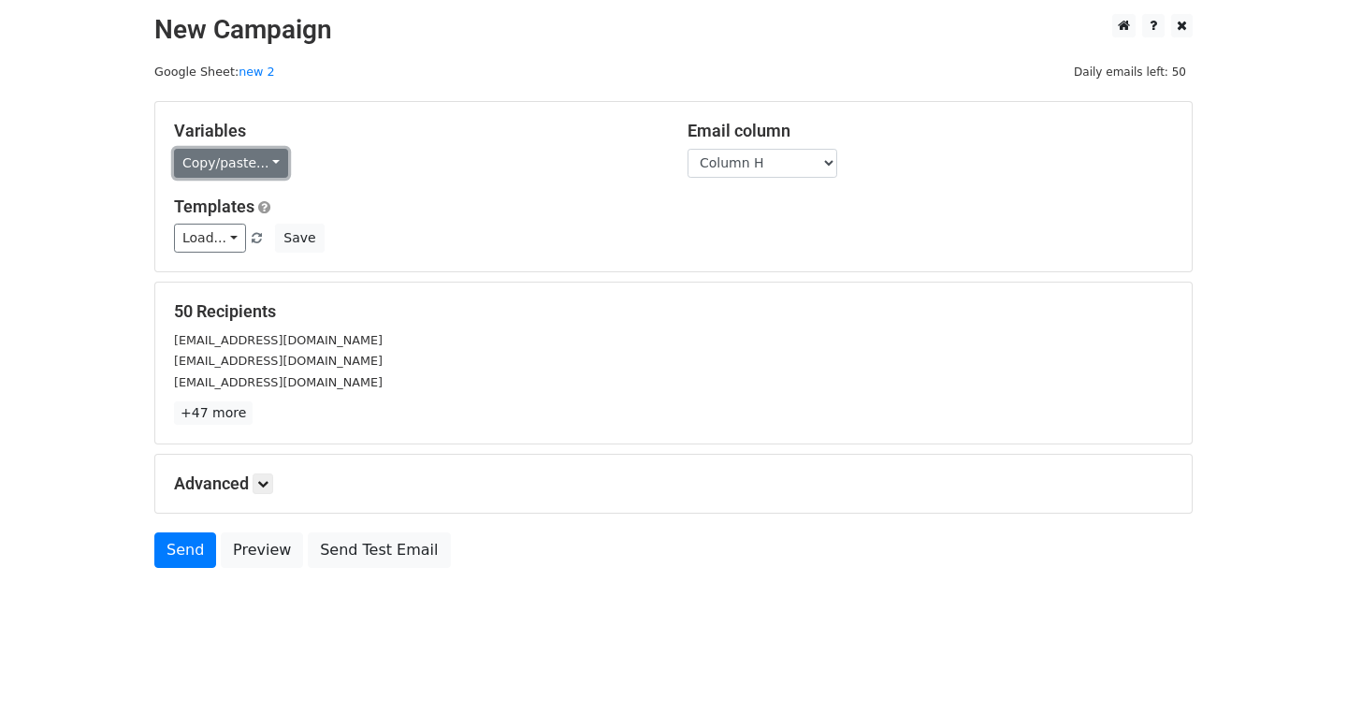
click at [174, 160] on link "Copy/paste..." at bounding box center [231, 163] width 114 height 29
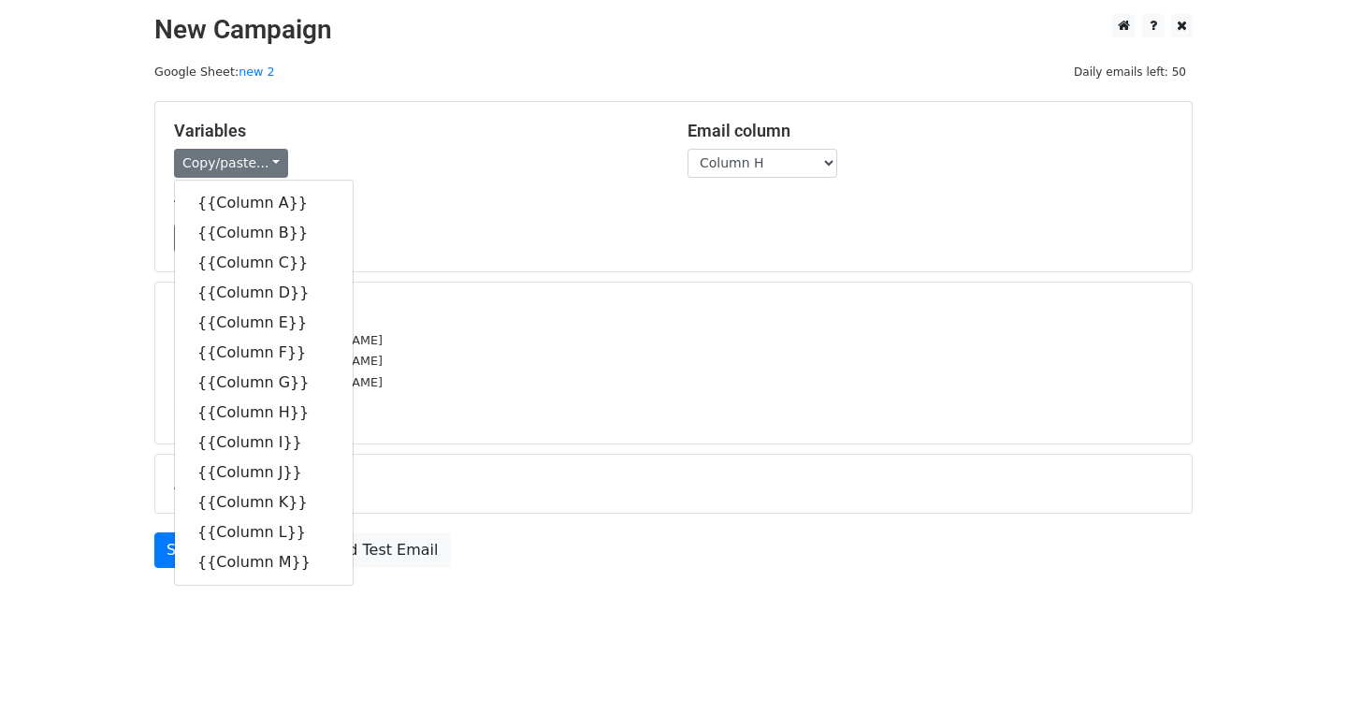
click at [258, 211] on h5 "Templates" at bounding box center [673, 207] width 999 height 21
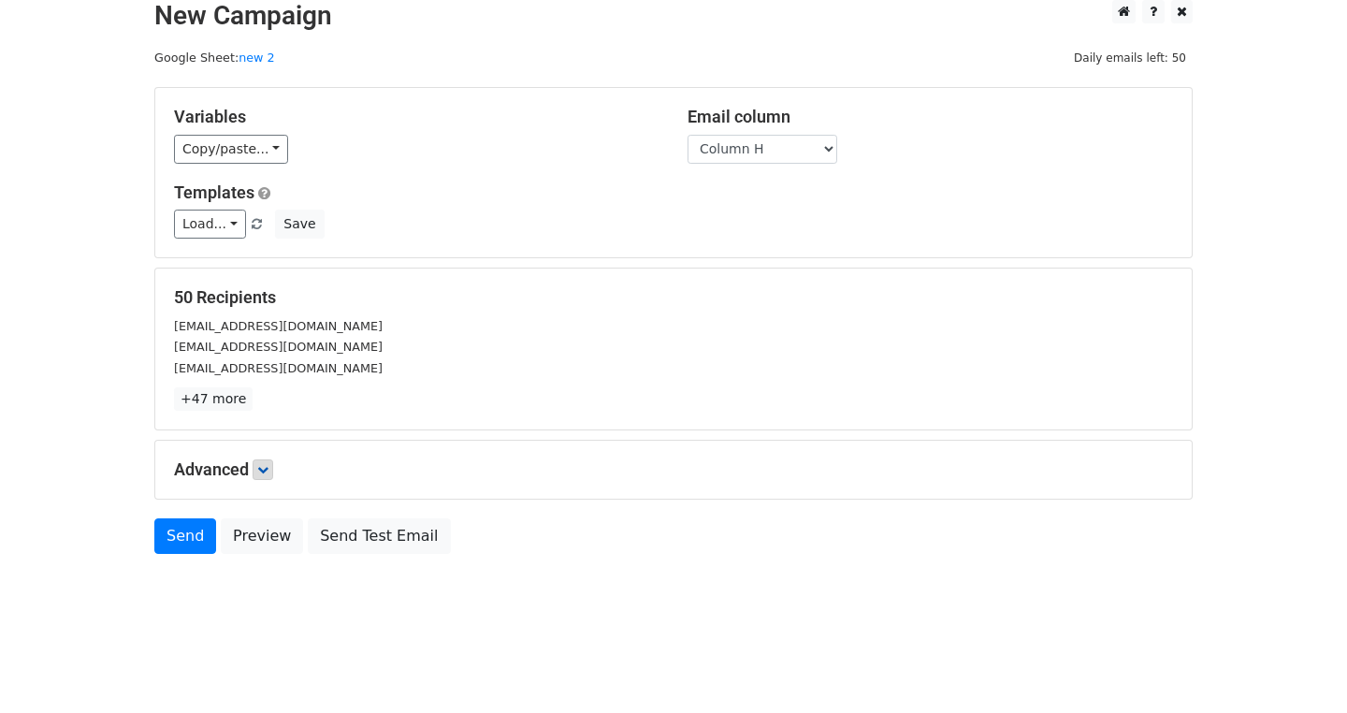
scroll to position [149, 0]
click at [257, 464] on icon at bounding box center [262, 469] width 11 height 11
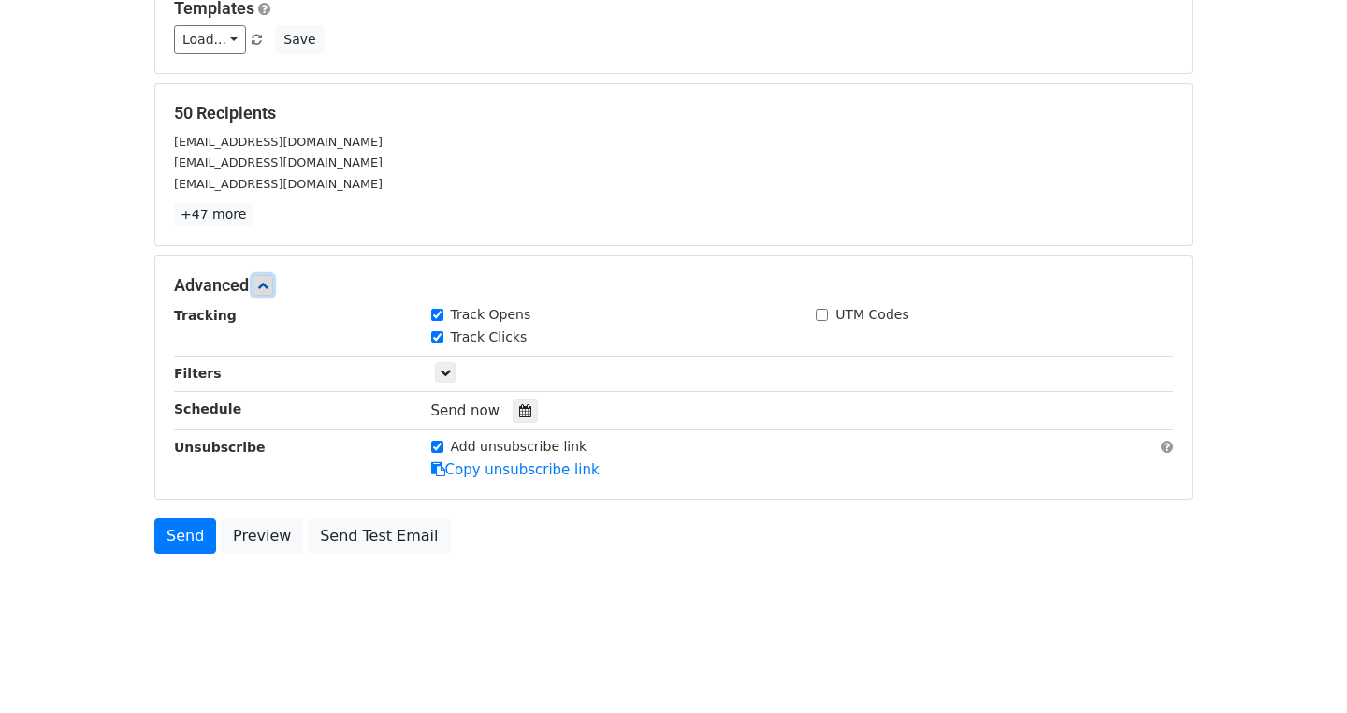
scroll to position [332, 0]
click at [408, 441] on input "Add unsubscribe link" at bounding box center [437, 447] width 12 height 12
checkbox input "false"
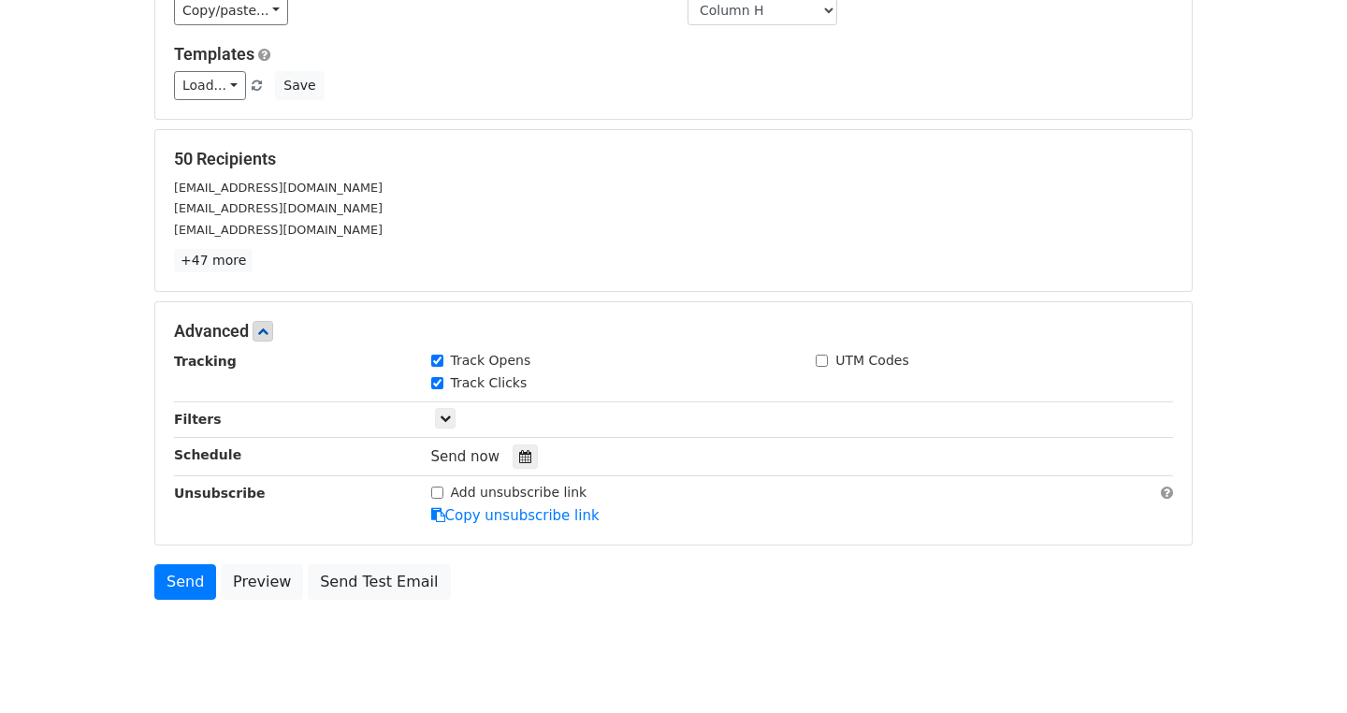
scroll to position [0, 0]
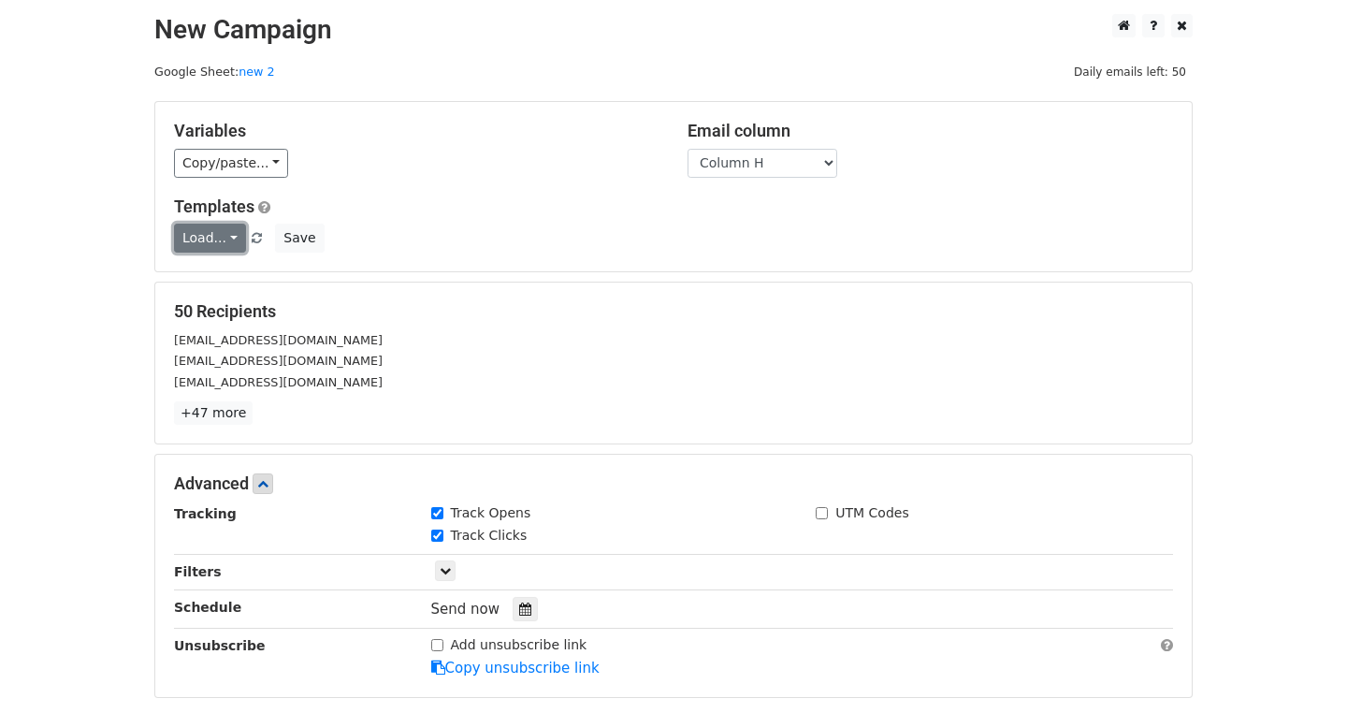
click at [174, 245] on link "Load..." at bounding box center [210, 238] width 72 height 29
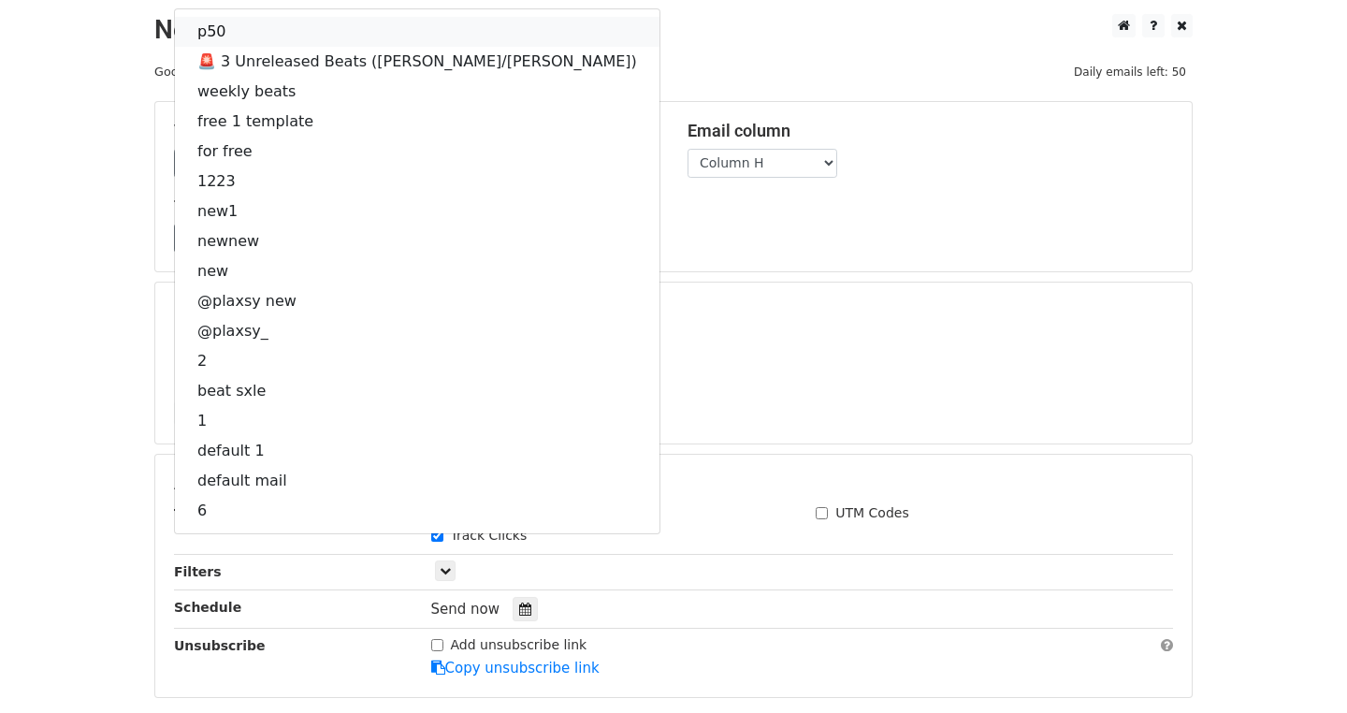
click at [175, 35] on link "p50" at bounding box center [417, 32] width 485 height 30
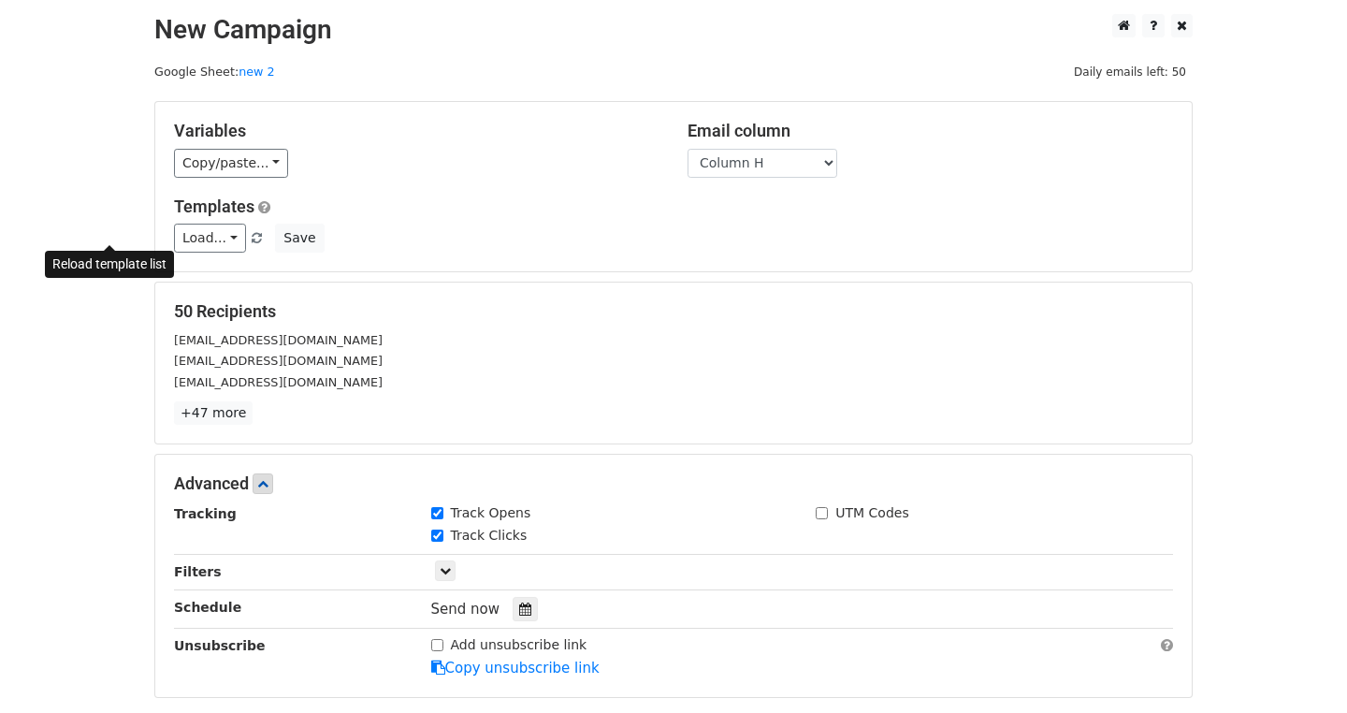
click at [252, 240] on span at bounding box center [257, 239] width 10 height 12
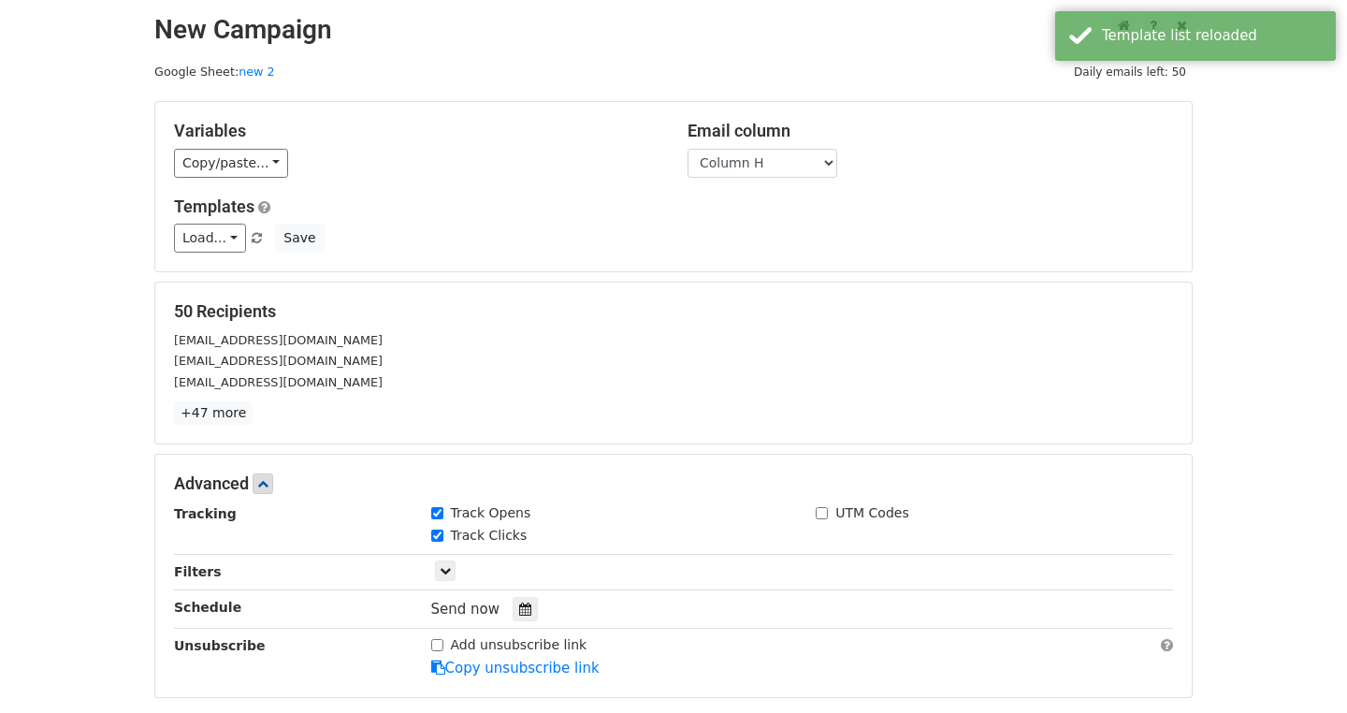
click at [160, 239] on div "Load... p50 🚨 3 Unreleased Beats (Carti/Ken Carson) weekly beats free 1 templat…" at bounding box center [673, 238] width 1027 height 29
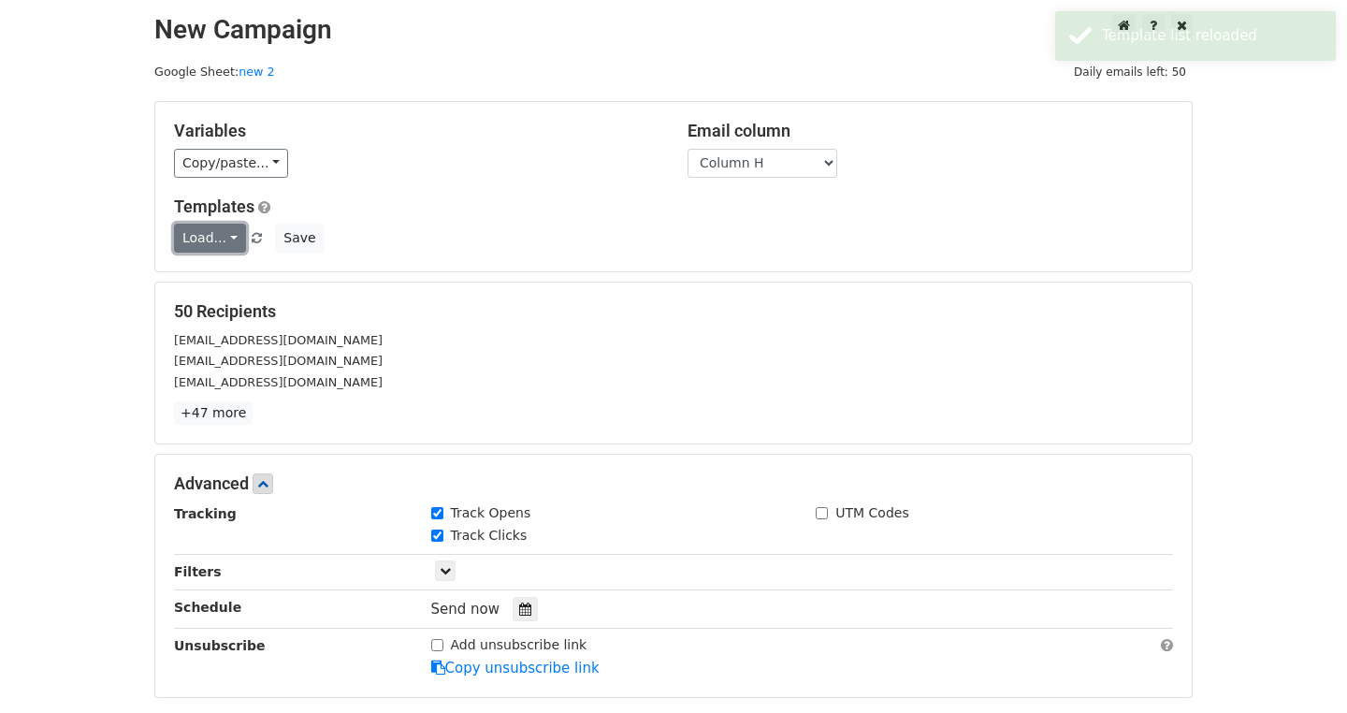
drag, startPoint x: 55, startPoint y: 247, endPoint x: 65, endPoint y: 170, distance: 77.3
click at [174, 247] on link "Load..." at bounding box center [210, 238] width 72 height 29
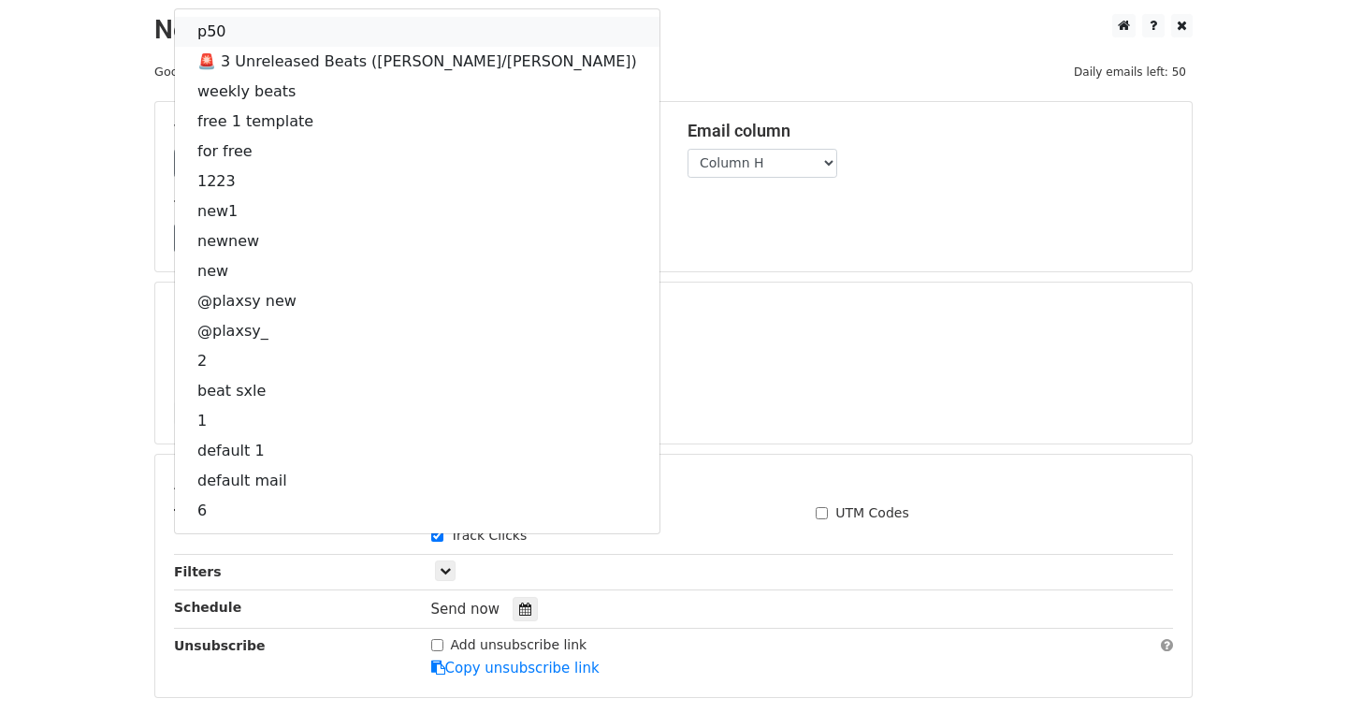
click at [175, 34] on link "p50" at bounding box center [417, 32] width 485 height 30
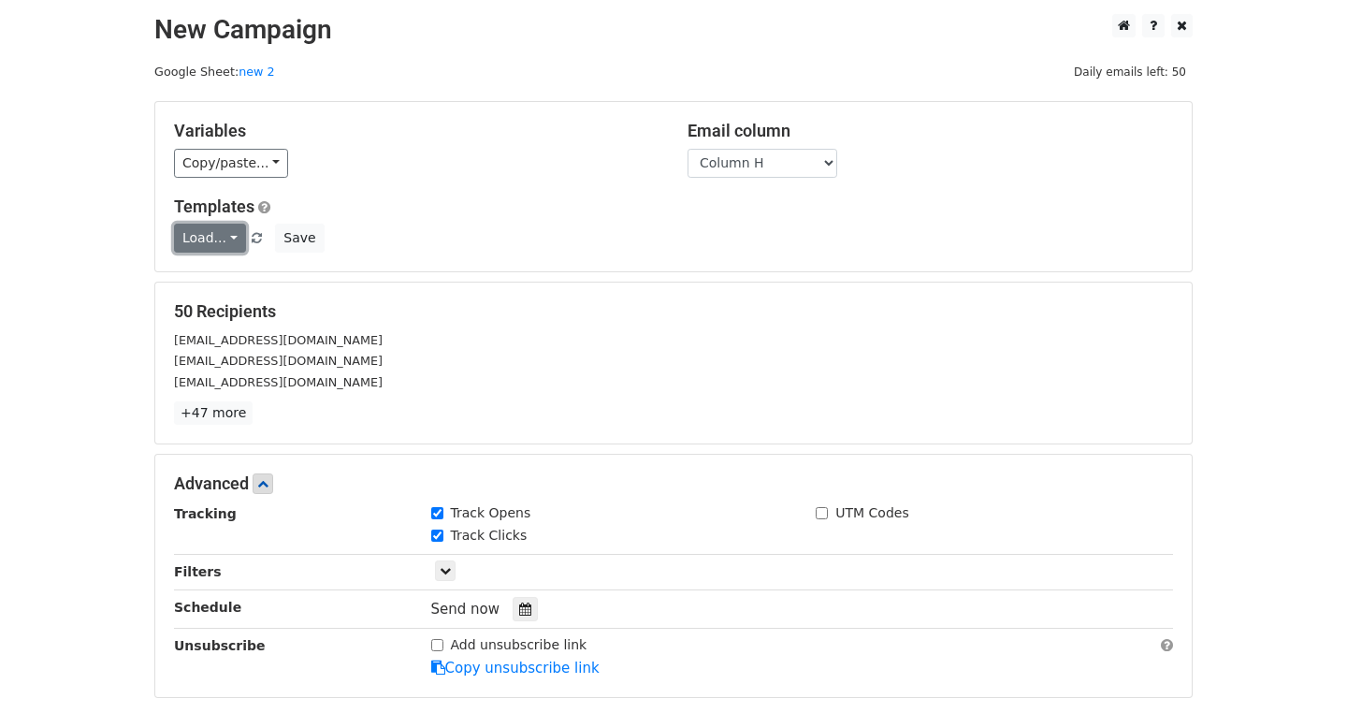
click at [174, 240] on link "Load..." at bounding box center [210, 238] width 72 height 29
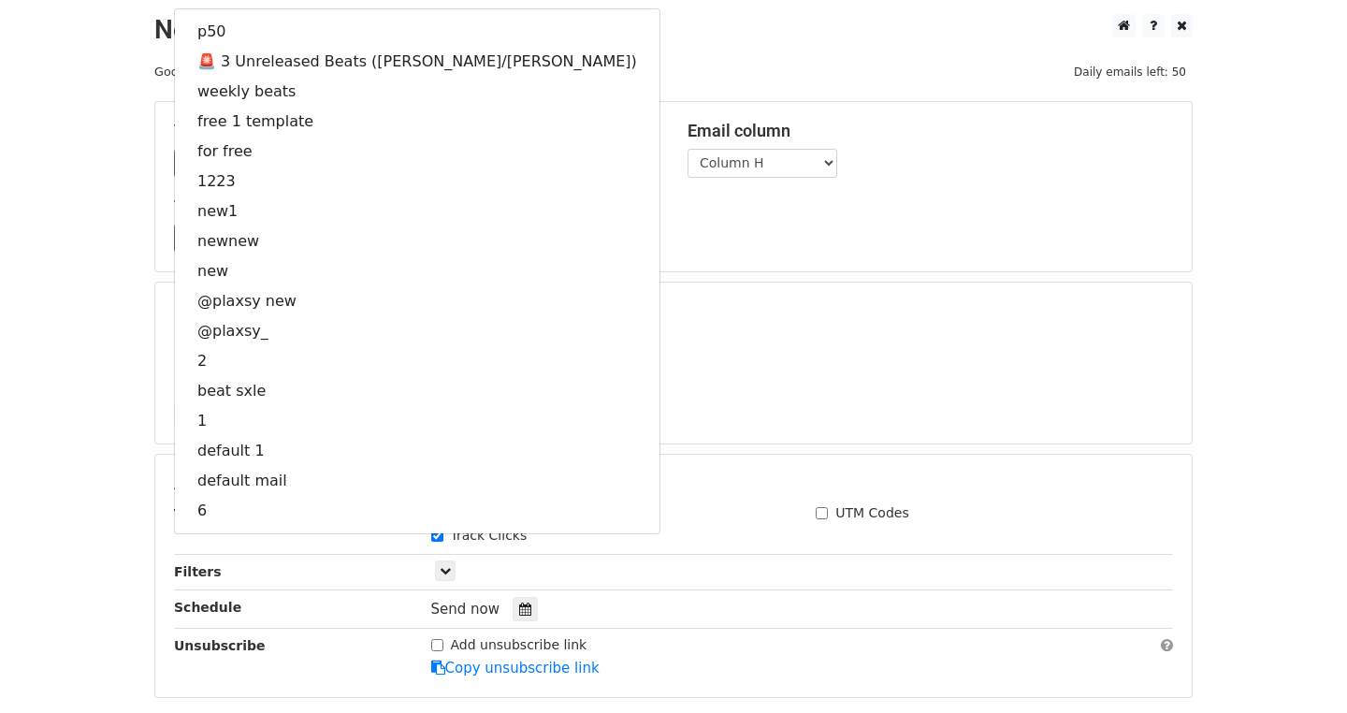
click at [365, 270] on div "Variables Copy/paste... {{Column A}} {{Column B}} {{Column C}} {{Column D}} {{C…" at bounding box center [673, 186] width 1037 height 169
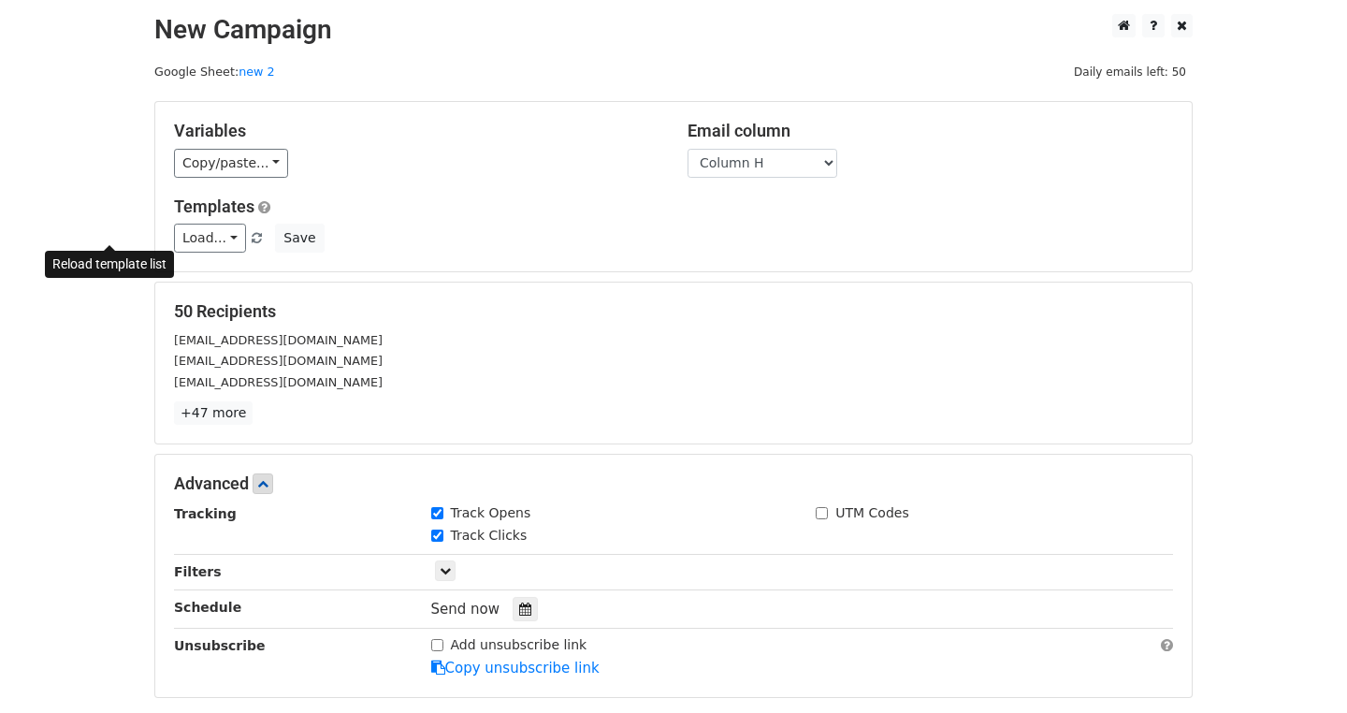
click at [252, 237] on span at bounding box center [257, 239] width 10 height 12
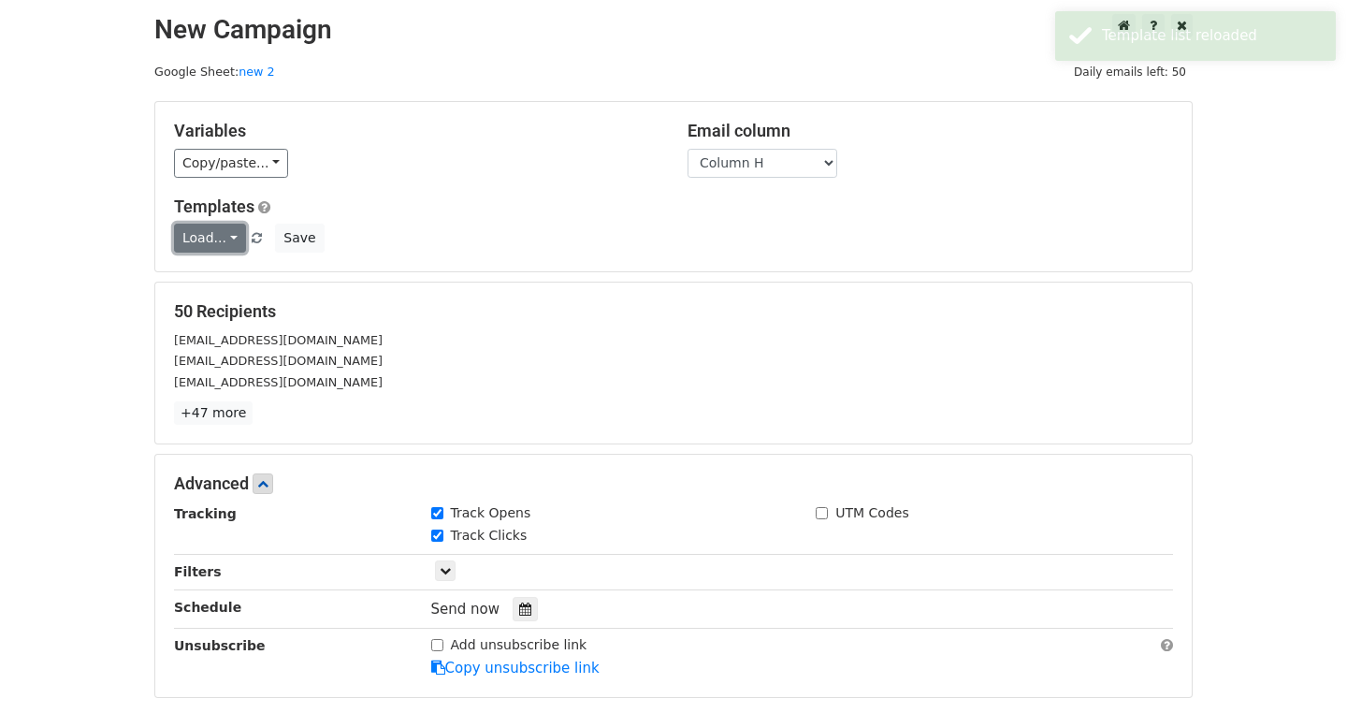
click at [174, 240] on link "Load..." at bounding box center [210, 238] width 72 height 29
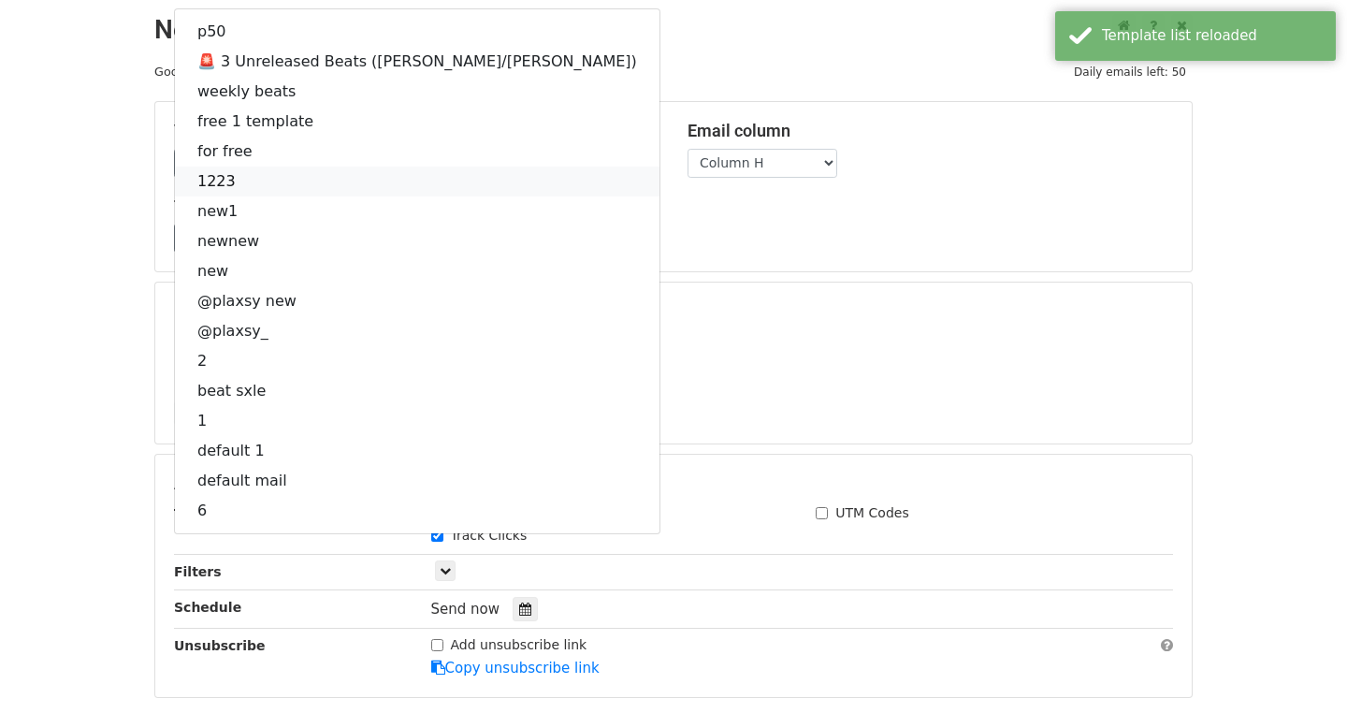
click at [175, 183] on link "1223" at bounding box center [417, 182] width 485 height 30
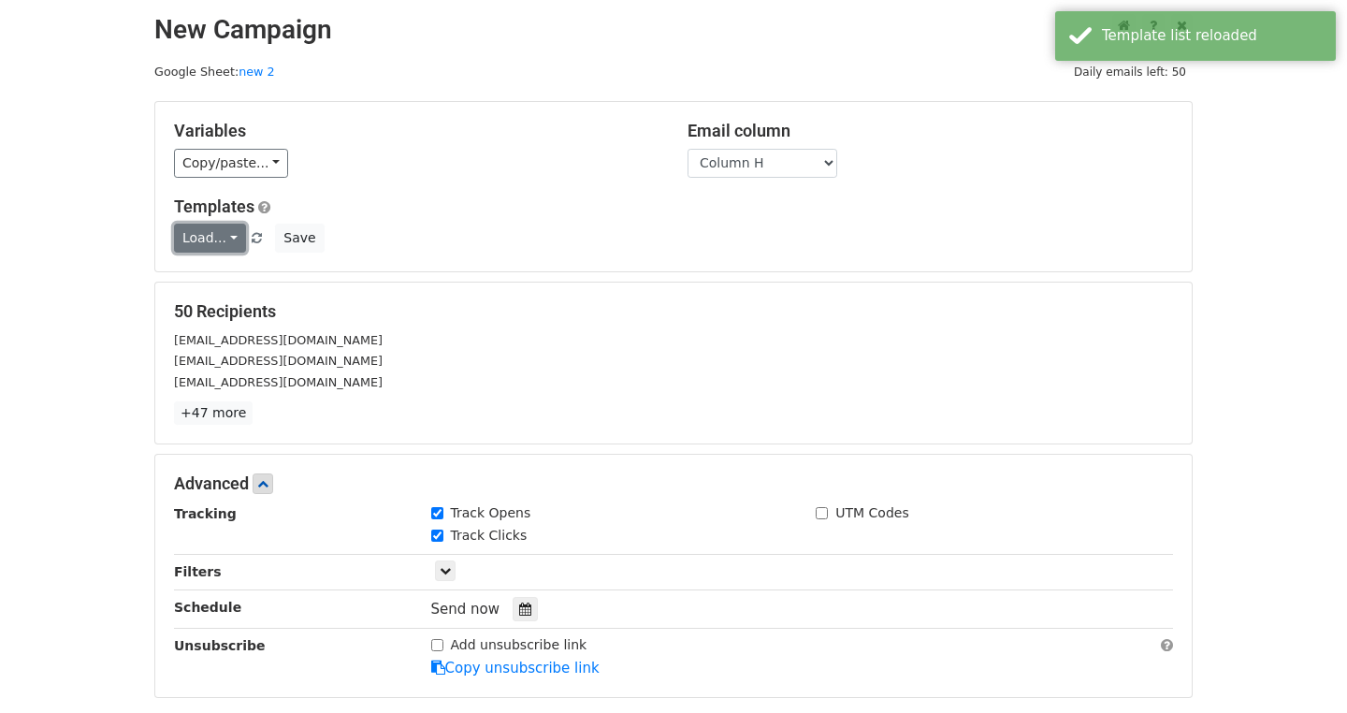
click at [174, 240] on link "Load..." at bounding box center [210, 238] width 72 height 29
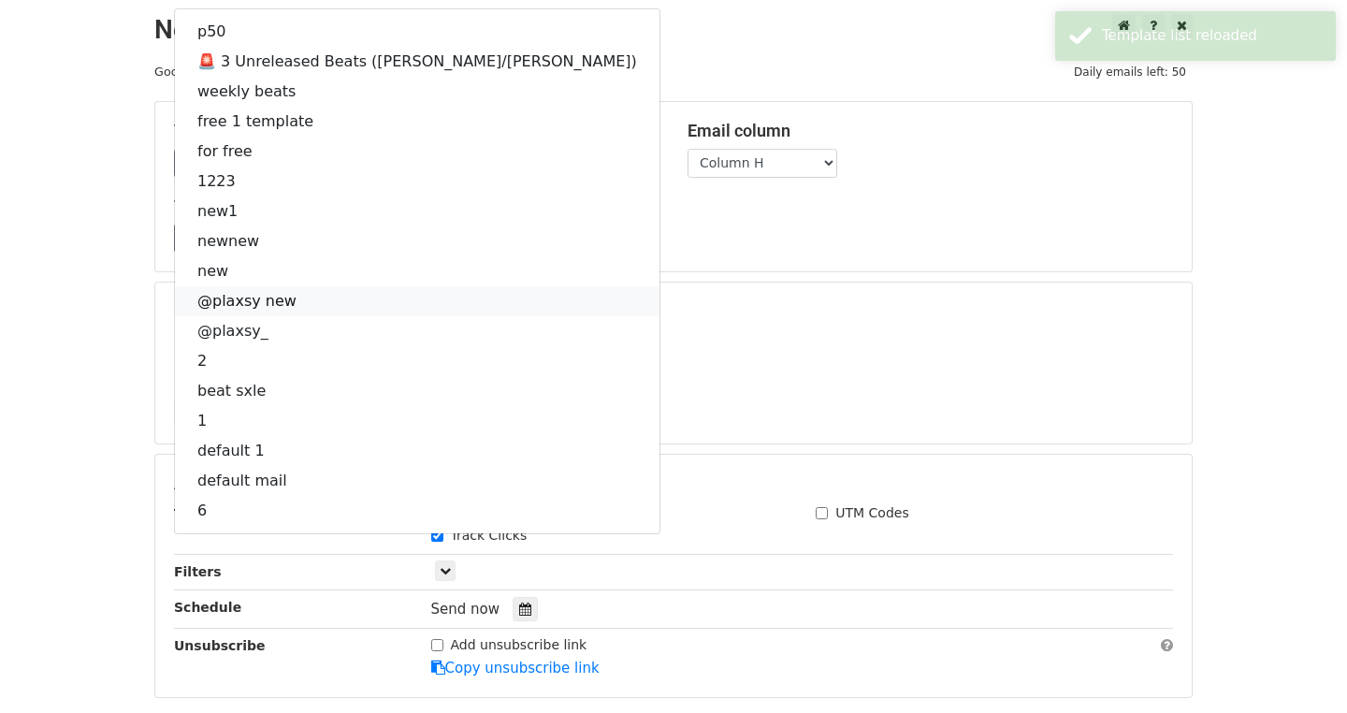
click at [175, 291] on link "@plaxsy new" at bounding box center [417, 301] width 485 height 30
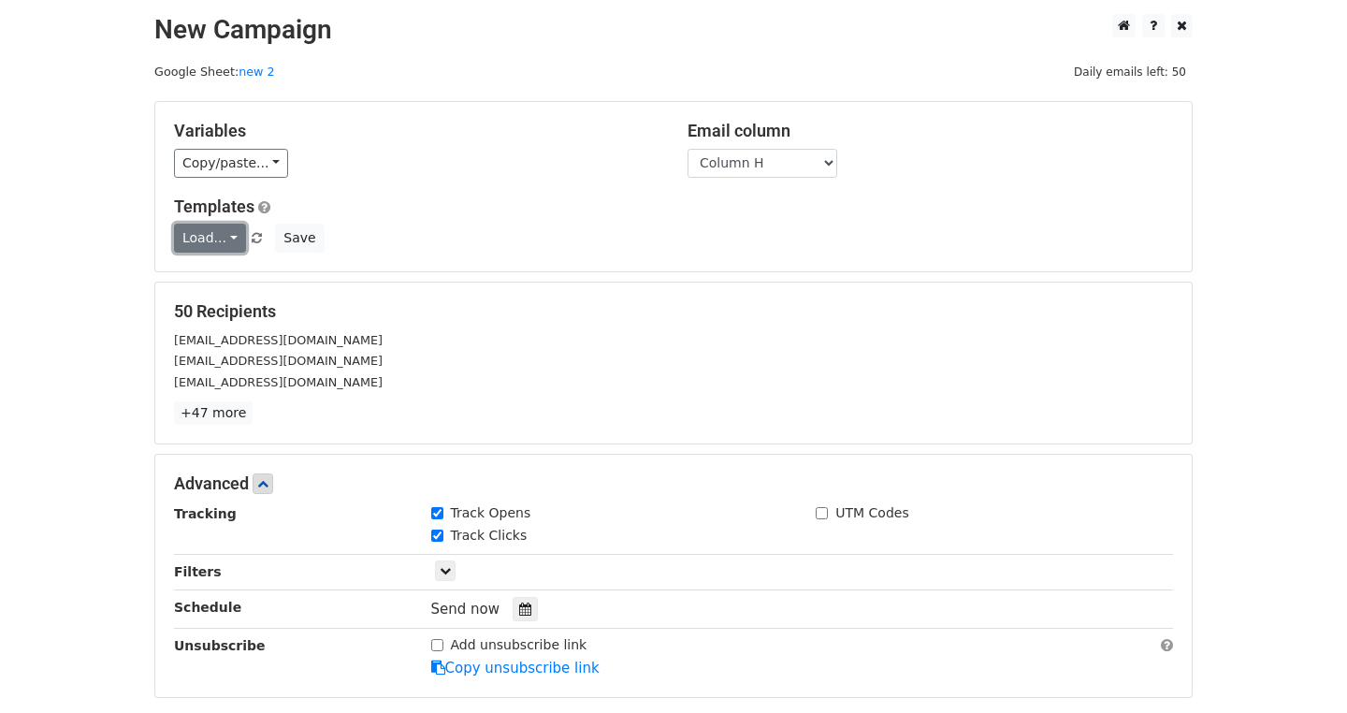
click at [174, 240] on link "Load..." at bounding box center [210, 238] width 72 height 29
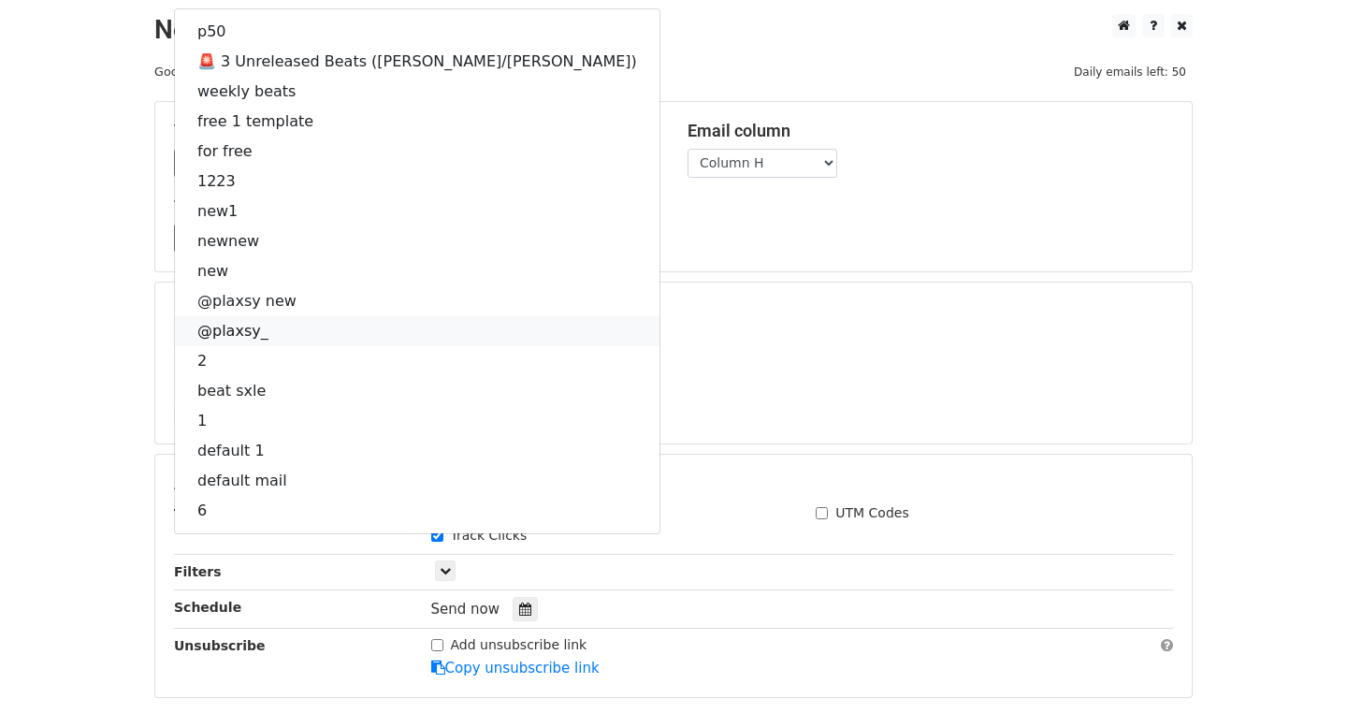
click at [175, 336] on link "@plaxsy_" at bounding box center [417, 331] width 485 height 30
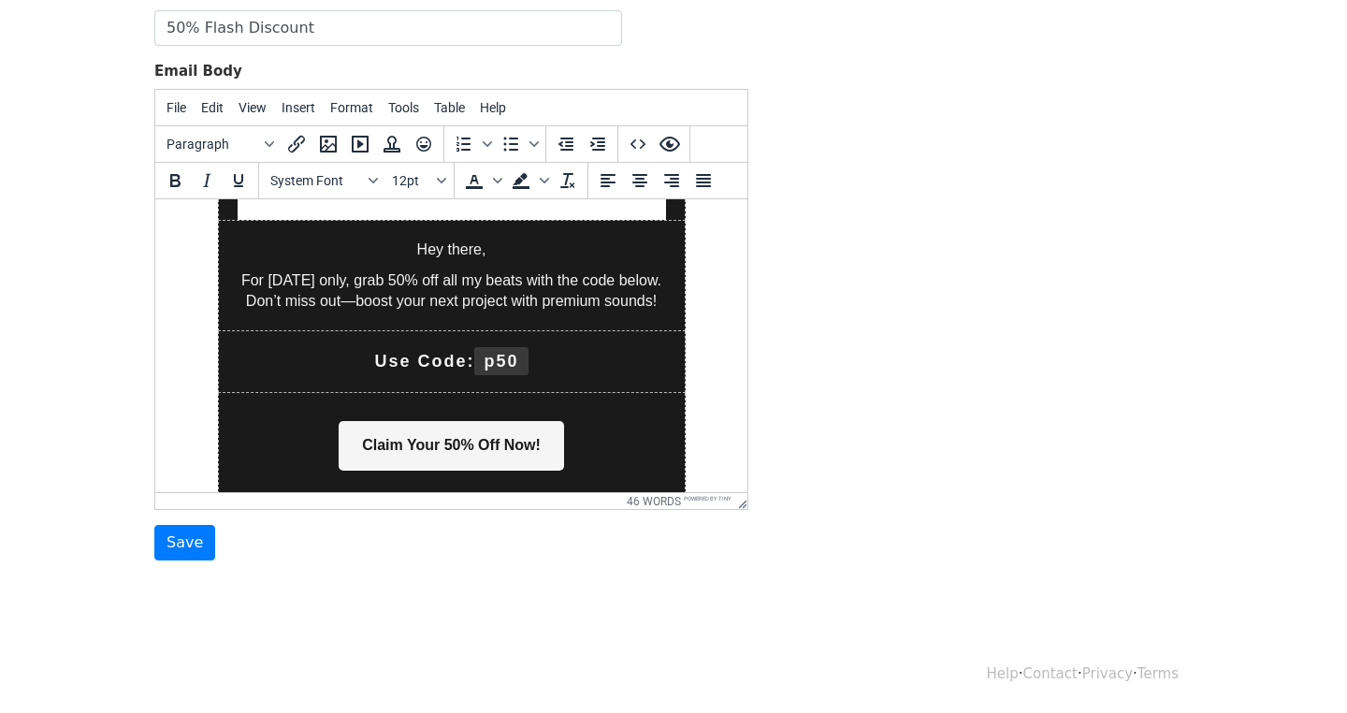
scroll to position [561, 0]
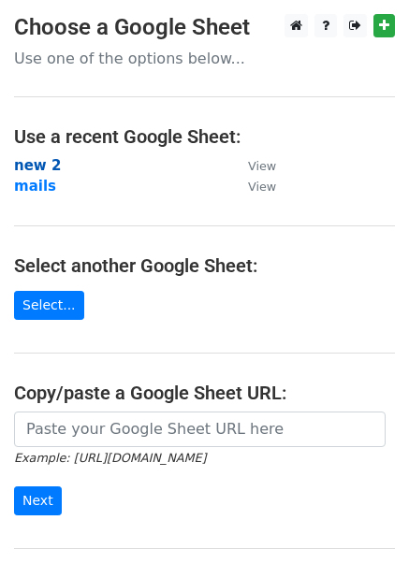
click at [32, 163] on strong "new 2" at bounding box center [37, 165] width 47 height 17
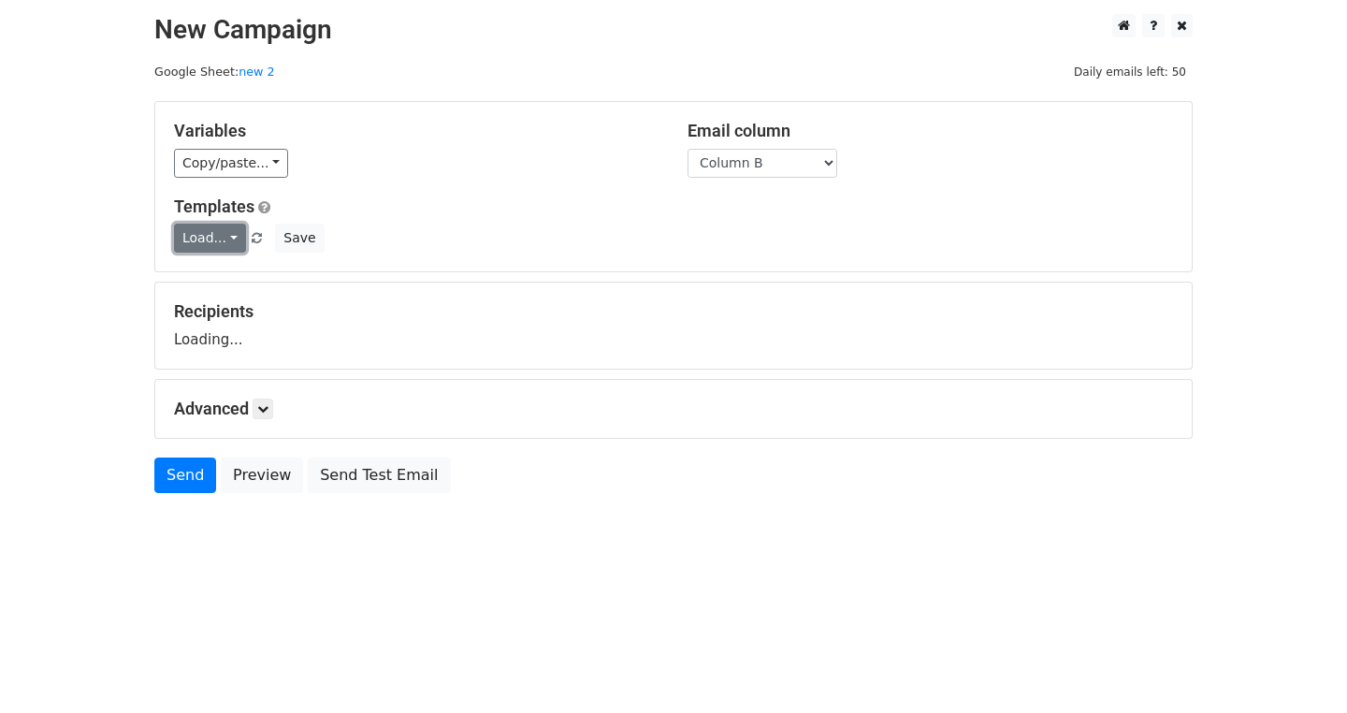
click at [174, 243] on link "Load..." at bounding box center [210, 238] width 72 height 29
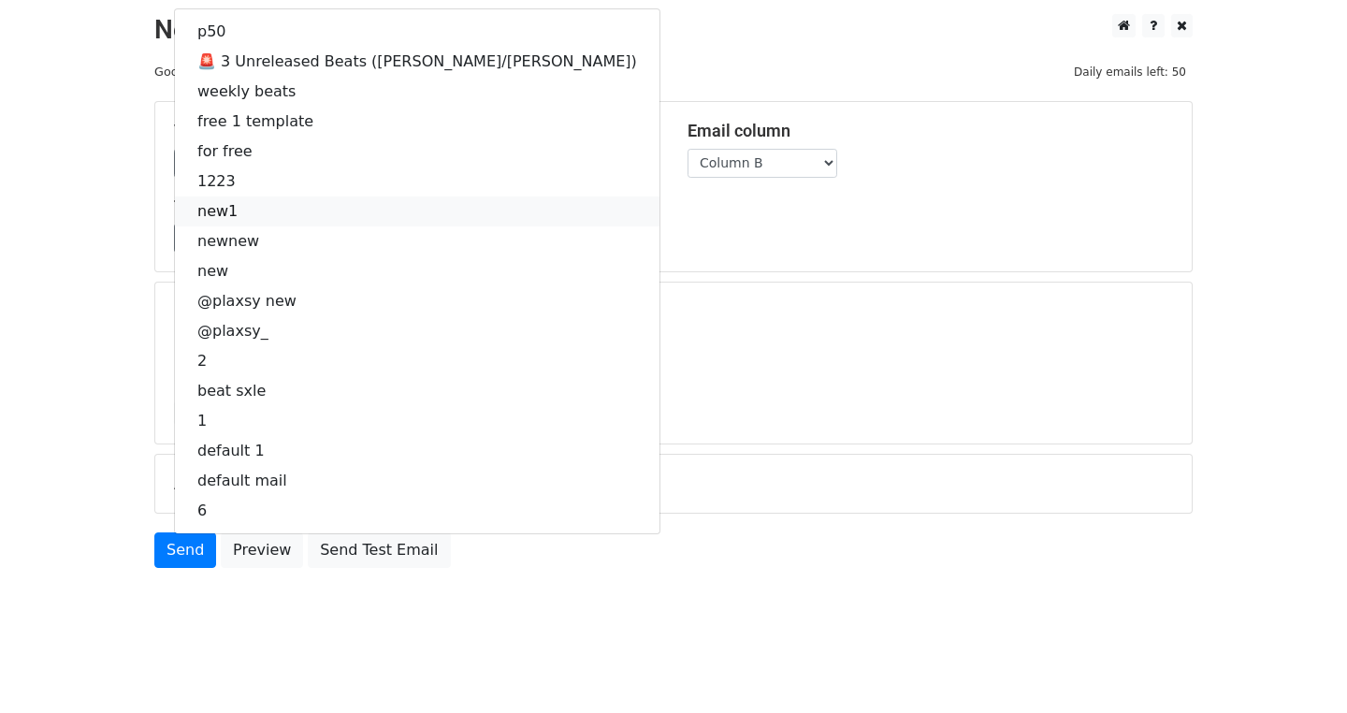
click at [175, 215] on link "new1" at bounding box center [417, 212] width 485 height 30
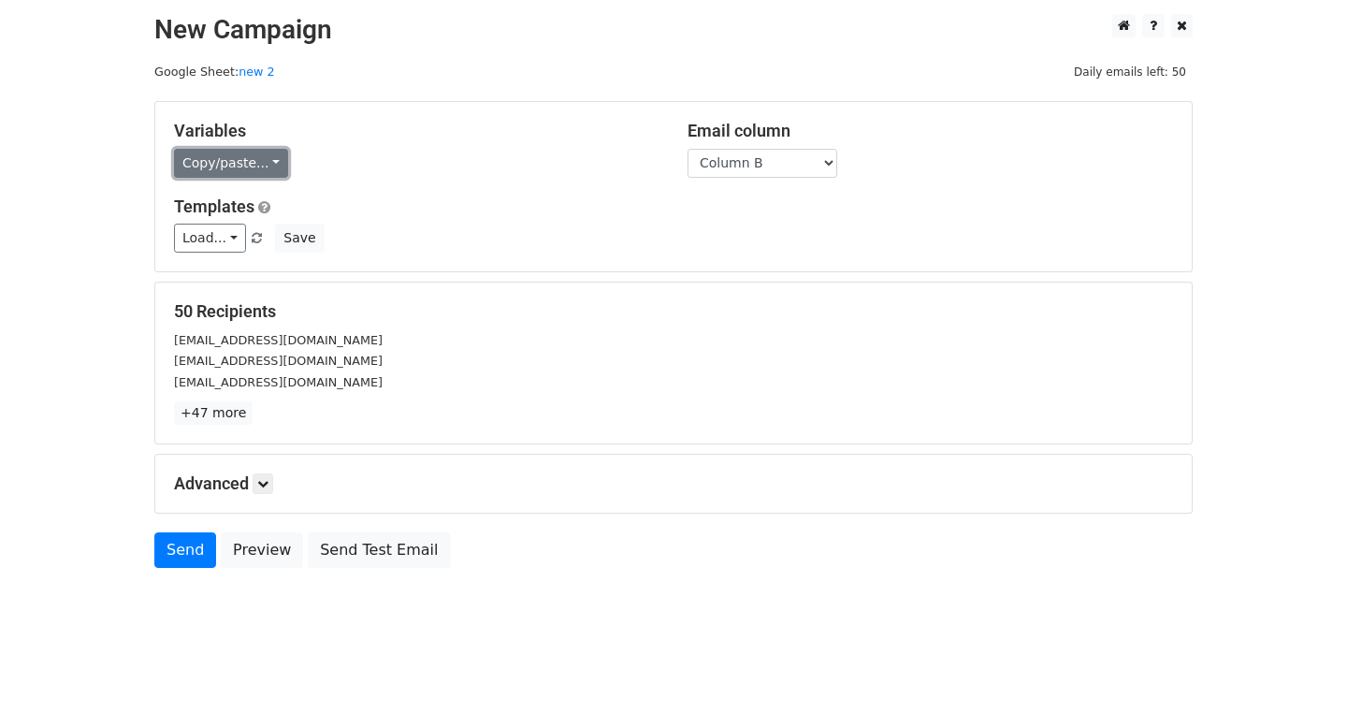
drag, startPoint x: 80, startPoint y: 156, endPoint x: 80, endPoint y: 167, distance: 10.3
click at [174, 156] on link "Copy/paste..." at bounding box center [231, 163] width 114 height 29
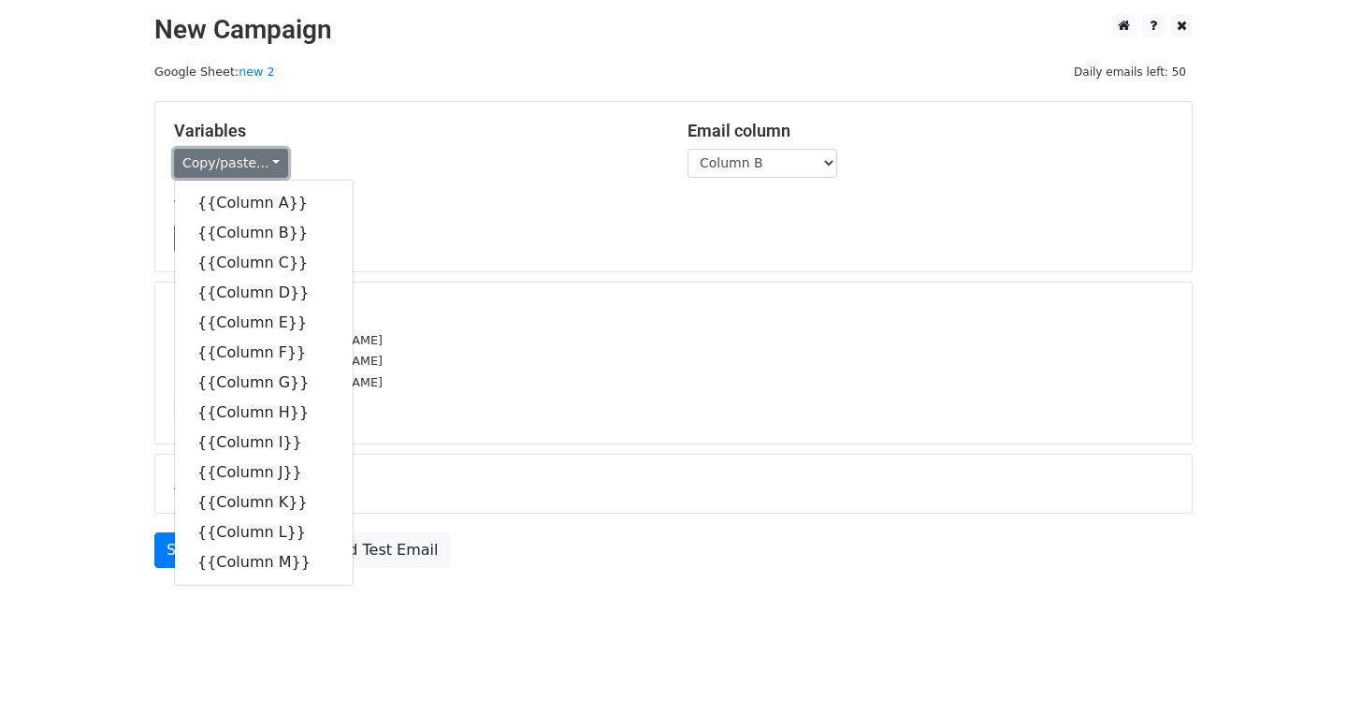
click at [174, 153] on link "Copy/paste..." at bounding box center [231, 163] width 114 height 29
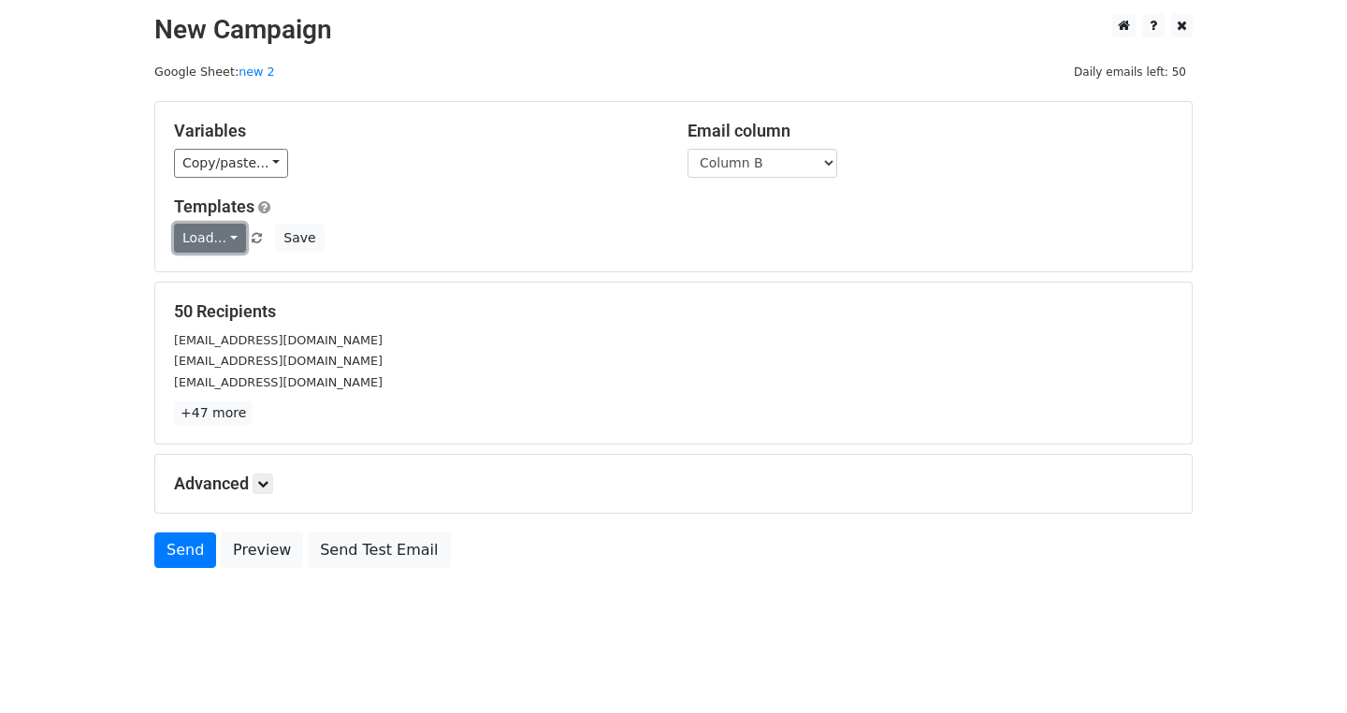
click at [174, 236] on link "Load..." at bounding box center [210, 238] width 72 height 29
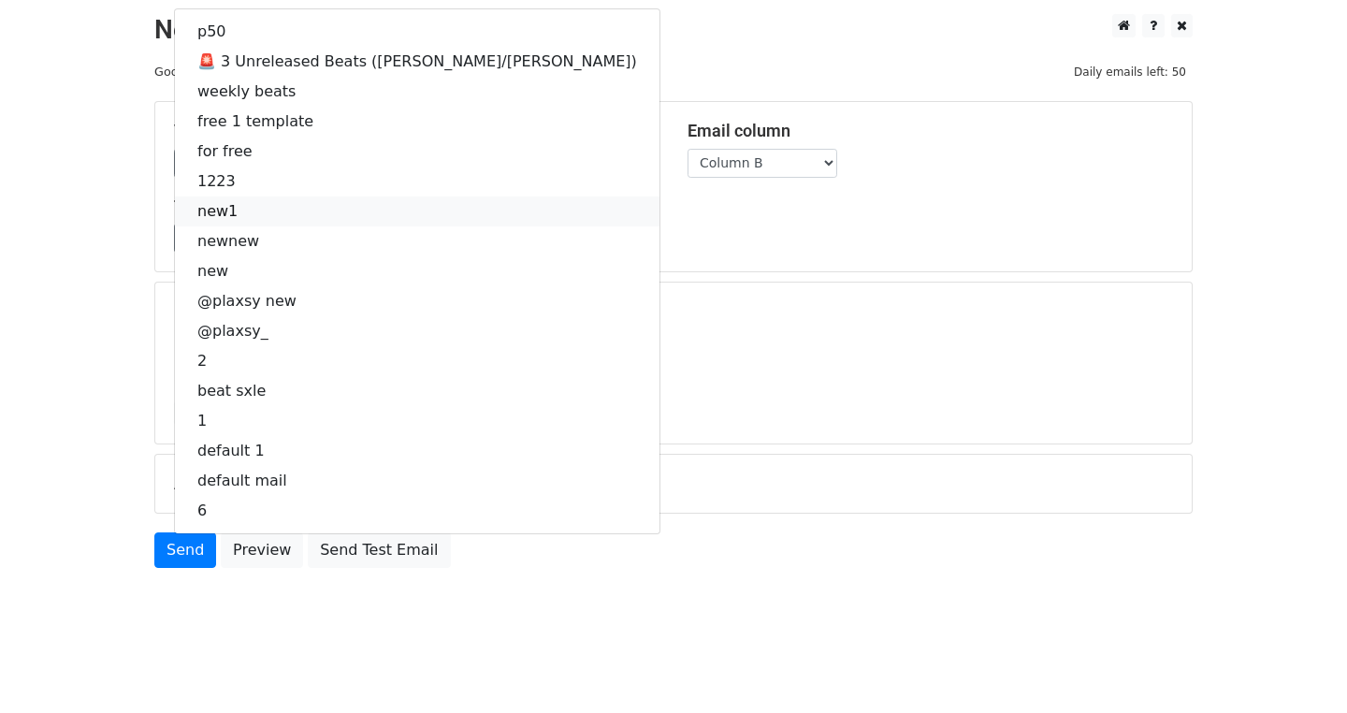
click at [175, 206] on link "new1" at bounding box center [417, 212] width 485 height 30
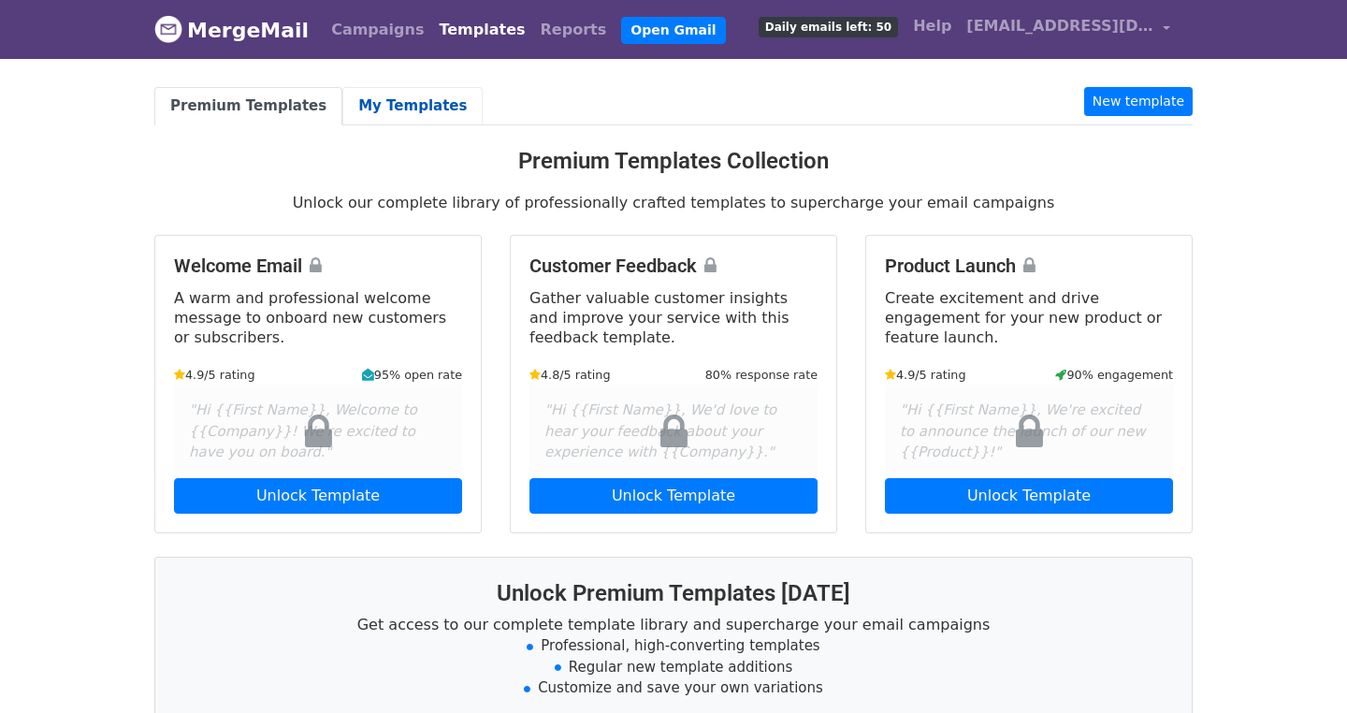
click at [374, 100] on link "My Templates" at bounding box center [412, 106] width 140 height 38
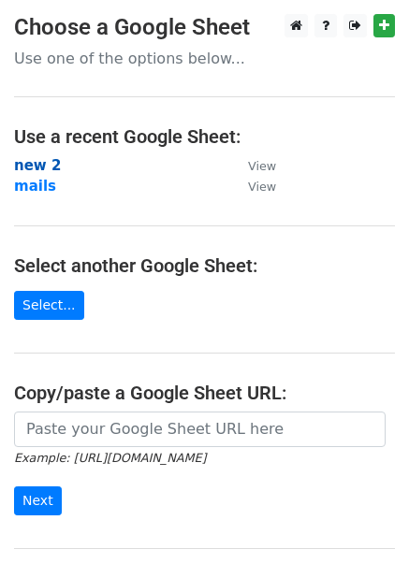
click at [37, 163] on strong "new 2" at bounding box center [37, 165] width 47 height 17
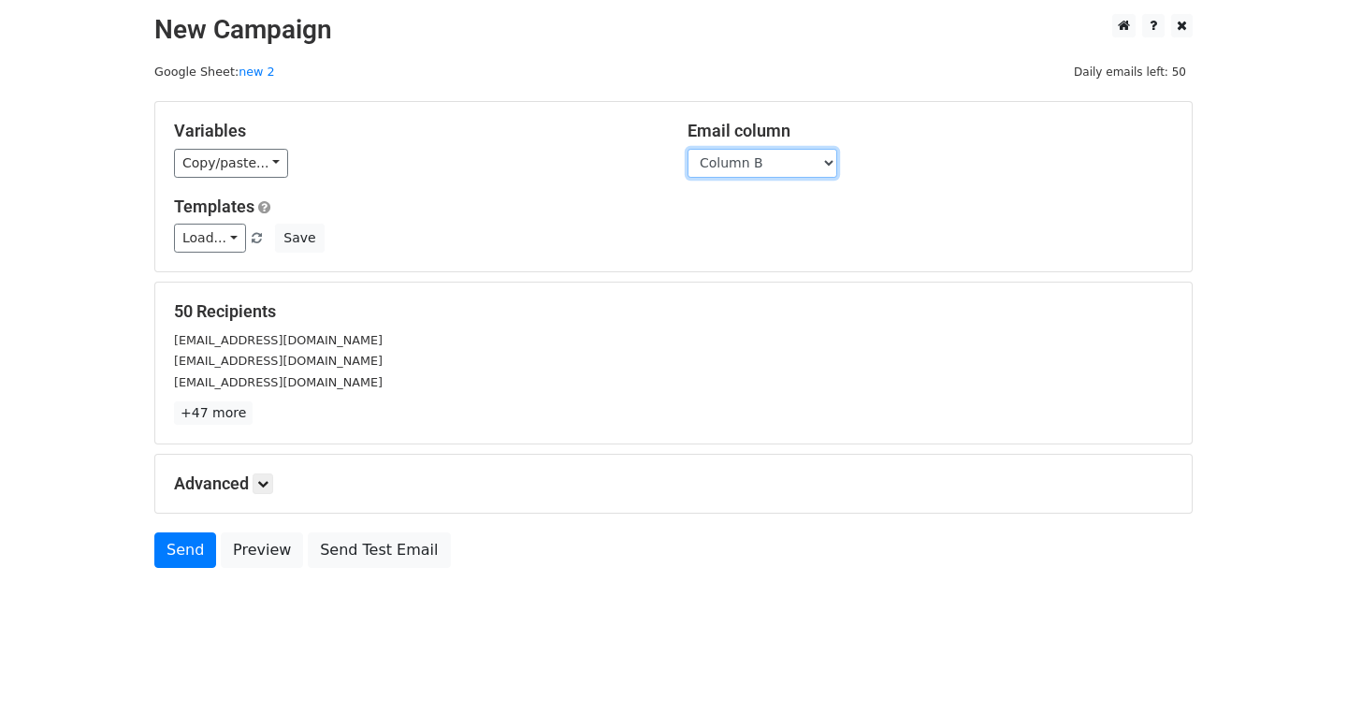
click at [688, 164] on select "Column A Column B Column C Column D Column E Column F Column G Column H Column …" at bounding box center [763, 163] width 150 height 29
select select "Column H"
click at [688, 149] on select "Column A Column B Column C Column D Column E Column F Column G Column H Column …" at bounding box center [763, 163] width 150 height 29
click at [174, 240] on link "Load..." at bounding box center [210, 238] width 72 height 29
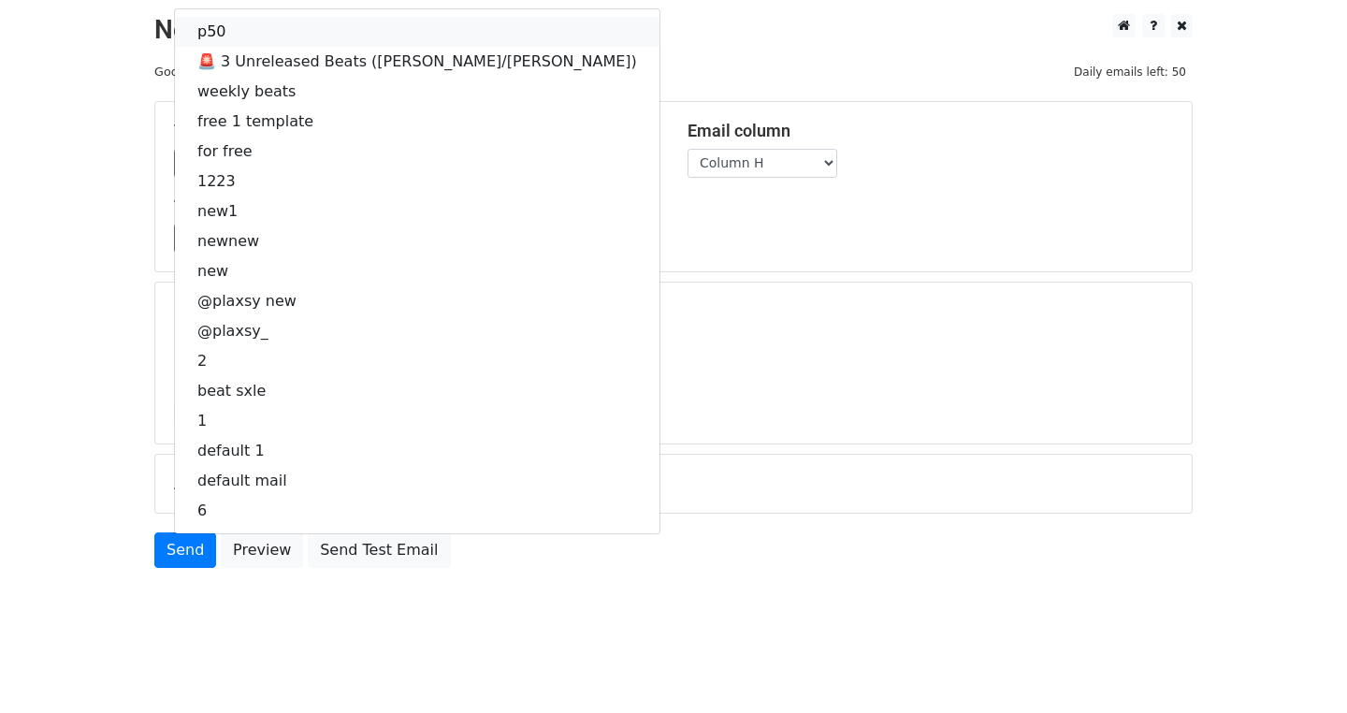
click at [175, 36] on link "p50" at bounding box center [417, 32] width 485 height 30
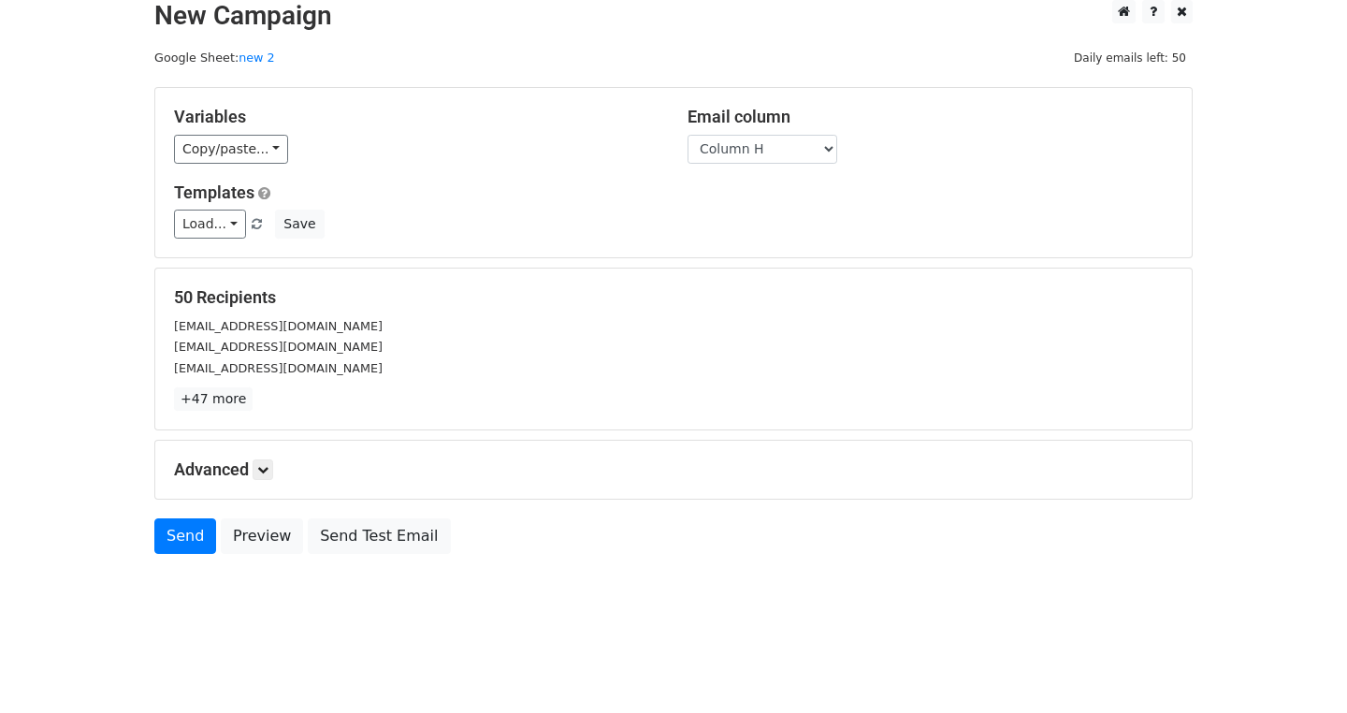
scroll to position [149, 0]
click at [253, 459] on link at bounding box center [263, 469] width 21 height 21
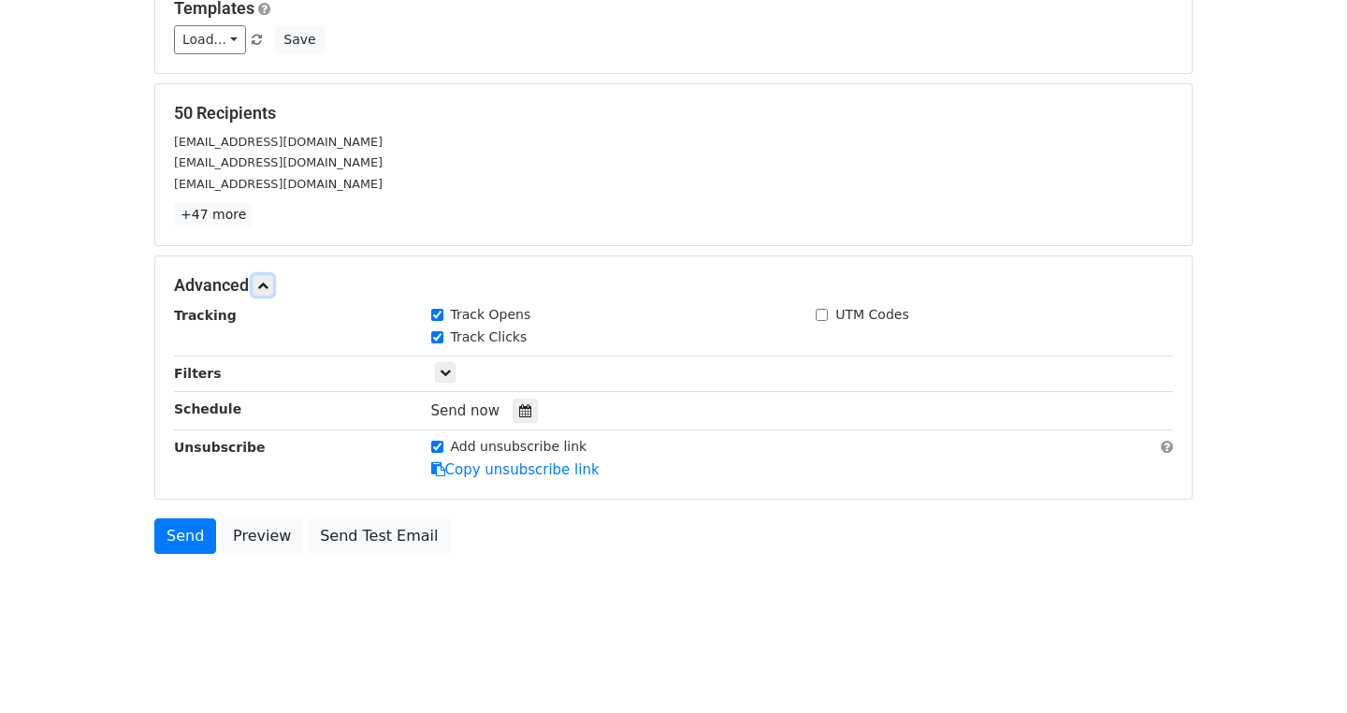
scroll to position [328, 0]
click at [440, 367] on icon at bounding box center [445, 372] width 11 height 11
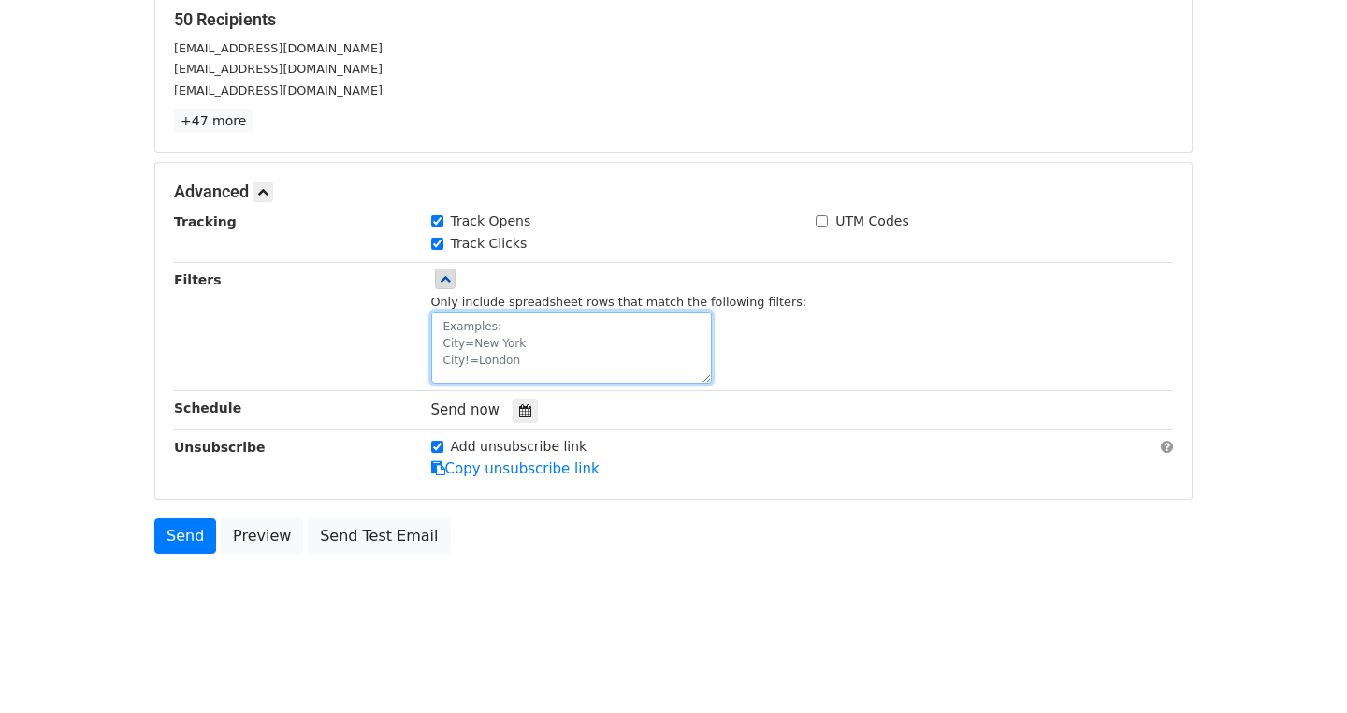
click at [431, 312] on textarea at bounding box center [571, 348] width 281 height 72
click at [440, 273] on icon at bounding box center [445, 278] width 11 height 11
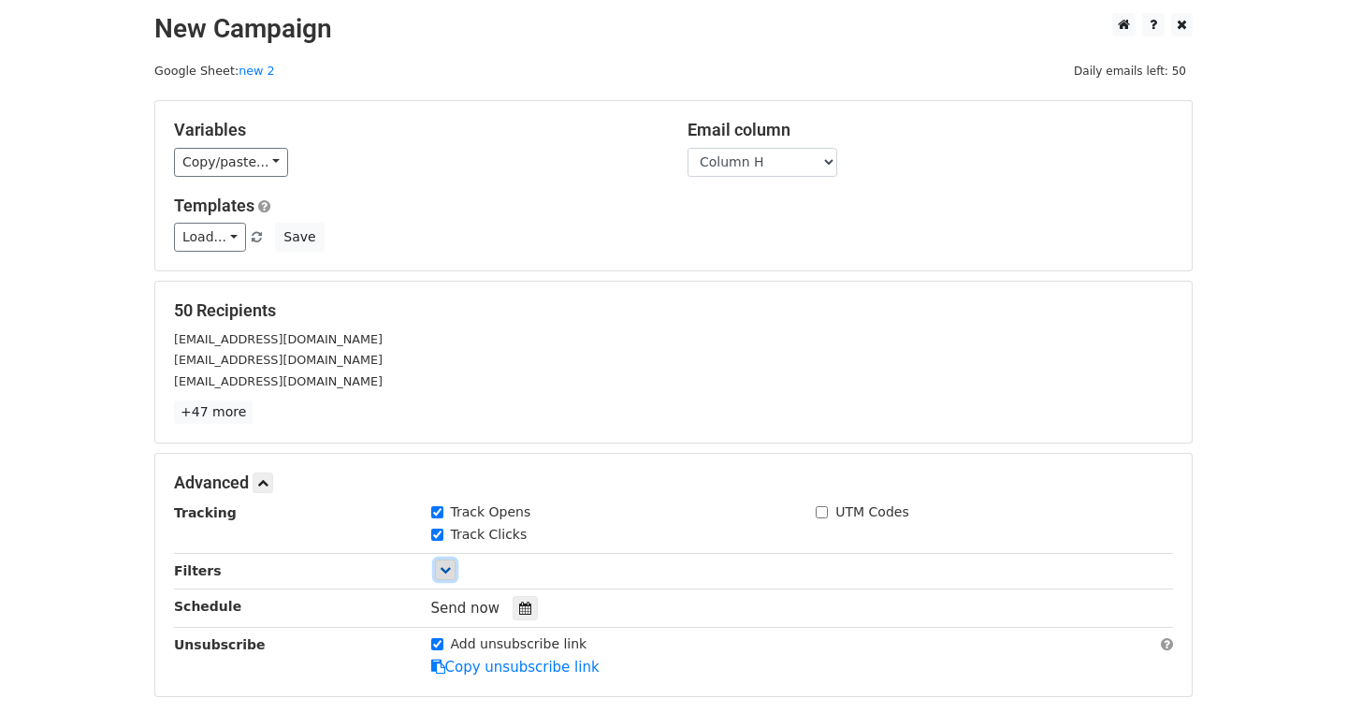
scroll to position [0, 0]
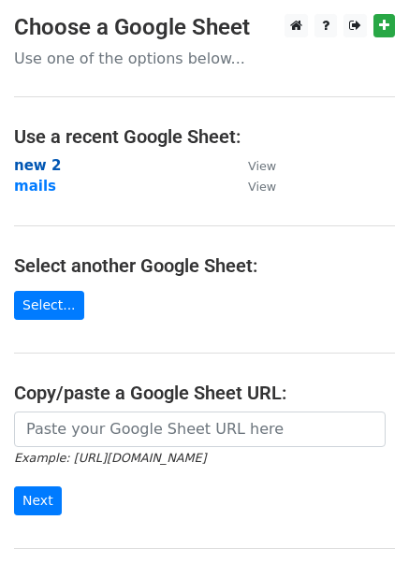
click at [46, 162] on strong "new 2" at bounding box center [37, 165] width 47 height 17
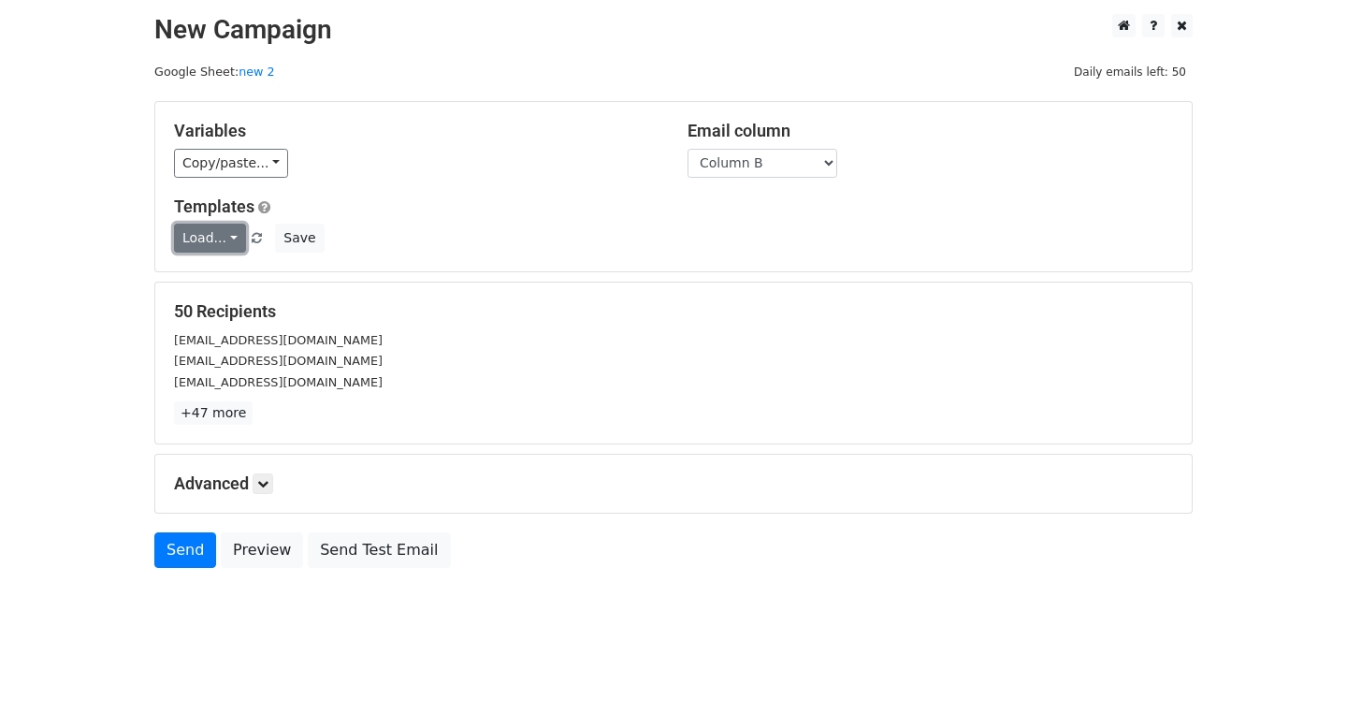
click at [174, 246] on link "Load..." at bounding box center [210, 238] width 72 height 29
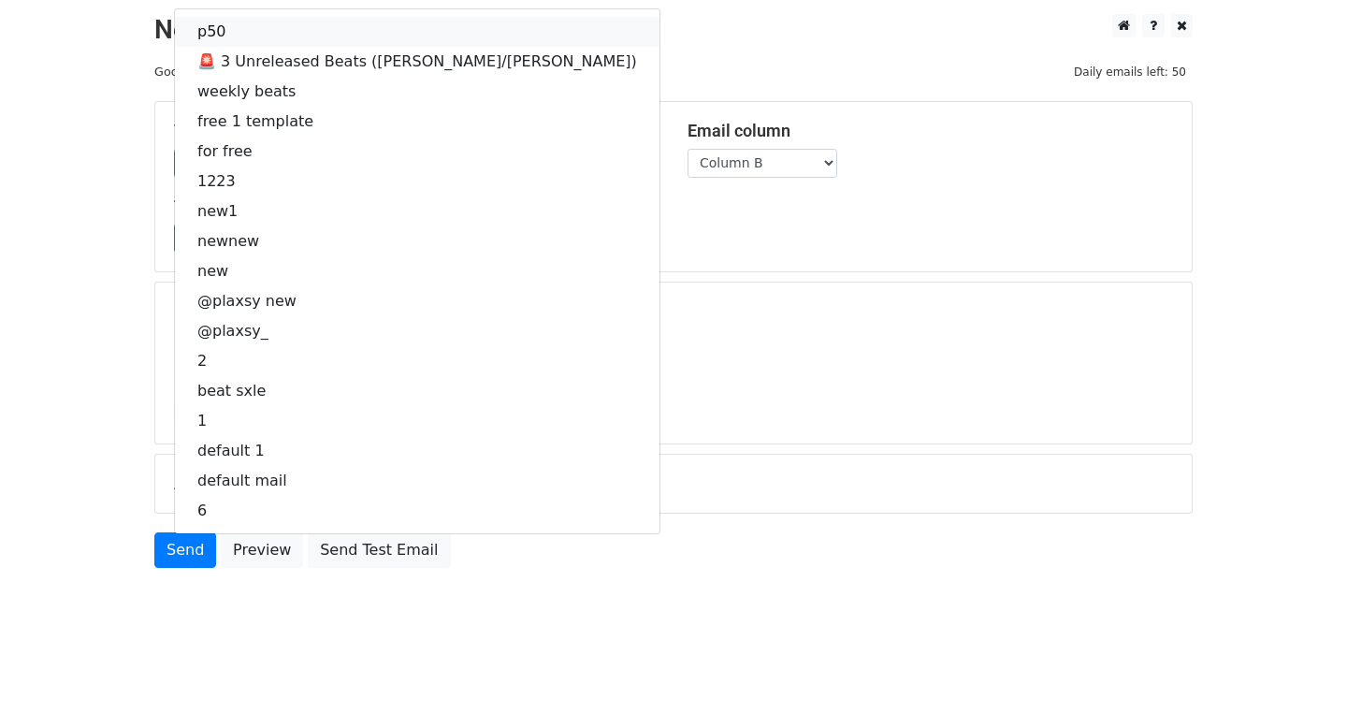
click at [175, 35] on link "p50" at bounding box center [417, 32] width 485 height 30
